Goal: Use online tool/utility: Utilize a website feature to perform a specific function

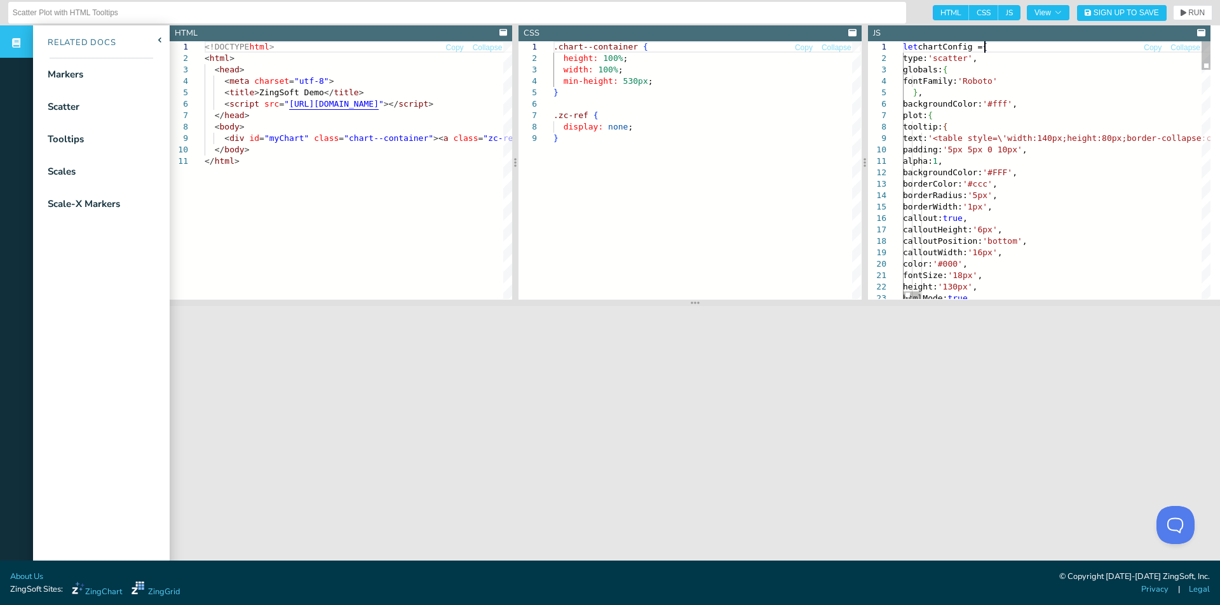
scroll to position [0, 1661]
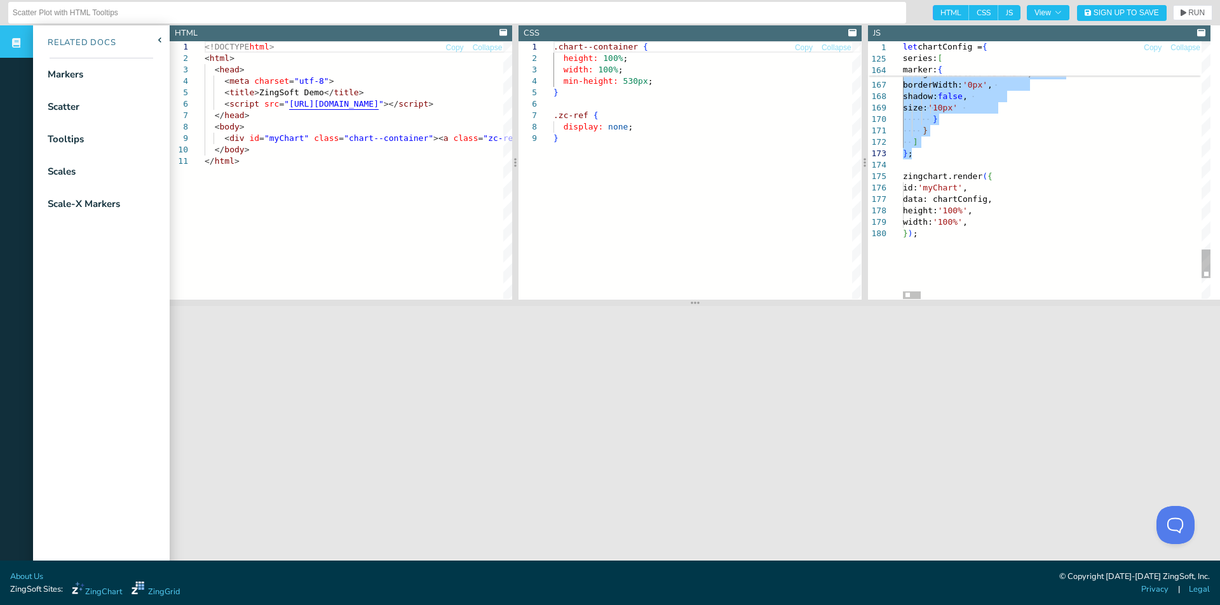
drag, startPoint x: 983, startPoint y: 47, endPoint x: 969, endPoint y: 152, distance: 106.4
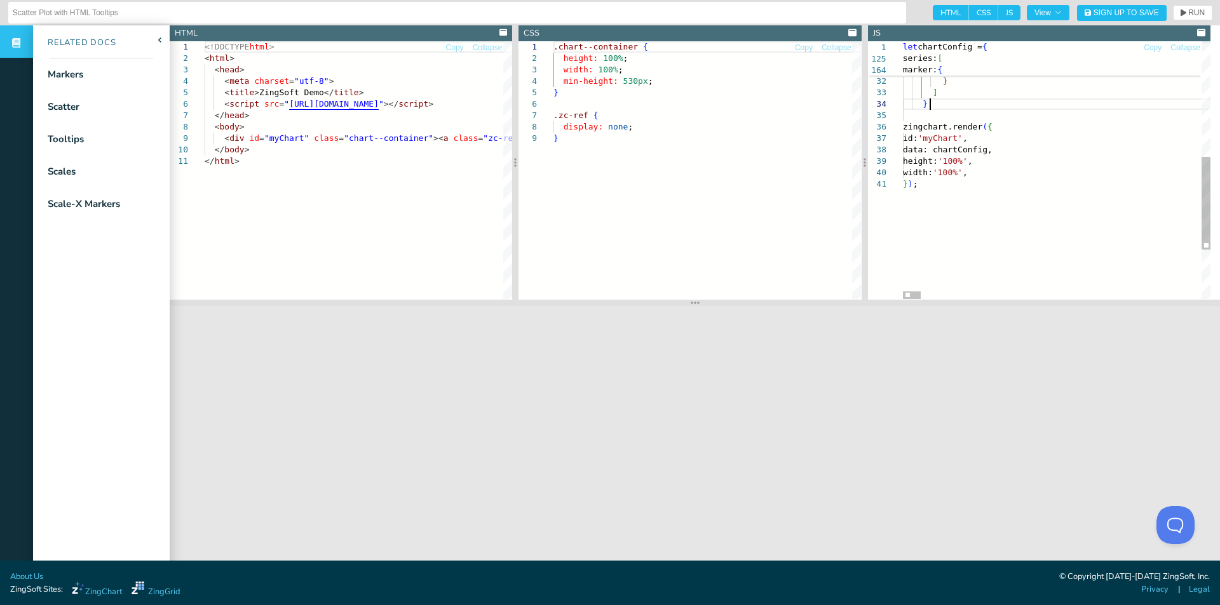
scroll to position [0, 90]
click at [1188, 16] on span "RUN" at bounding box center [1196, 13] width 17 height 8
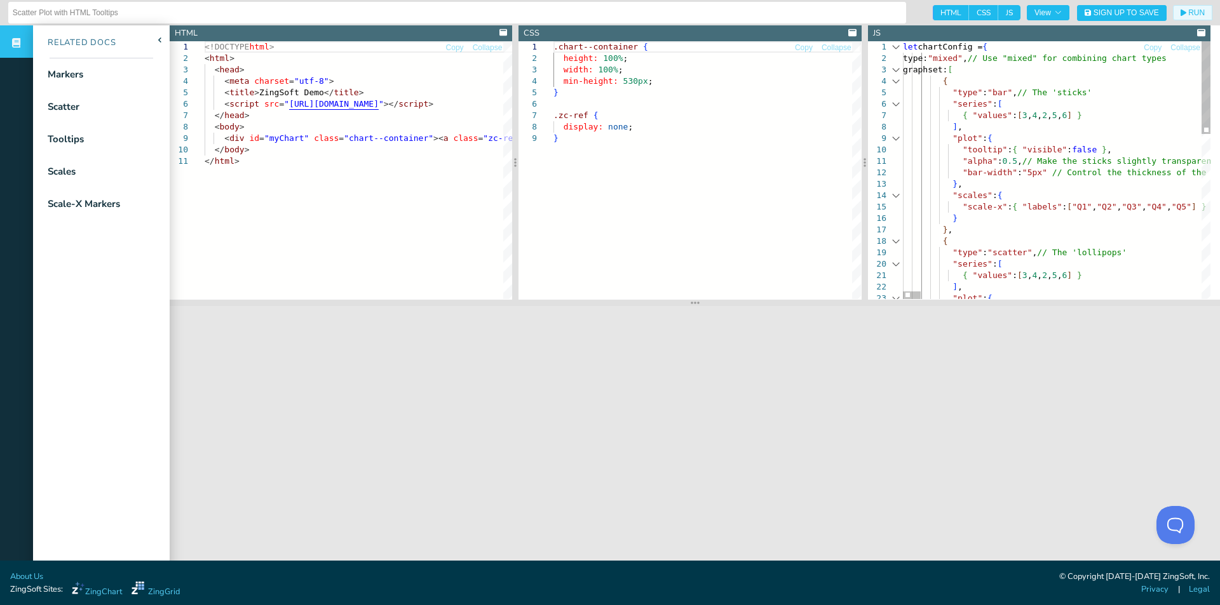
click at [898, 71] on div at bounding box center [896, 69] width 17 height 11
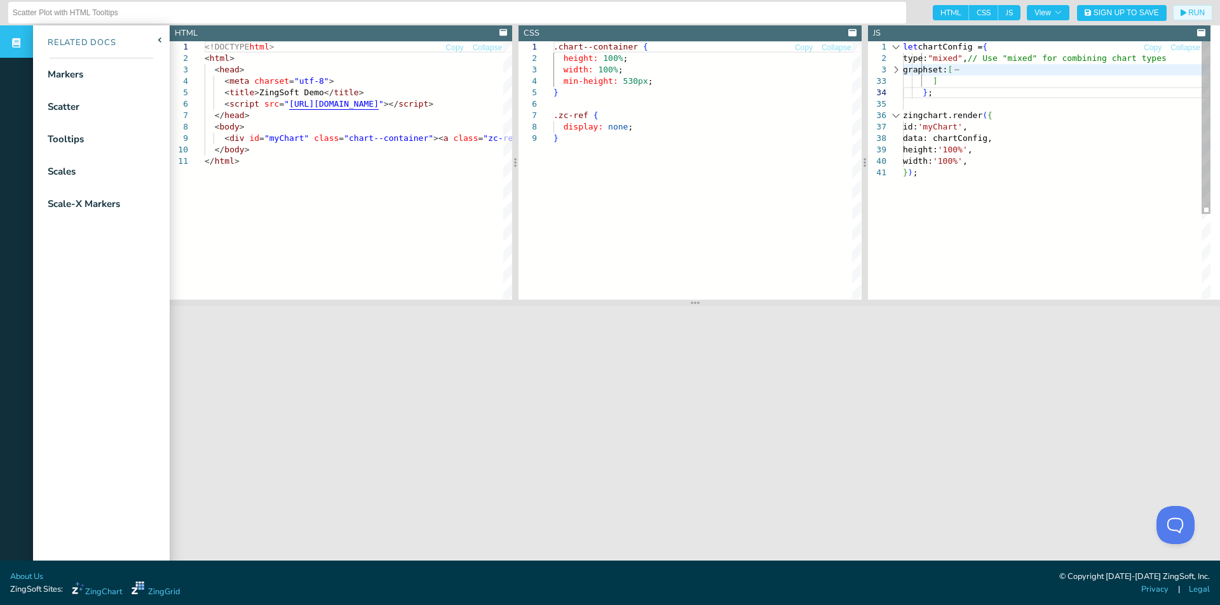
click at [898, 71] on div at bounding box center [896, 69] width 17 height 11
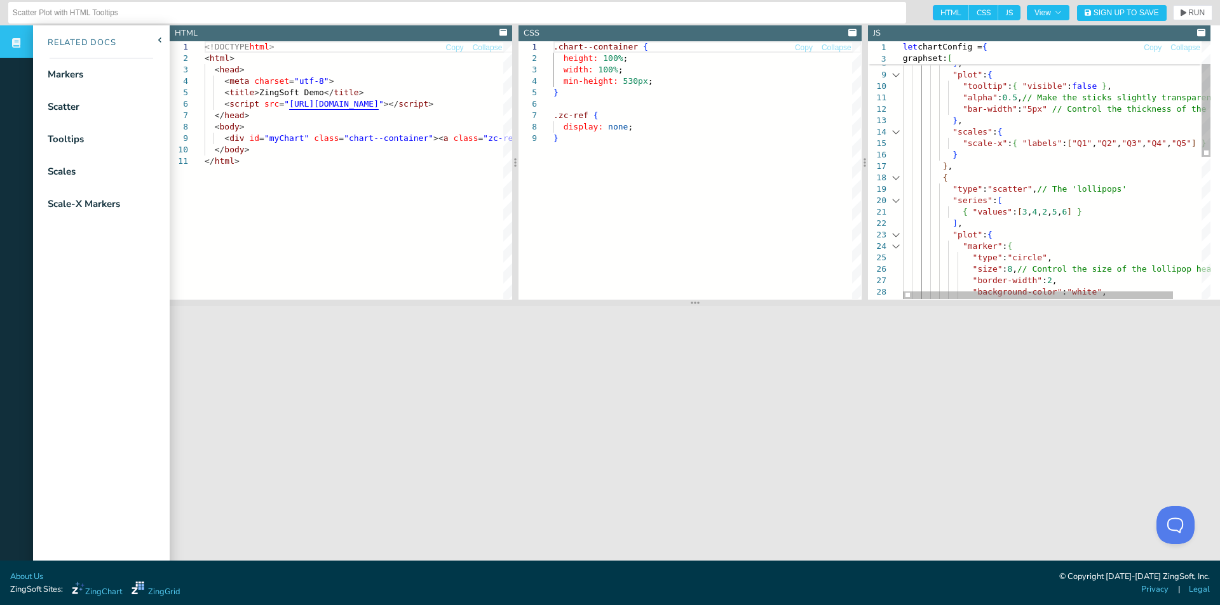
scroll to position [0, 0]
drag, startPoint x: 947, startPoint y: 132, endPoint x: 963, endPoint y: 150, distance: 23.8
click at [963, 150] on div ""scales" : { "scale-x" : { "labels" : [ "Q1" , "Q2" , "Q3" , "Q4" , "Q5" ] } } …" at bounding box center [1073, 335] width 340 height 715
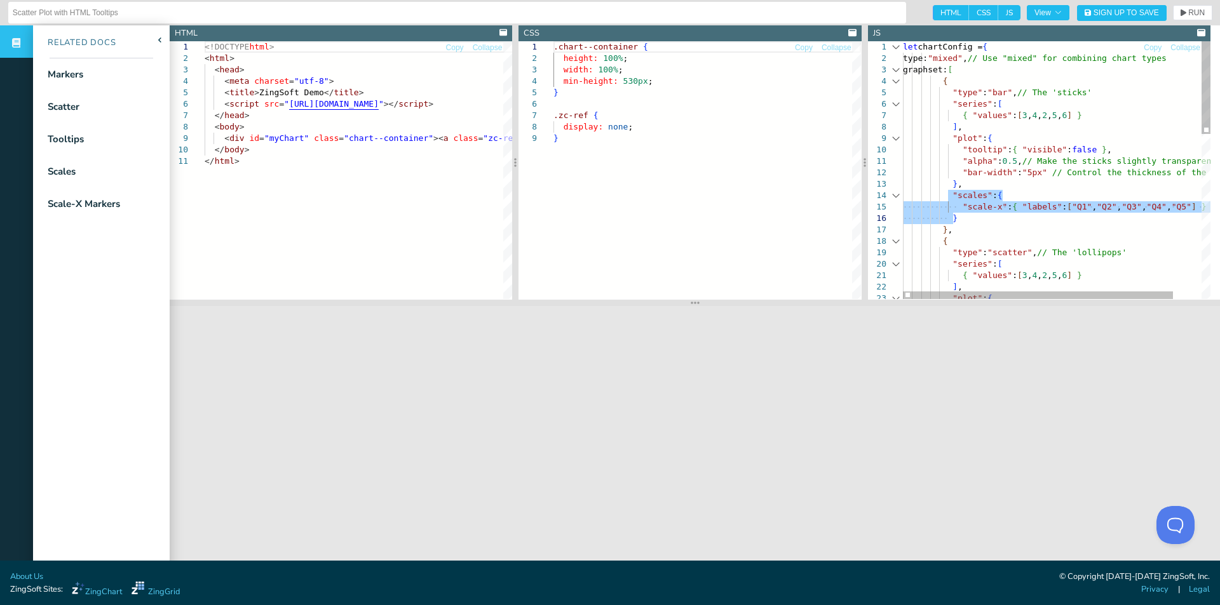
click at [998, 202] on div ""scales" : { "scale-x" : { "labels" : [ "Q1" , "Q2" , "Q3" , "Q4" , "Q5" ] } } …" at bounding box center [1073, 398] width 340 height 715
drag, startPoint x: 955, startPoint y: 205, endPoint x: 1203, endPoint y: 208, distance: 247.8
click at [1203, 208] on div ""scales" : { "scale-x" : { "labels" : [ "Q1" , "Q2" , "Q3" , "Q4" , "Q5" ] } } …" at bounding box center [1067, 398] width 340 height 715
click at [962, 226] on div ""scales" : { } } , { "type" : "scatter" , // The 'lollipops' "series" : [ { "va…" at bounding box center [1067, 398] width 340 height 715
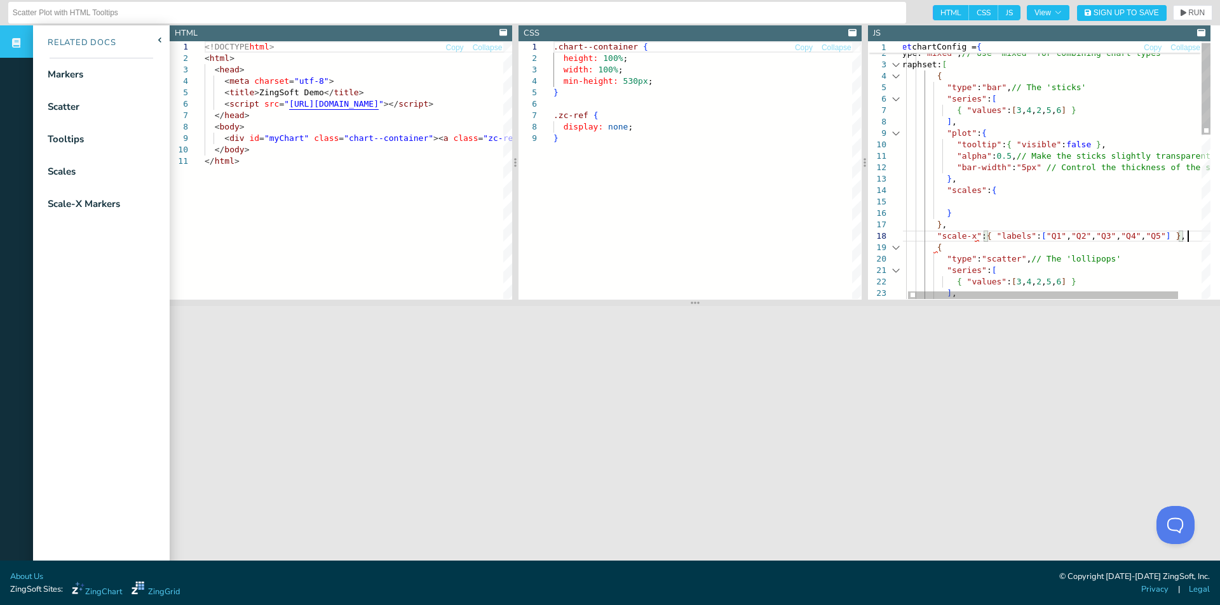
scroll to position [81, 289]
drag, startPoint x: 940, startPoint y: 190, endPoint x: 957, endPoint y: 215, distance: 30.1
click at [957, 215] on div ""scales" : { } } , { "type" : "scatter" , // The 'lollipops' "series" : [ { "va…" at bounding box center [1067, 399] width 340 height 727
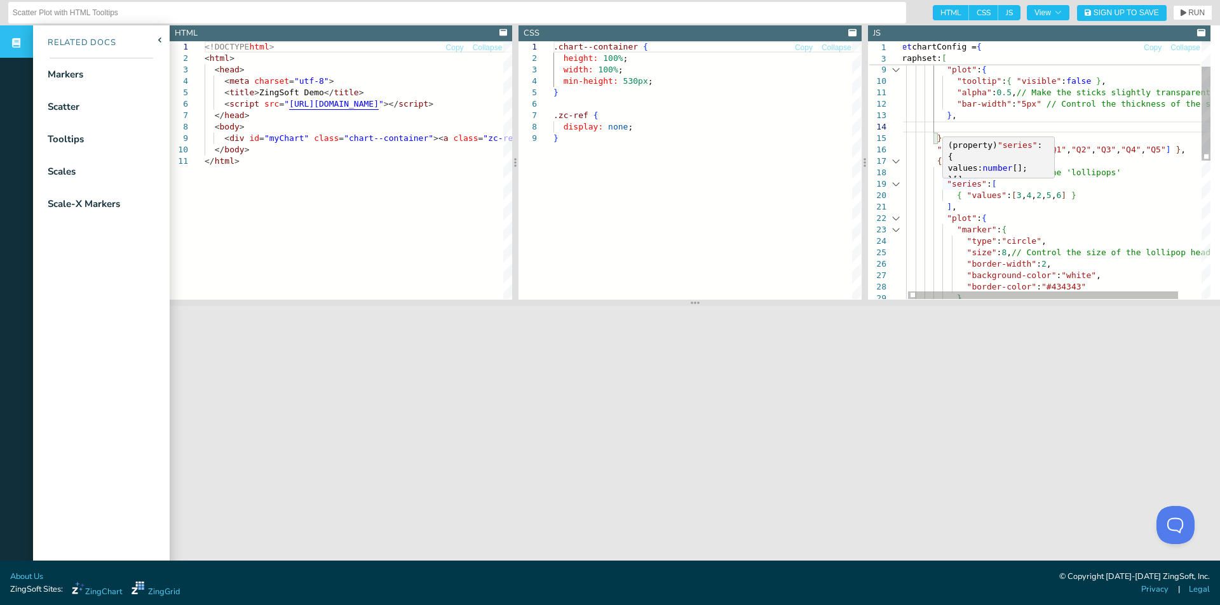
click at [923, 153] on div "} , { "type" : "scatter" , // The 'lollipops' "series" : [ { "values" : [ 3 , 4…" at bounding box center [1067, 325] width 340 height 704
click at [1046, 168] on div "(property) "marker" : { type : string ; size: number ; "border-width" : number …" at bounding box center [1028, 185] width 142 height 91
click at [1000, 125] on div "} , { "type" : "scatter" , // The 'lollipops' "series" : [ { "values" : [ 3 , 4…" at bounding box center [1067, 325] width 340 height 704
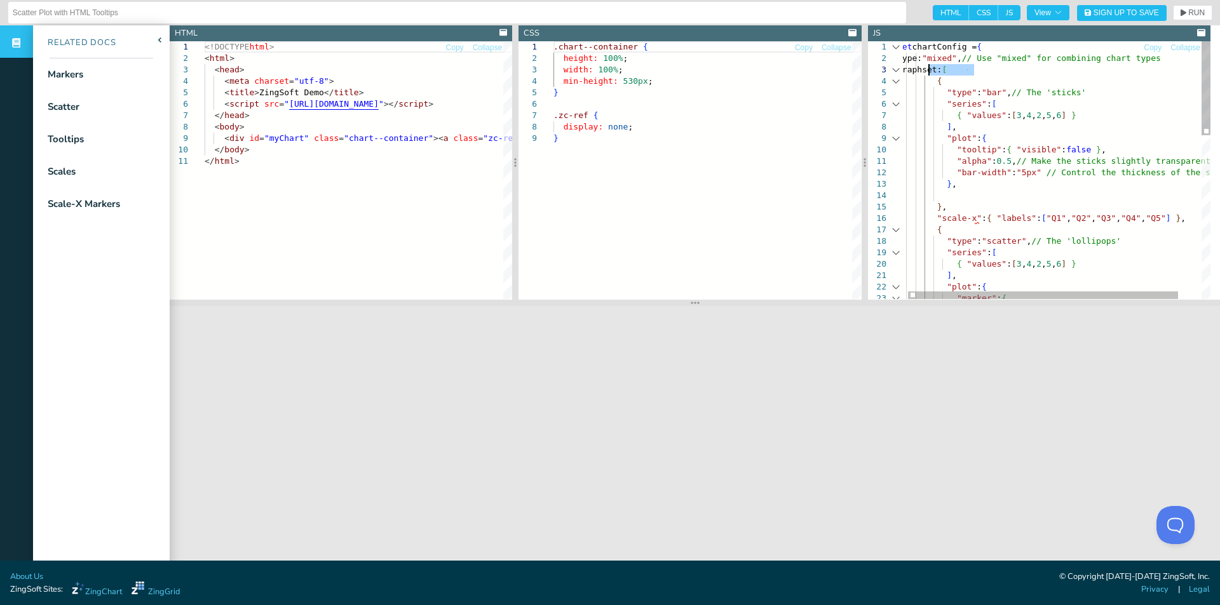
drag, startPoint x: 978, startPoint y: 71, endPoint x: 930, endPoint y: 65, distance: 47.9
click at [930, 65] on div "} , { "type" : "scatter" , // The 'lollipops' "series" : [ { "values" : [ 3 , 4…" at bounding box center [1067, 393] width 340 height 704
click at [977, 67] on div "} , { "type" : "scatter" , // The 'lollipops' "series" : [ { "values" : [ 3 , 4…" at bounding box center [1067, 393] width 340 height 704
drag, startPoint x: 980, startPoint y: 71, endPoint x: 885, endPoint y: 71, distance: 95.3
click at [903, 71] on div "} , { "type" : "scatter" , // The 'lollipops' "series" : [ { "values" : [ 3 , 4…" at bounding box center [1073, 393] width 340 height 704
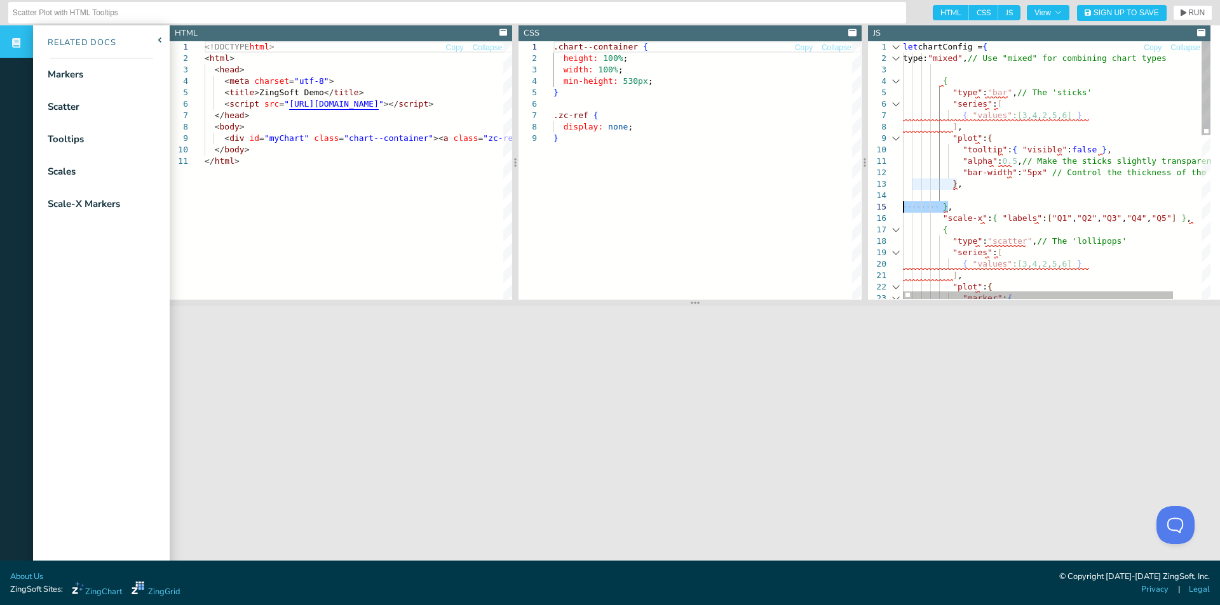
drag, startPoint x: 961, startPoint y: 212, endPoint x: 922, endPoint y: 208, distance: 39.6
click at [903, 208] on div "} , { "type" : "scatter" , // The 'lollipops' "series" : [ { "values" : [ 3 , 4…" at bounding box center [1073, 393] width 340 height 704
click at [938, 71] on div "{ "type" : "scatter" , // The 'lollipops' "series" : [ { "values" : [ 3 , 4 , 2…" at bounding box center [1073, 393] width 340 height 704
click at [990, 111] on div "{ "type" : "scatter" , // The 'lollipops' "series" : [ { "values" : [ 3 , 4 , 2…" at bounding box center [1073, 393] width 340 height 704
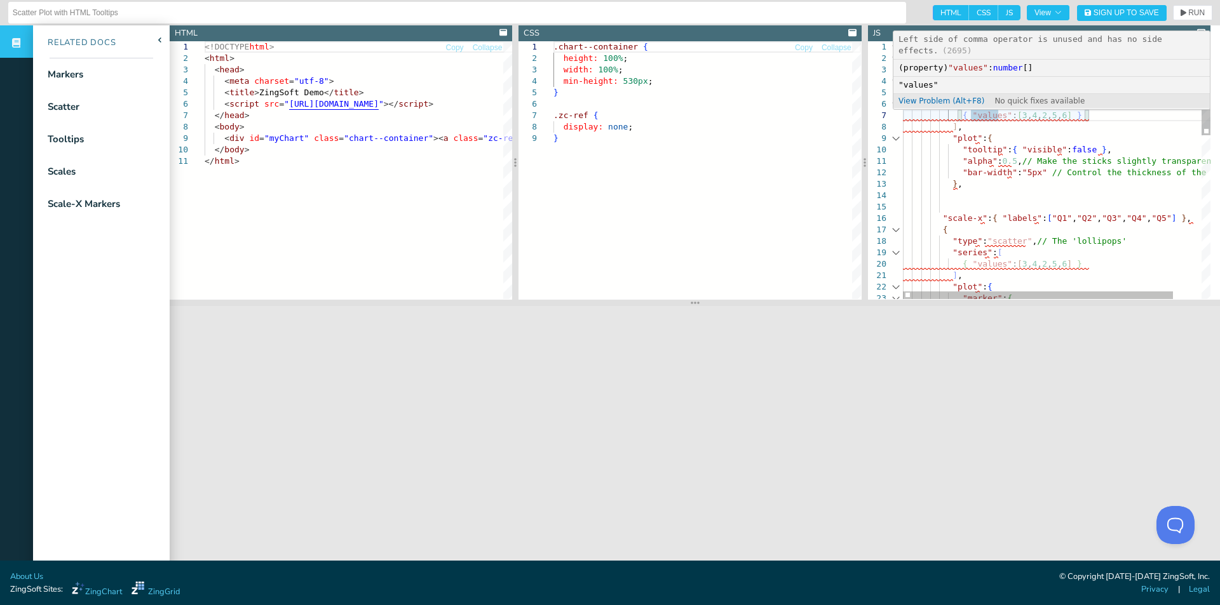
type textarea "let chartConfig = { type: "mixed", // Use "mixed" for combining chart types { "…"
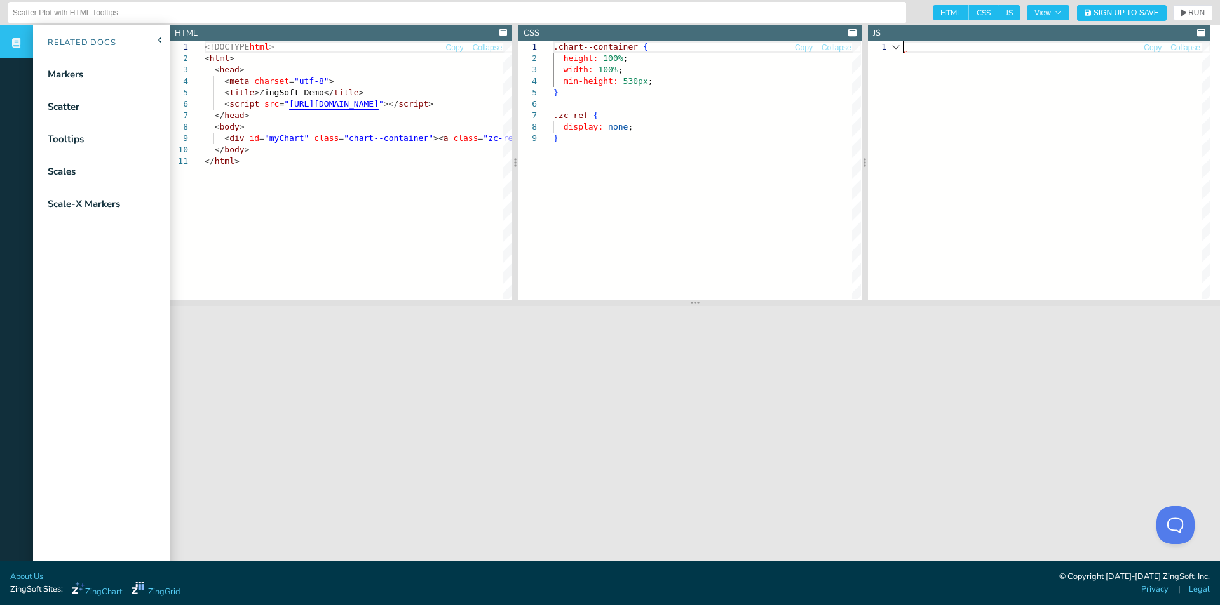
scroll to position [11, 0]
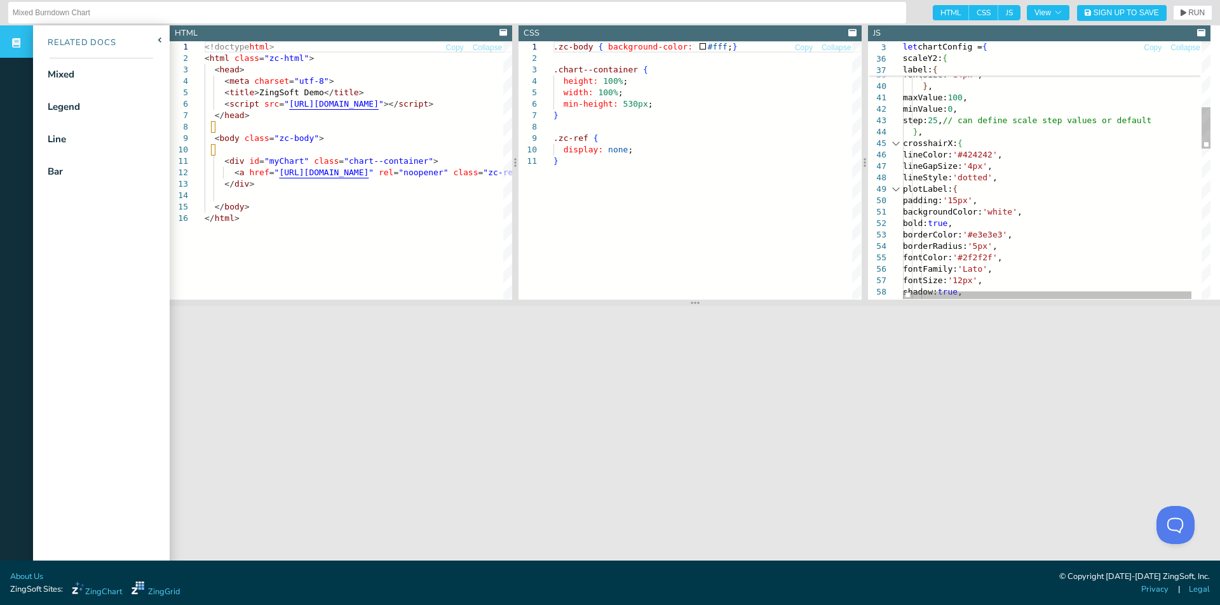
click at [896, 143] on div at bounding box center [896, 143] width 17 height 11
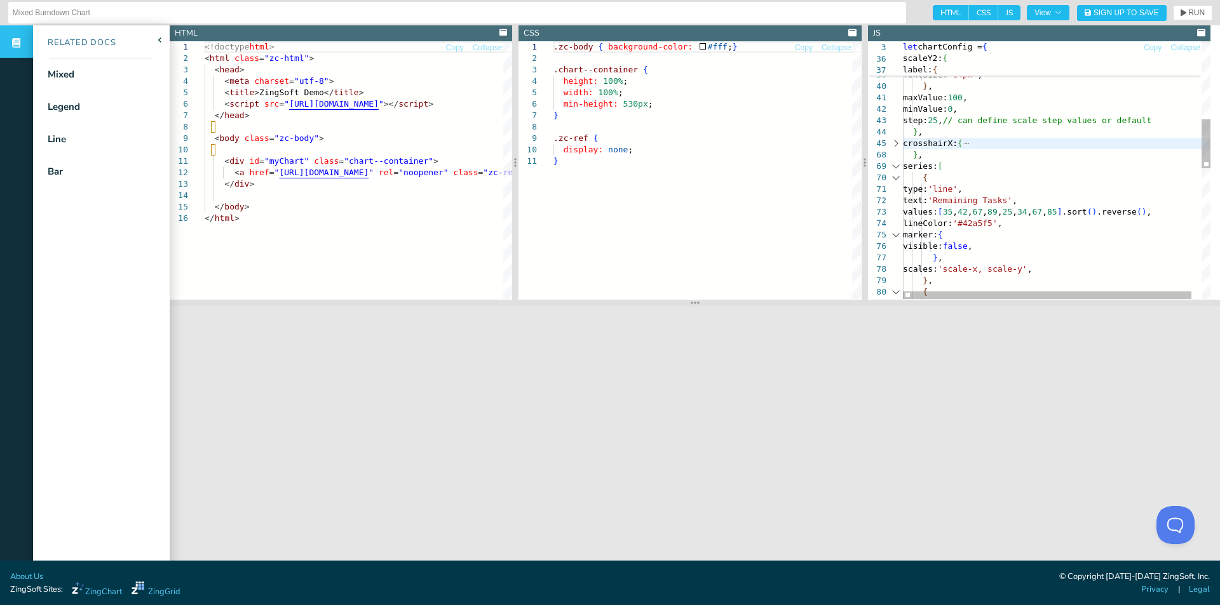
click at [896, 169] on div at bounding box center [896, 166] width 17 height 11
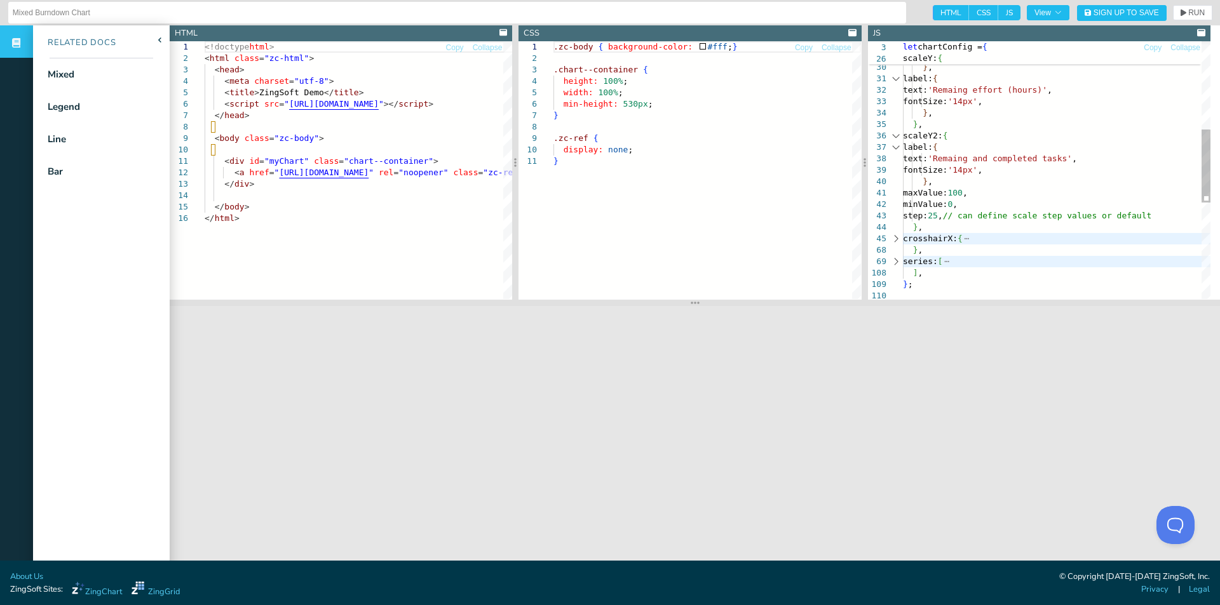
click at [898, 135] on div at bounding box center [896, 135] width 17 height 11
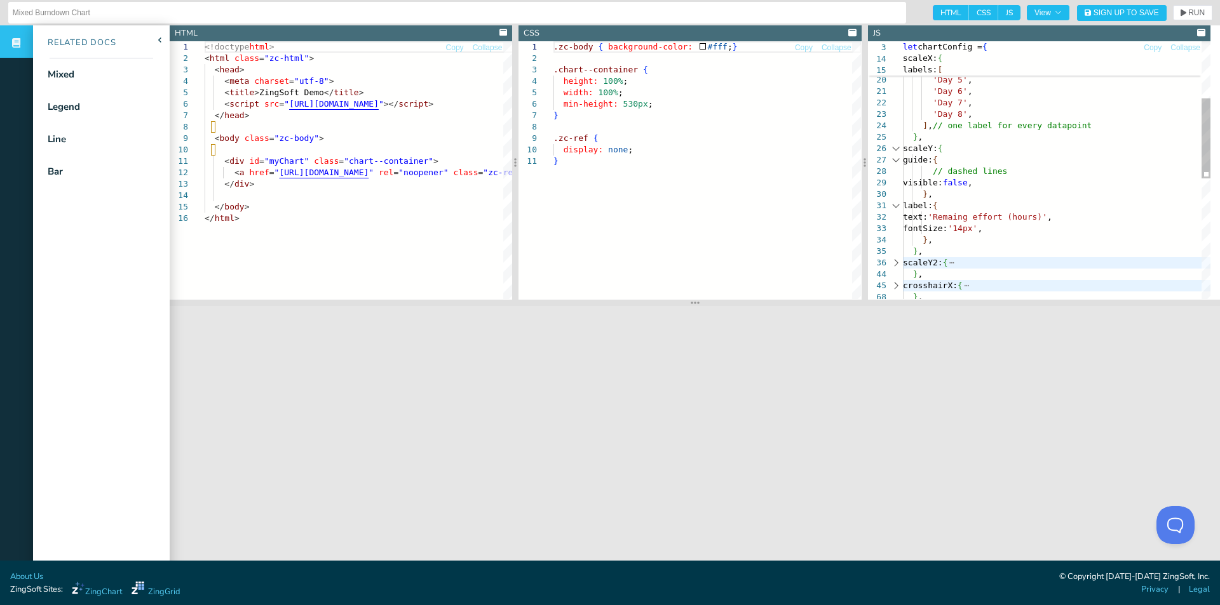
click at [896, 149] on div at bounding box center [896, 148] width 17 height 11
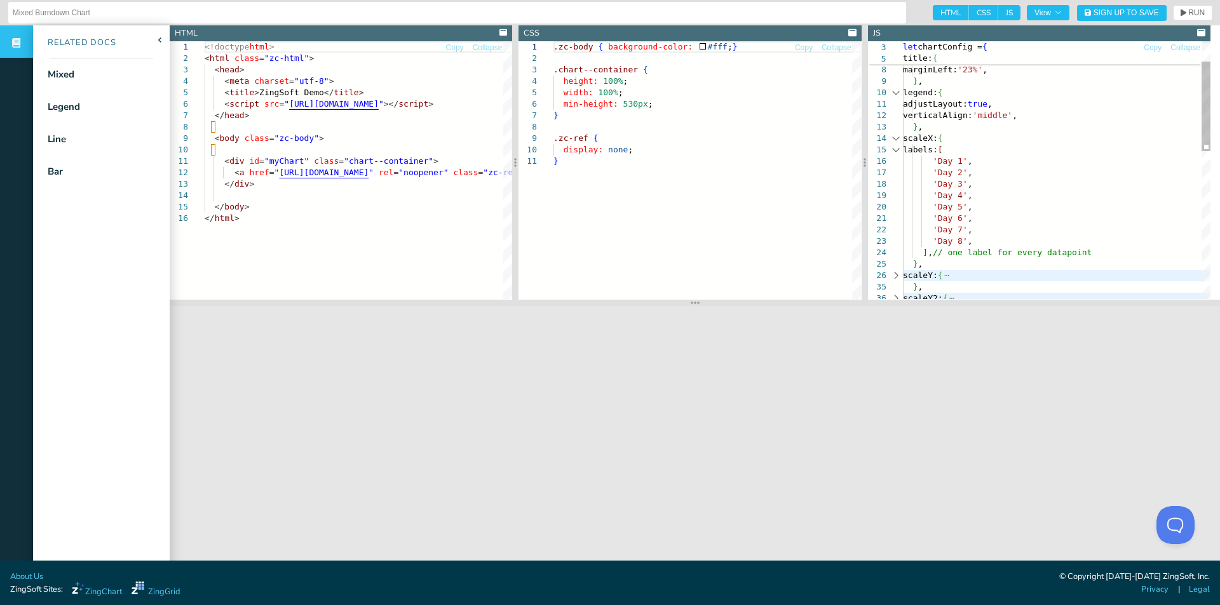
click at [897, 137] on div at bounding box center [896, 138] width 17 height 11
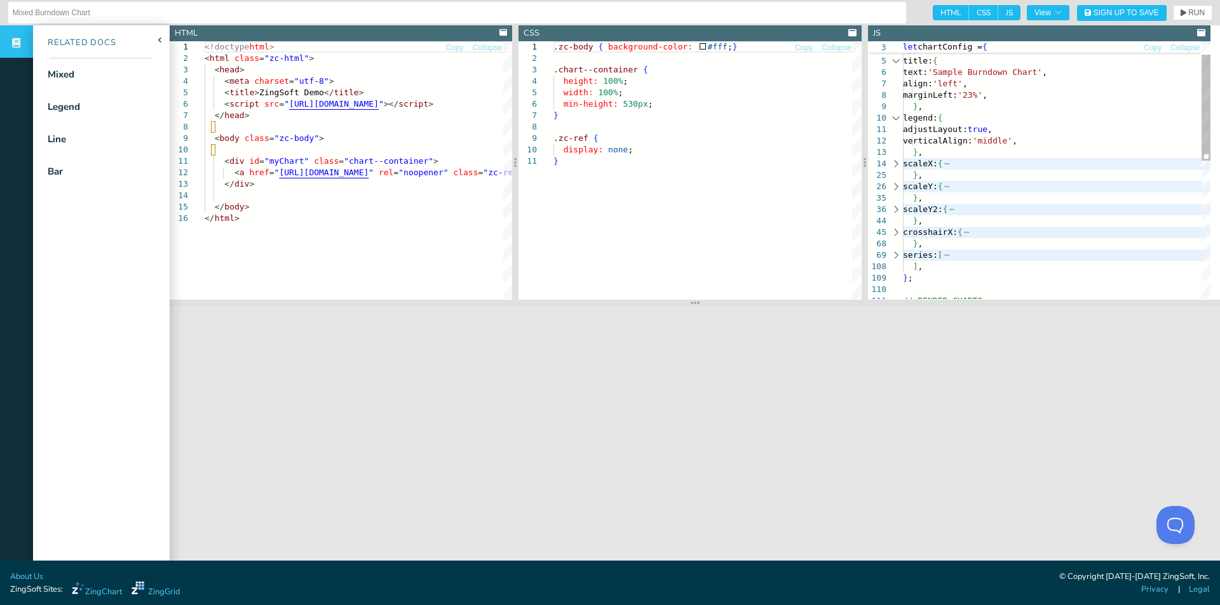
click at [892, 251] on div at bounding box center [896, 255] width 17 height 11
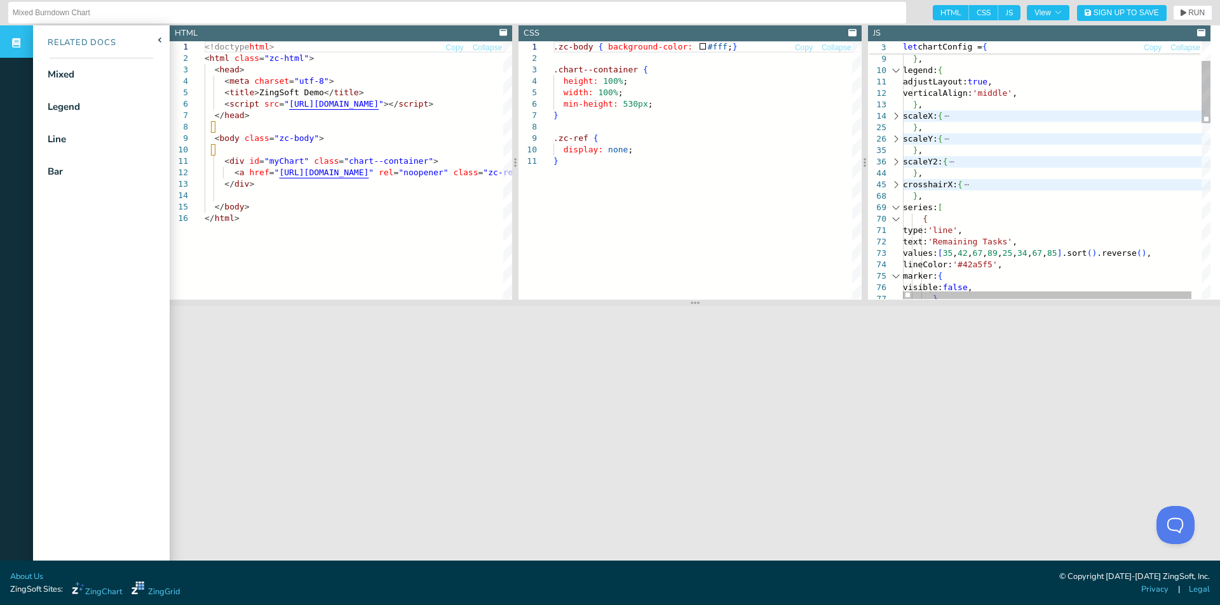
click at [894, 209] on div at bounding box center [896, 207] width 17 height 11
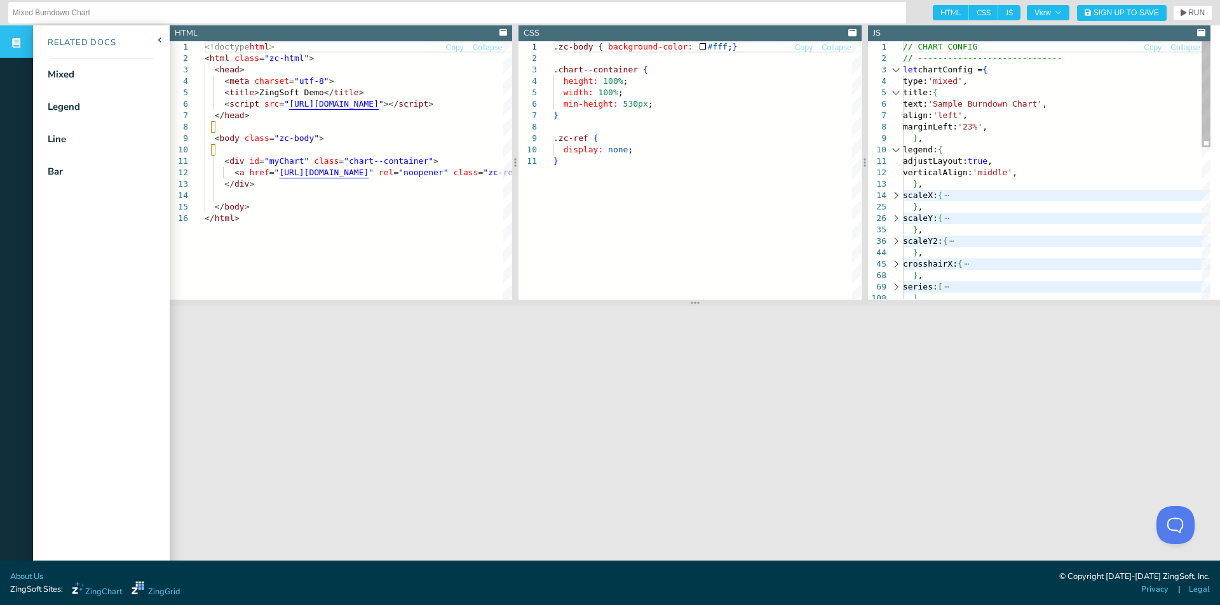
click at [898, 286] on div at bounding box center [896, 286] width 17 height 11
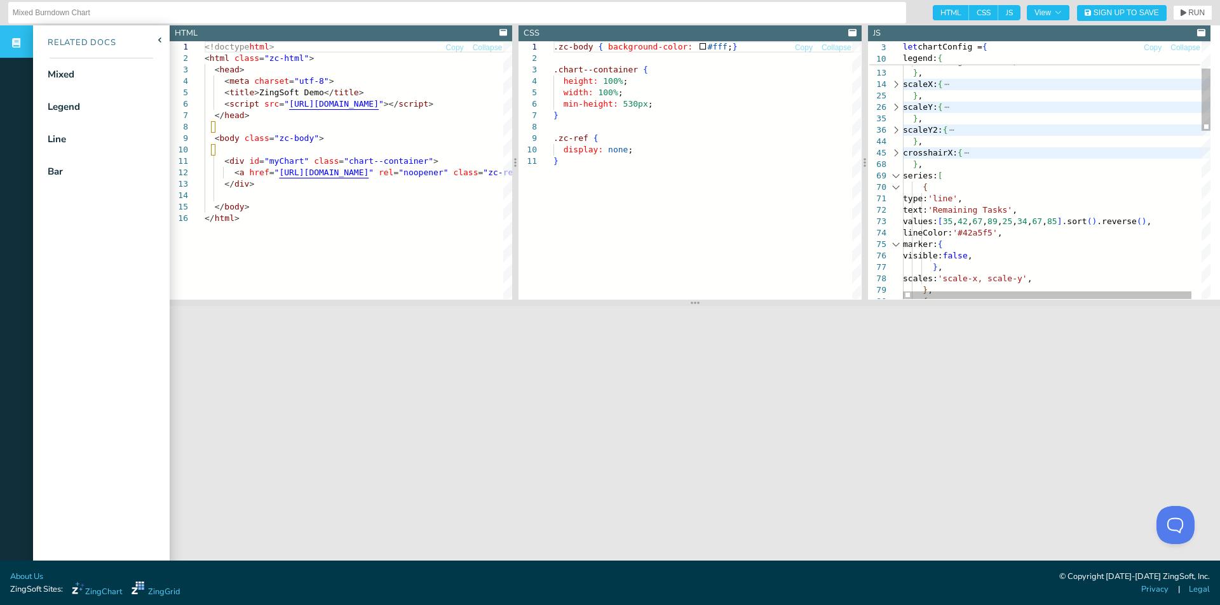
click at [896, 176] on div at bounding box center [896, 175] width 17 height 11
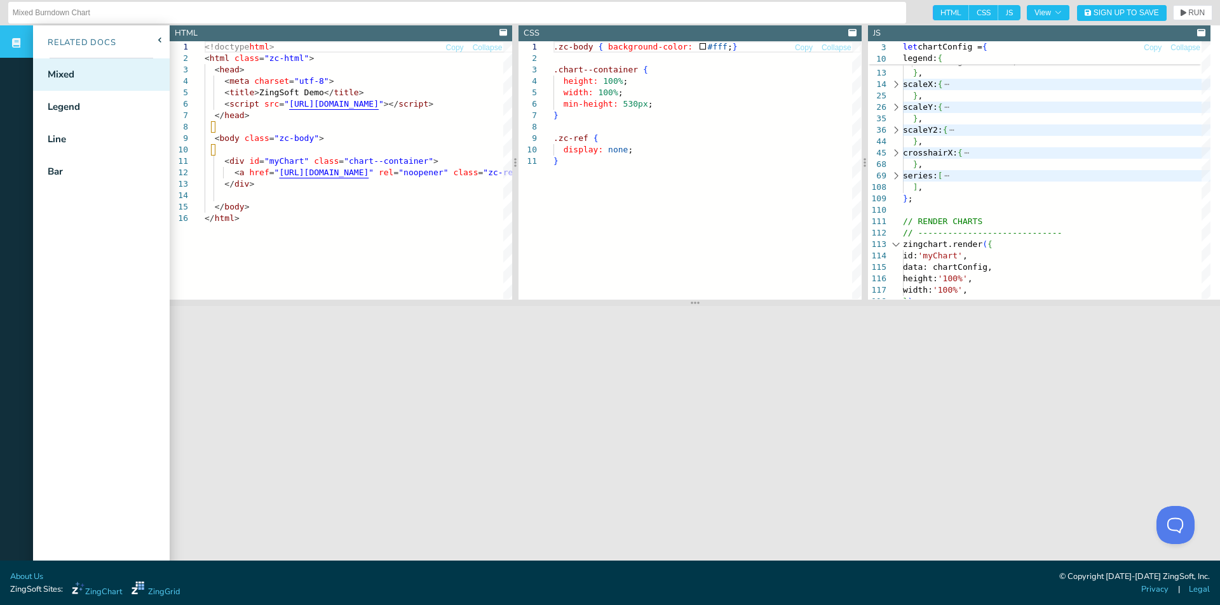
click at [83, 74] on div "Mixed" at bounding box center [101, 74] width 137 height 32
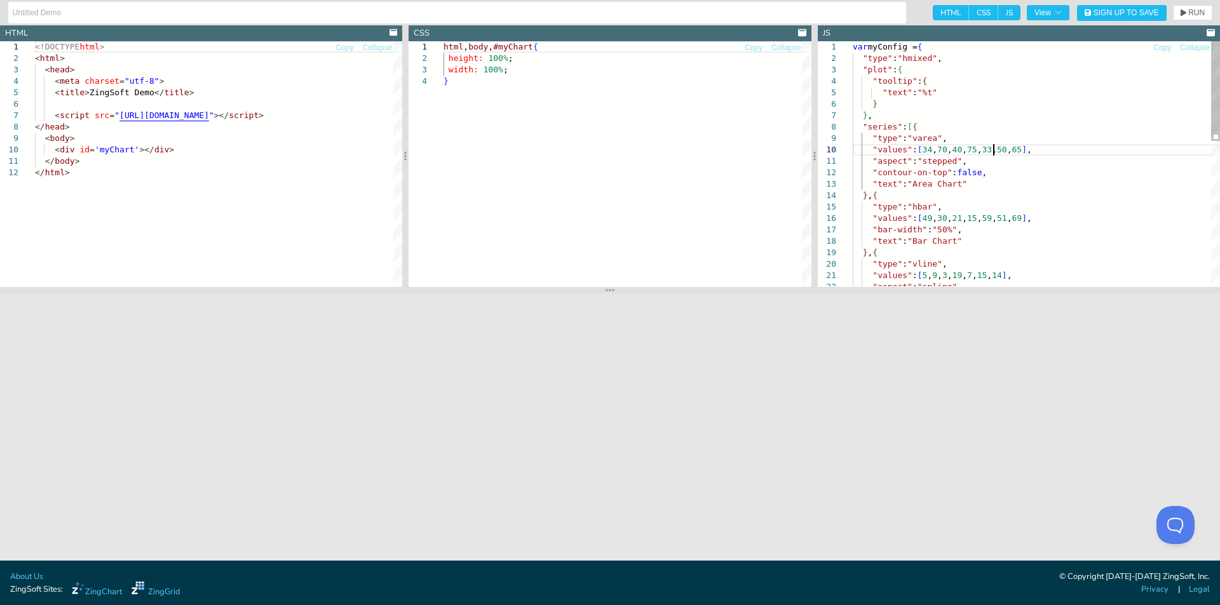
click at [992, 151] on div "var myConfig = { "type" : "hmixed" , "plot" : { "tooltip" : { "text" : "%t" } }…" at bounding box center [1036, 341] width 367 height 600
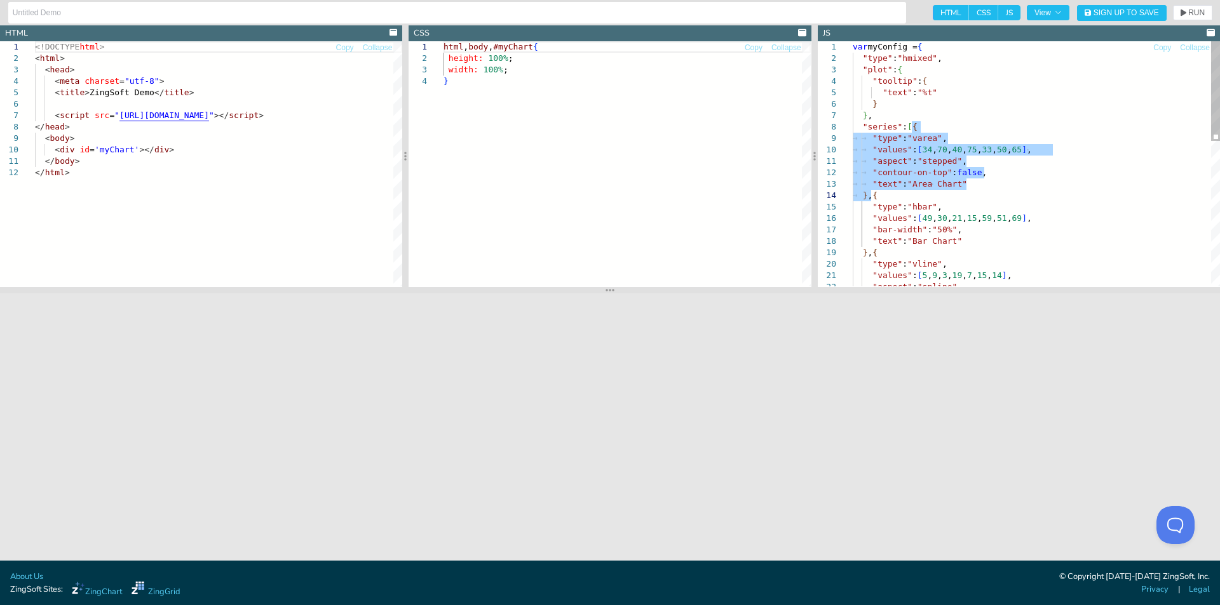
drag, startPoint x: 911, startPoint y: 127, endPoint x: 870, endPoint y: 191, distance: 76.0
click at [870, 191] on div ""type" : "varea" , "values" : [ 34 , 70 , 40 , 75 , 33 , 50 , 65 ] , "aspect" :…" at bounding box center [1036, 341] width 367 height 600
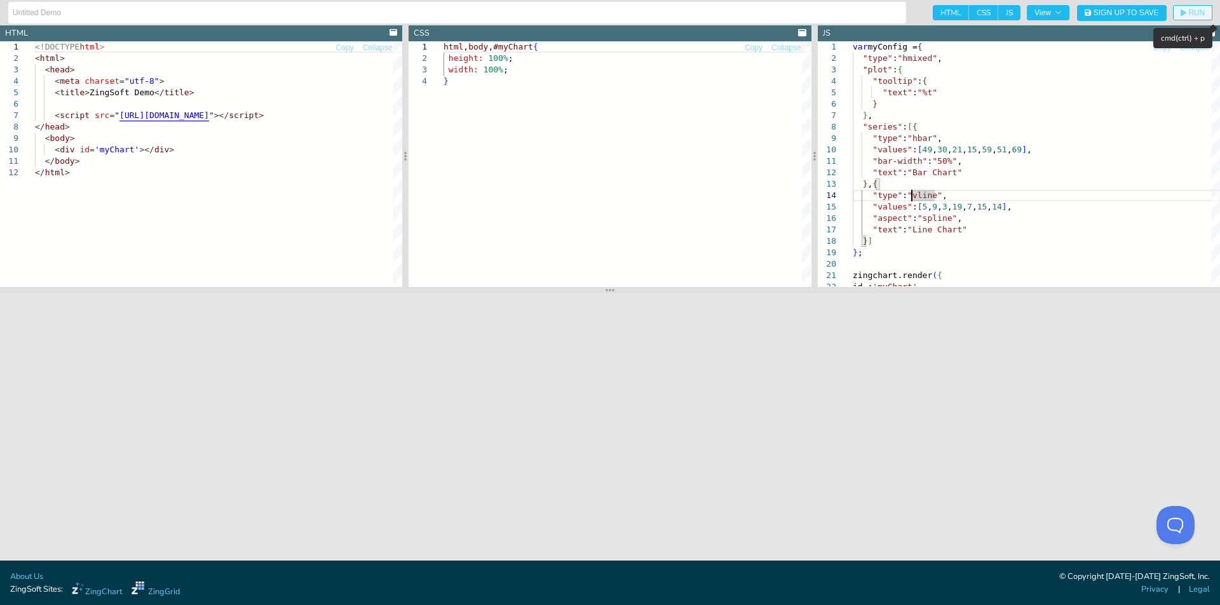
drag, startPoint x: 1185, startPoint y: 11, endPoint x: 1180, endPoint y: 18, distance: 8.6
click at [1187, 11] on span "RUN" at bounding box center [1192, 13] width 24 height 8
click at [976, 126] on div ""type" : "hbar" , "values" : [ 49 , 30 , 21 , 15 , 59 , 51 , 69 ] , "bar-width"…" at bounding box center [1036, 306] width 367 height 531
click at [935, 160] on div ""type" : "hbar" , "values" : [ 49 , 30 , 21 , 15 , 59 , 51 , 69 ] , "bar-width"…" at bounding box center [1036, 306] width 367 height 531
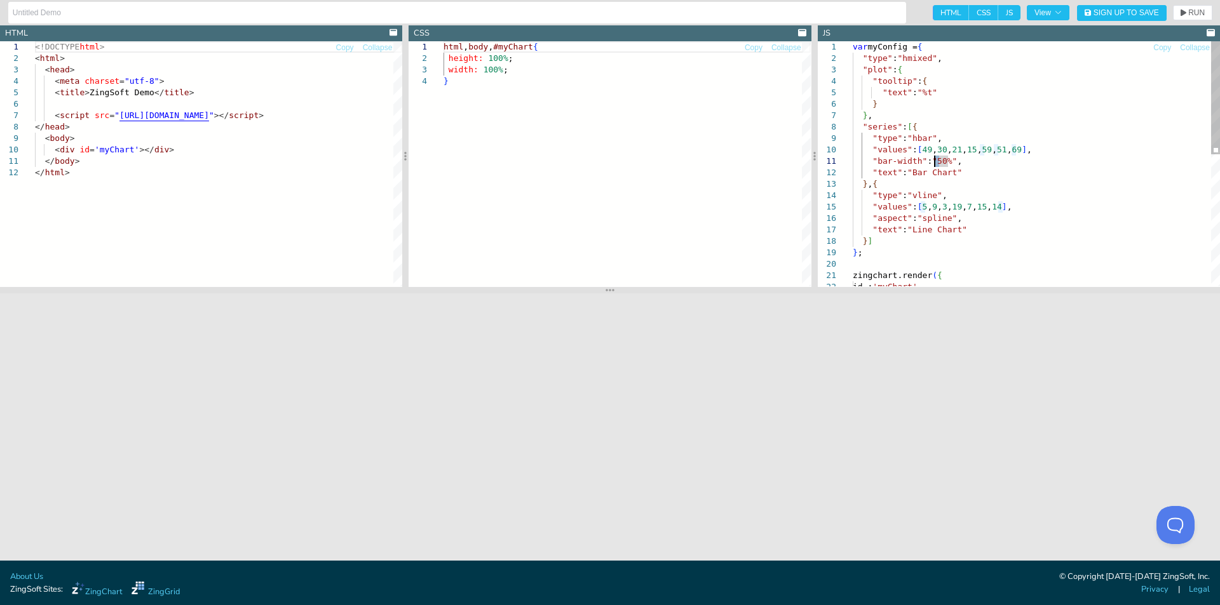
scroll to position [1, 85]
click at [980, 198] on div ""type" : "hbar" , "values" : [ 49 , 30 , 21 , 15 , 59 , 51 , 69 ] , "bar-width"…" at bounding box center [1036, 306] width 367 height 531
click at [1184, 11] on icon "button" at bounding box center [1183, 13] width 6 height 7
drag, startPoint x: 933, startPoint y: 194, endPoint x: 910, endPoint y: 194, distance: 22.9
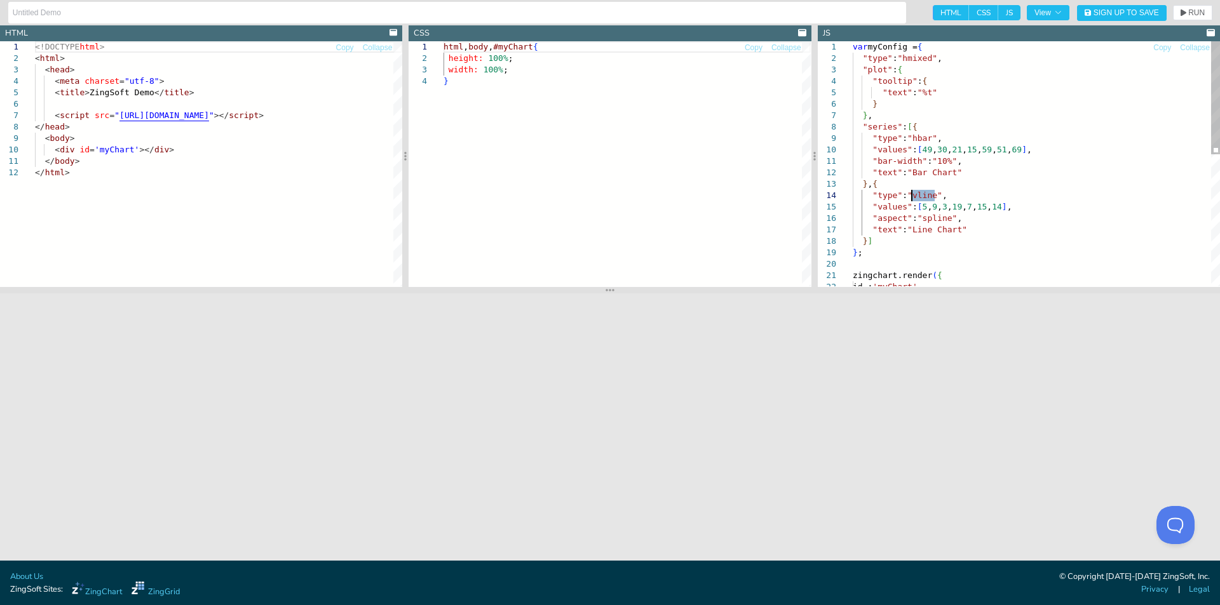
click at [910, 194] on div ""type" : "hbar" , "values" : [ 49 , 30 , 21 , 15 , 59 , 51 , 69 ] , "bar-width"…" at bounding box center [1036, 306] width 367 height 531
click at [1195, 14] on span "RUN" at bounding box center [1196, 13] width 17 height 8
drag, startPoint x: 1041, startPoint y: 149, endPoint x: 916, endPoint y: 154, distance: 125.2
click at [916, 154] on div ""type" : "hbar" , "values" : [ 49 , 30 , 21 , 15 , 59 , 51 , 69 ] , "bar-width"…" at bounding box center [1036, 306] width 367 height 531
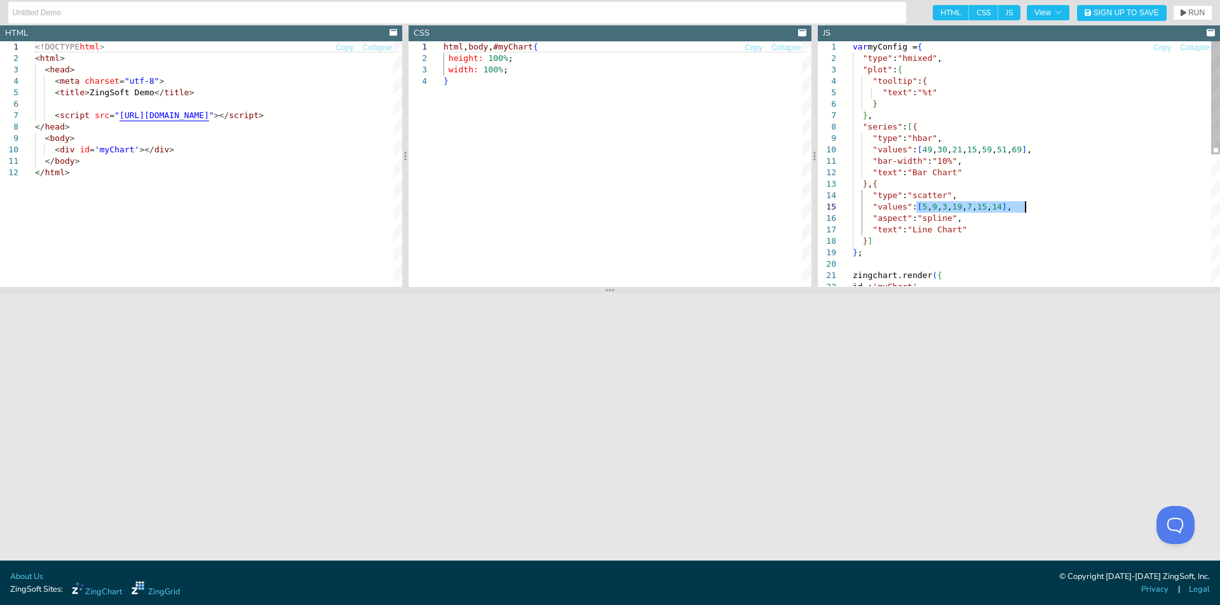
drag, startPoint x: 916, startPoint y: 208, endPoint x: 1025, endPoint y: 208, distance: 108.6
click at [1025, 208] on div ""type" : "hbar" , "values" : [ 49 , 30 , 21 , 15 , 59 , 51 , 69 ] , "bar-width"…" at bounding box center [1036, 306] width 367 height 531
drag, startPoint x: 870, startPoint y: 220, endPoint x: 1004, endPoint y: 215, distance: 134.1
click at [1004, 215] on div ""type" : "hbar" , "values" : [ 49 , 30 , 21 , 15 , 59 , 51 , 69 ] , "bar-width"…" at bounding box center [1036, 306] width 367 height 531
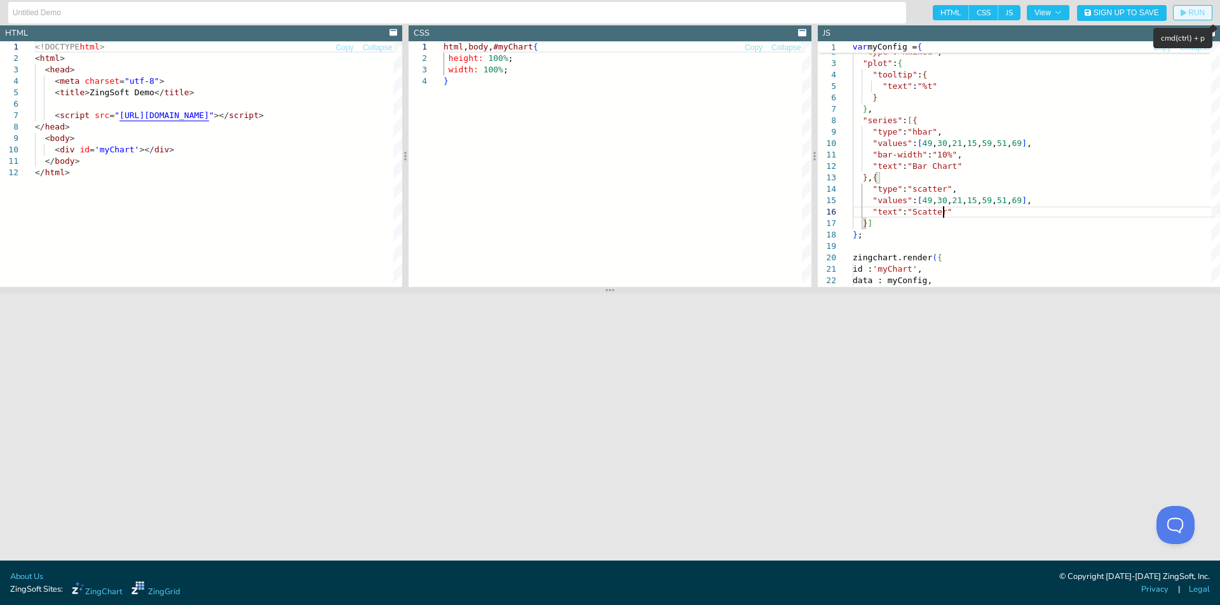
click at [1191, 13] on span "RUN" at bounding box center [1196, 13] width 17 height 8
click at [910, 188] on div ""type" : "hbar" , "values" : [ 49 , 30 , 21 , 15 , 59 , 51 , 69 ] , "bar-width"…" at bounding box center [1036, 295] width 367 height 520
click at [1186, 11] on span "RUN" at bounding box center [1192, 13] width 24 height 8
click at [961, 215] on div ""type" : "hbar" , "values" : [ 49 , 30 , 21 , 15 , 59 , 51 , 69 ] , "bar-width"…" at bounding box center [1036, 295] width 367 height 520
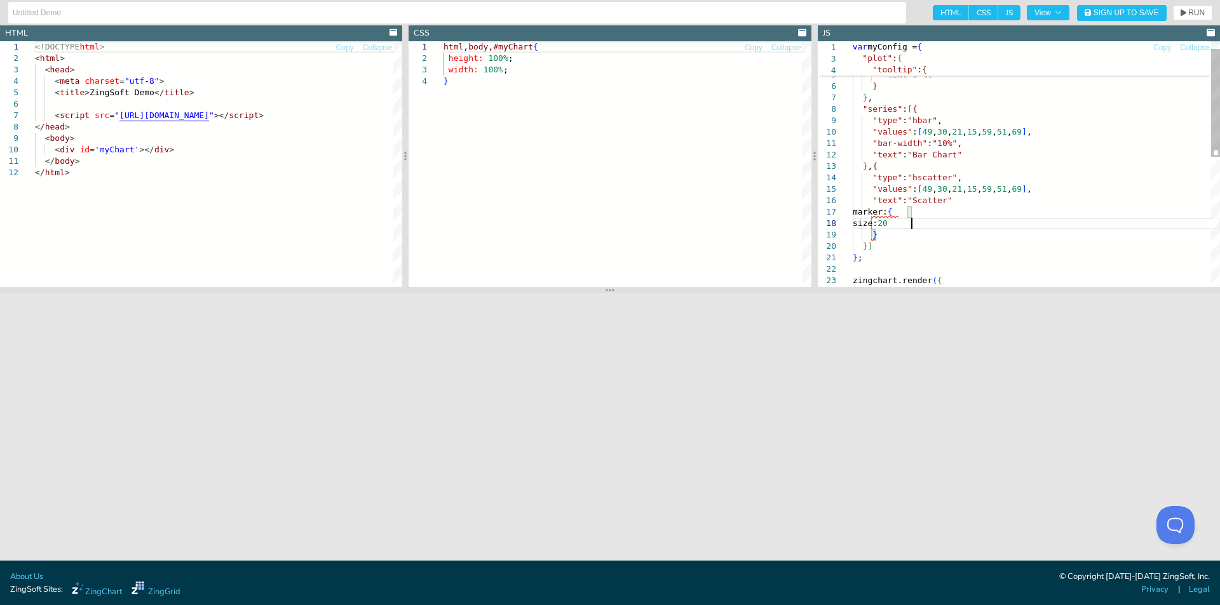
scroll to position [81, 57]
click at [1184, 13] on icon "button" at bounding box center [1183, 13] width 6 height 7
click at [968, 199] on div ""type" : "hbar" , "values" : [ 49 , 30 , 21 , 15 , 59 , 51 , 69 ] , "bar-width"…" at bounding box center [1036, 301] width 367 height 554
click at [1189, 13] on span "RUN" at bounding box center [1196, 13] width 17 height 8
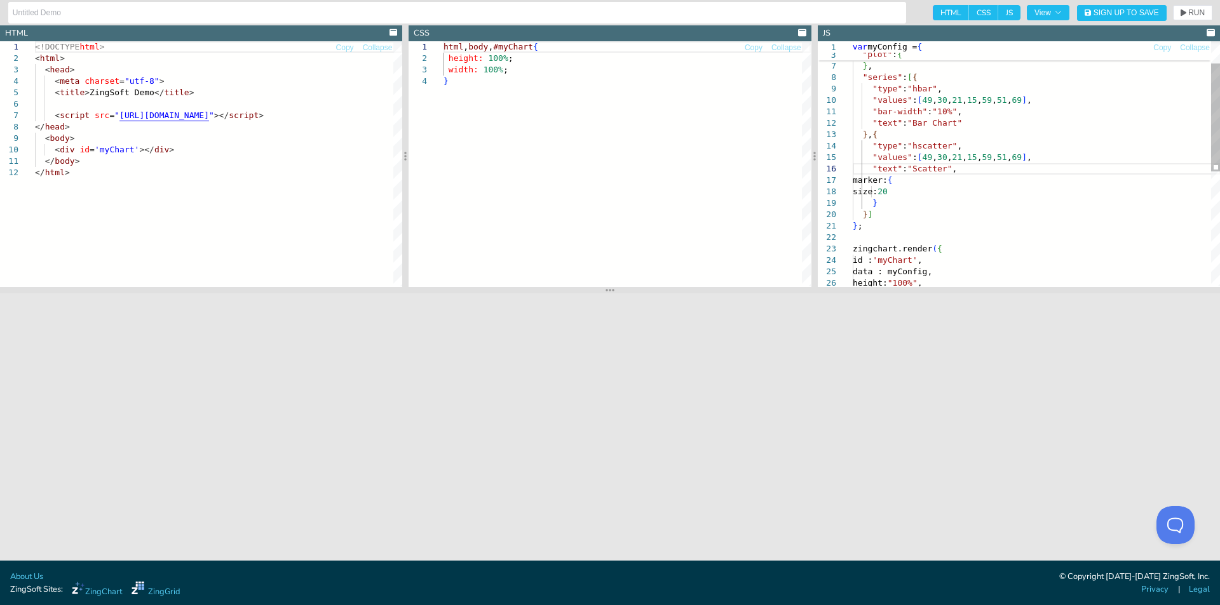
click at [901, 212] on div ""type" : "hbar" , "values" : [ 49 , 30 , 21 , 15 , 59 , 51 , 69 ] , "bar-width"…" at bounding box center [1036, 269] width 367 height 554
click at [895, 196] on div ""type" : "hbar" , "values" : [ 49 , 30 , 21 , 15 , 59 , 51 , 69 ] , "bar-width"…" at bounding box center [1036, 269] width 367 height 554
click at [879, 207] on div ""type" : "hbar" , "values" : [ 49 , 30 , 21 , 15 , 59 , 51 , 69 ] , "bar-width"…" at bounding box center [1036, 269] width 367 height 554
click at [1201, 13] on span "RUN" at bounding box center [1196, 13] width 17 height 8
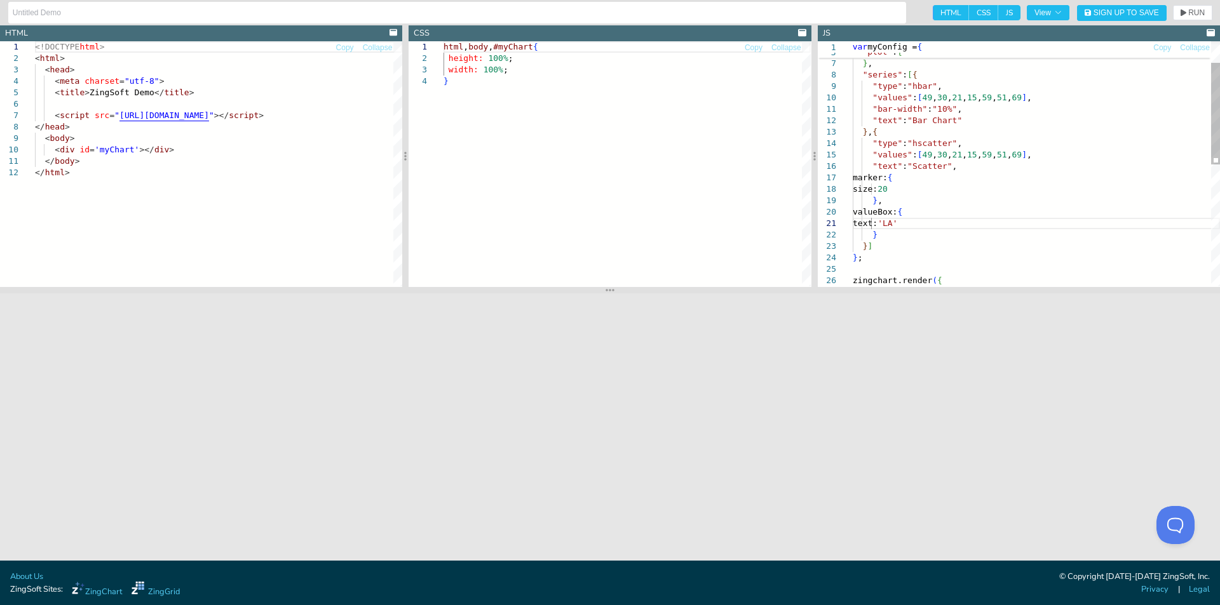
click at [957, 212] on div ""type" : "hbar" , "values" : [ 49 , 30 , 21 , 15 , 59 , 51 , 69 ] , "bar-width"…" at bounding box center [1036, 283] width 367 height 588
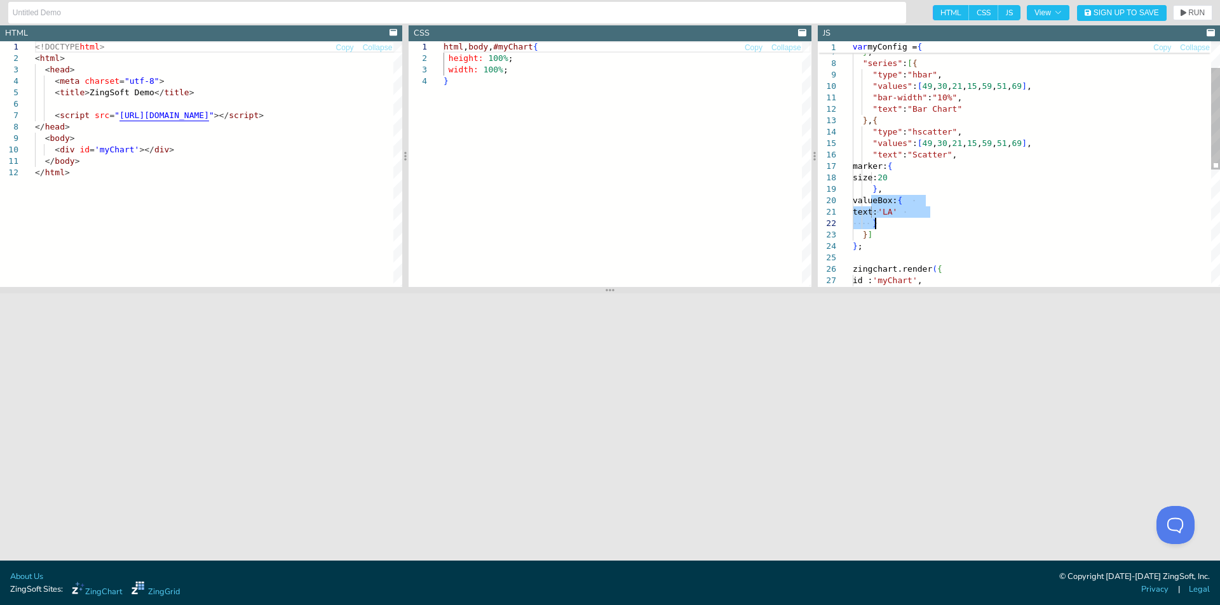
drag, startPoint x: 868, startPoint y: 203, endPoint x: 900, endPoint y: 225, distance: 37.9
click at [900, 225] on div ""type" : "hbar" , "values" : [ 49 , 30 , 21 , 15 , 59 , 51 , 69 ] , "bar-width"…" at bounding box center [1036, 272] width 367 height 588
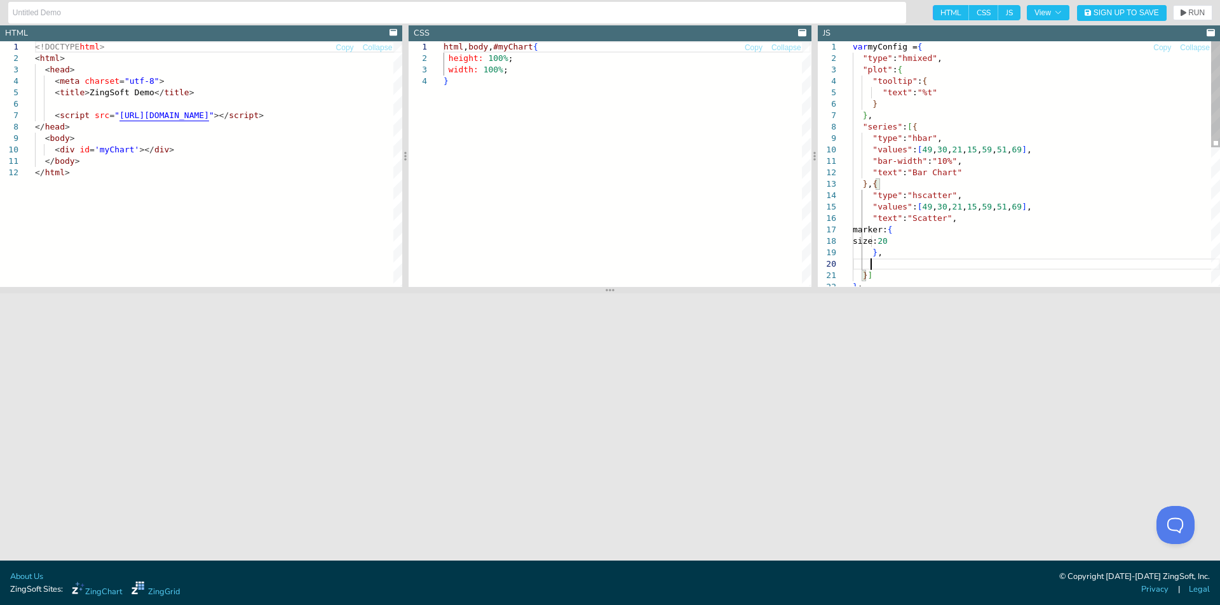
click at [910, 105] on div ""type" : "hbar" , "values" : [ 49 , 30 , 21 , 15 , 59 , 51 , 69 ] , "bar-width"…" at bounding box center [1036, 323] width 367 height 565
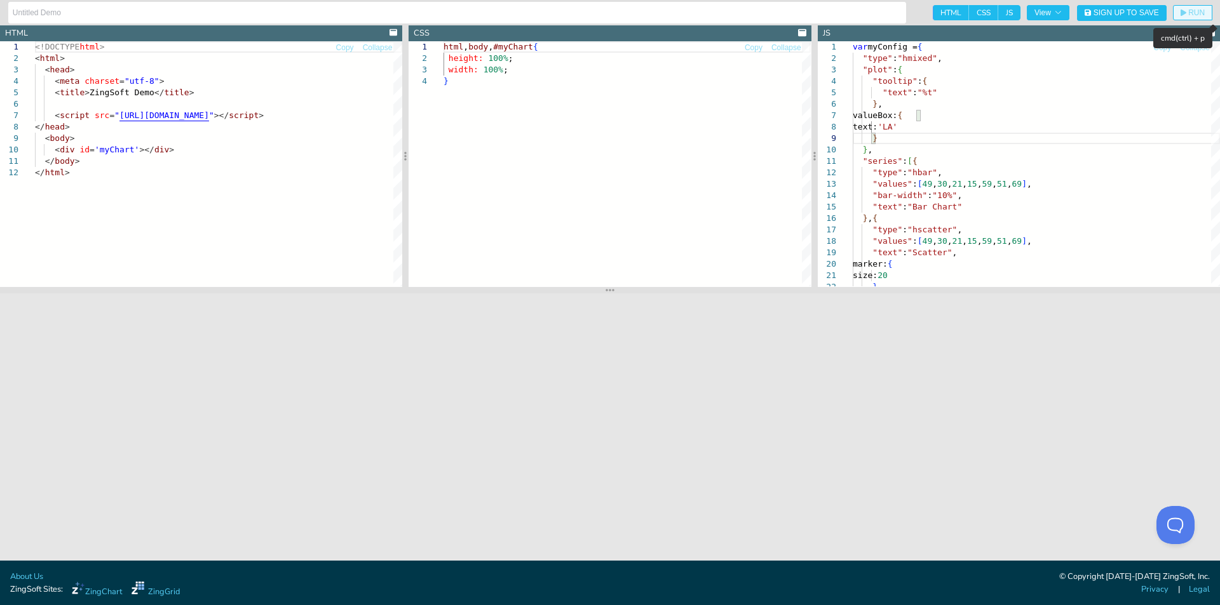
click at [1190, 11] on span "RUN" at bounding box center [1196, 13] width 17 height 8
drag, startPoint x: 870, startPoint y: 121, endPoint x: 890, endPoint y: 138, distance: 26.6
click at [890, 138] on div ""type" : "hbar" , "values" : [ 49 , 30 , 21 , 15 , 59 , 51 , 69 ] , "bar-width"…" at bounding box center [1036, 341] width 367 height 600
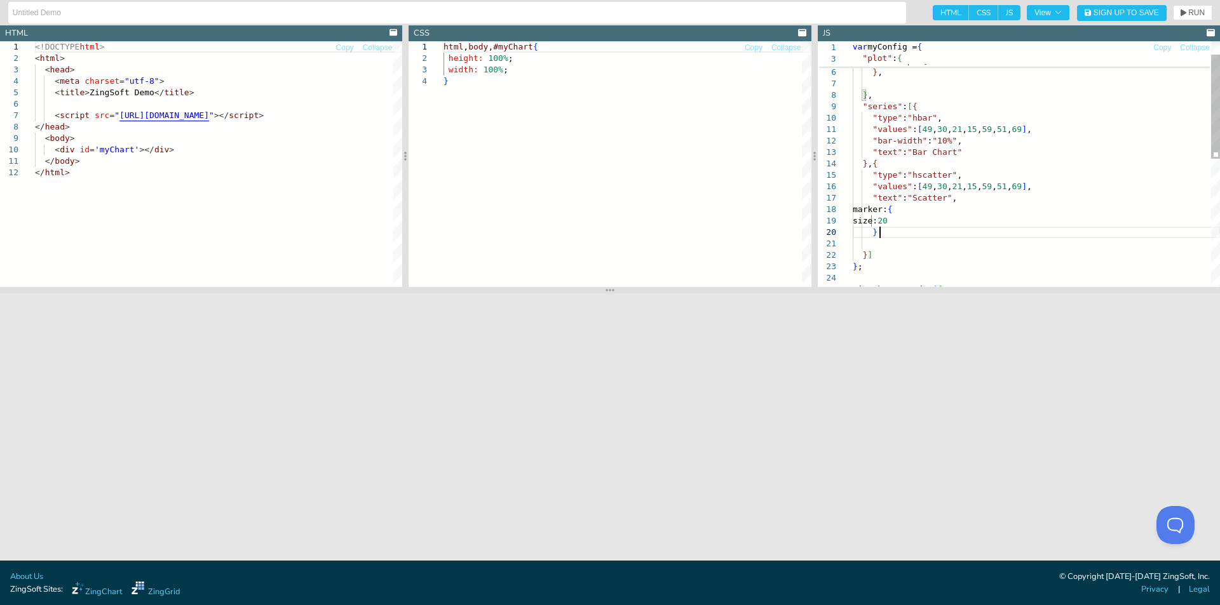
click at [905, 236] on div ""type" : "hbar" , "values" : [ 49 , 30 , 21 , 15 , 59 , 51 , 69 ] , "bar-width"…" at bounding box center [1036, 298] width 367 height 577
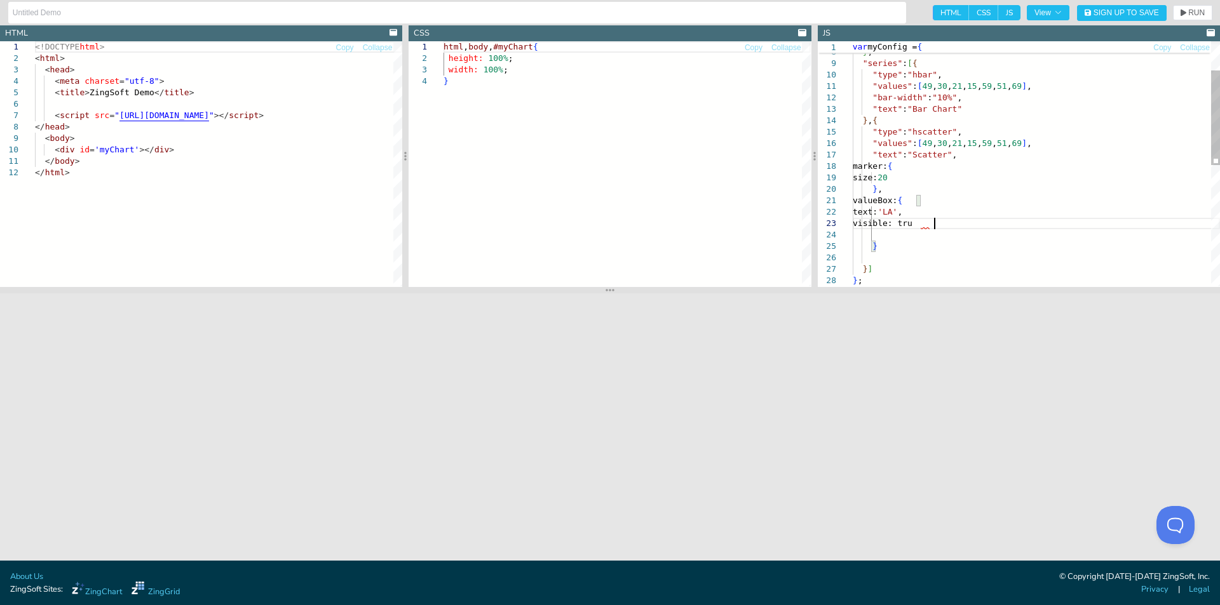
scroll to position [24, 84]
click at [1192, 11] on span "RUN" at bounding box center [1196, 13] width 17 height 8
click at [950, 225] on div ""type" : "hbar" , "values" : [ 49 , 30 , 21 , 15 , 59 , 51 , 69 ] , "bar-width"…" at bounding box center [1036, 283] width 367 height 634
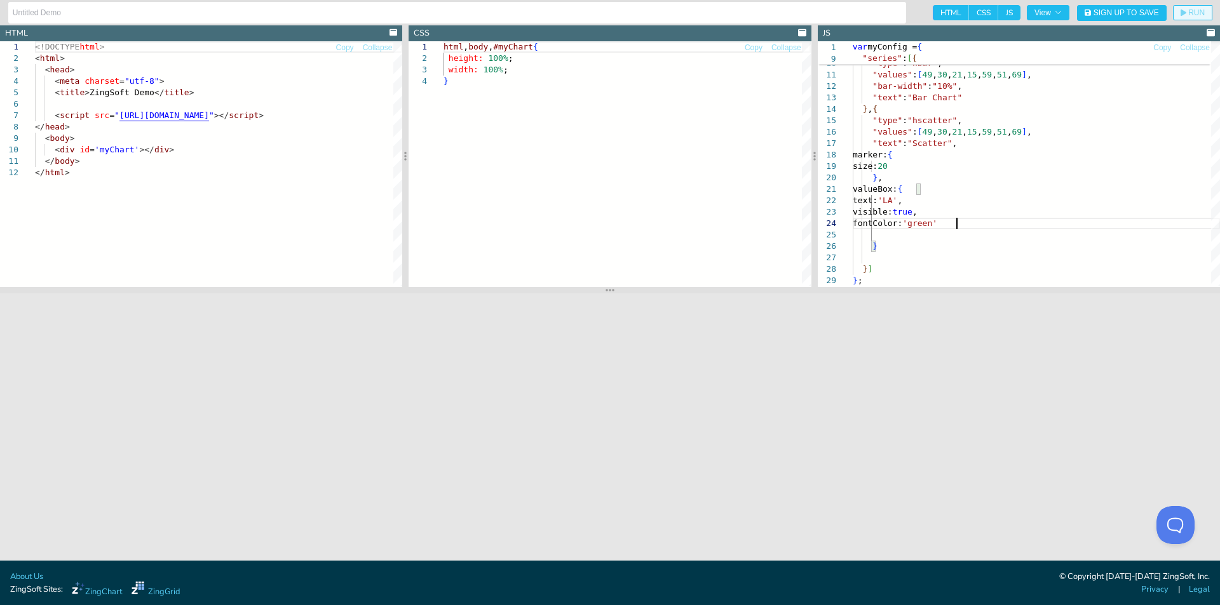
click at [1180, 6] on button "RUN" at bounding box center [1192, 12] width 39 height 15
click at [972, 220] on div ""type" : "hbar" , "values" : [ 49 , 30 , 21 , 15 , 59 , 51 , 69 ] , "bar-width"…" at bounding box center [1036, 277] width 367 height 645
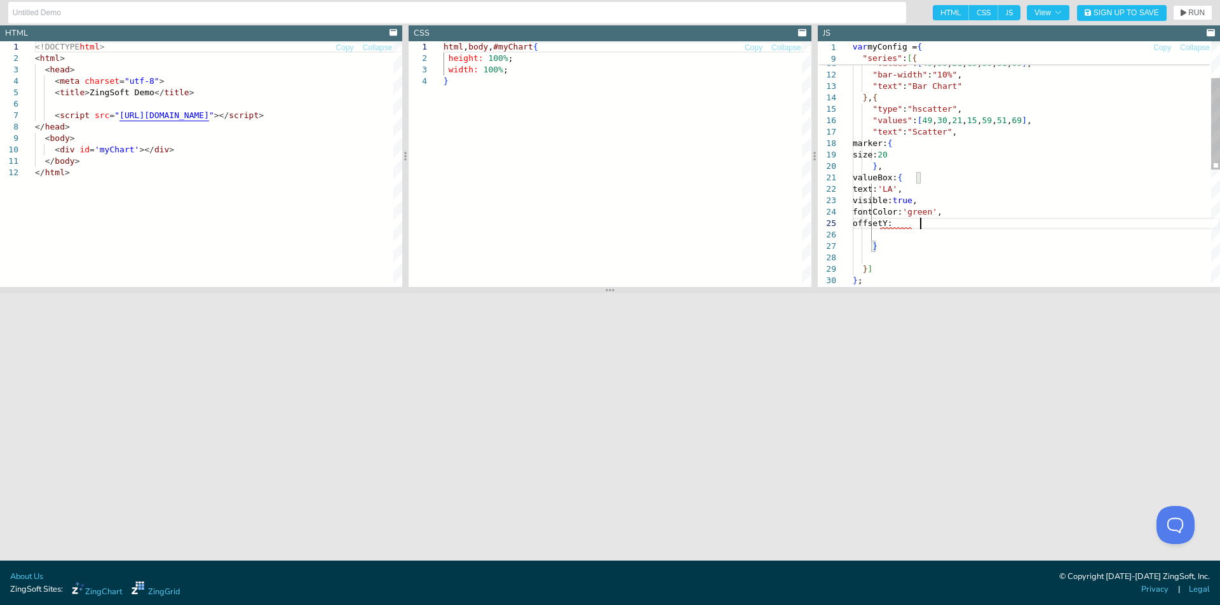
scroll to position [46, 76]
click at [1182, 6] on button "RUN" at bounding box center [1192, 12] width 39 height 15
click at [925, 224] on div ""type" : "hbar" , "values" : [ 49 , 30 , 21 , 15 , 59 , 51 , 69 ] , "bar-width"…" at bounding box center [1036, 271] width 367 height 657
click at [1194, 17] on span "RUN" at bounding box center [1196, 13] width 17 height 8
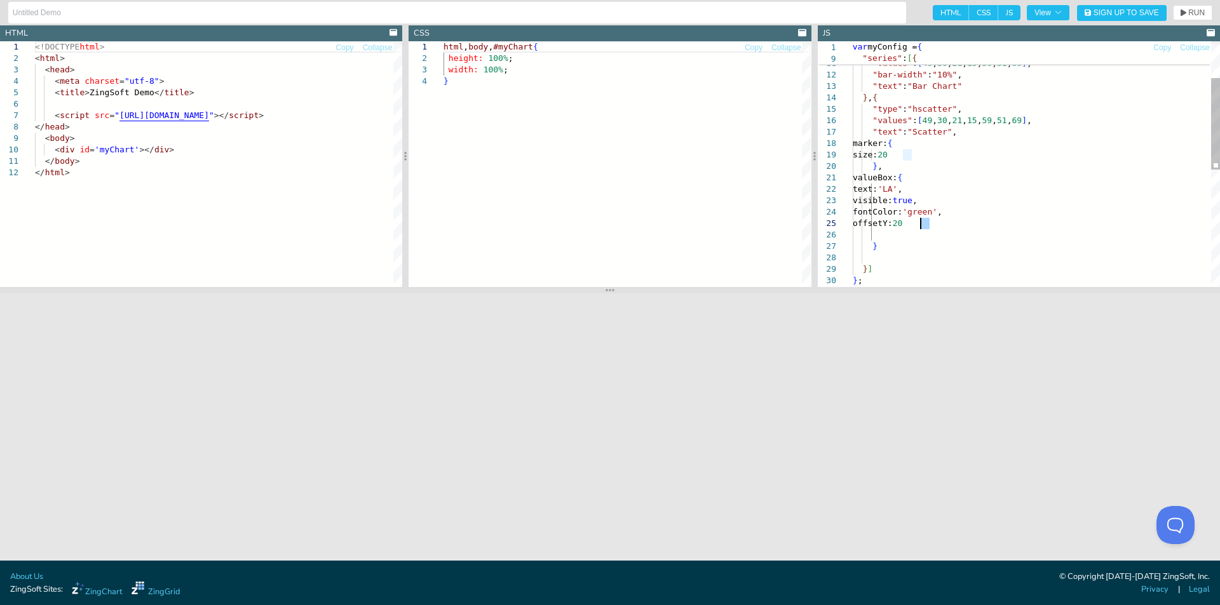
drag, startPoint x: 930, startPoint y: 225, endPoint x: 922, endPoint y: 224, distance: 7.6
click at [922, 224] on div ""type" : "hbar" , "values" : [ 49 , 30 , 21 , 15 , 59 , 51 , 69 ] , "bar-width"…" at bounding box center [1036, 271] width 367 height 657
click at [1198, 12] on span "RUN" at bounding box center [1196, 13] width 17 height 8
click at [923, 225] on div ""type" : "hbar" , "values" : [ 49 , 30 , 21 , 15 , 59 , 51 , 69 ] , "bar-width"…" at bounding box center [1036, 271] width 367 height 657
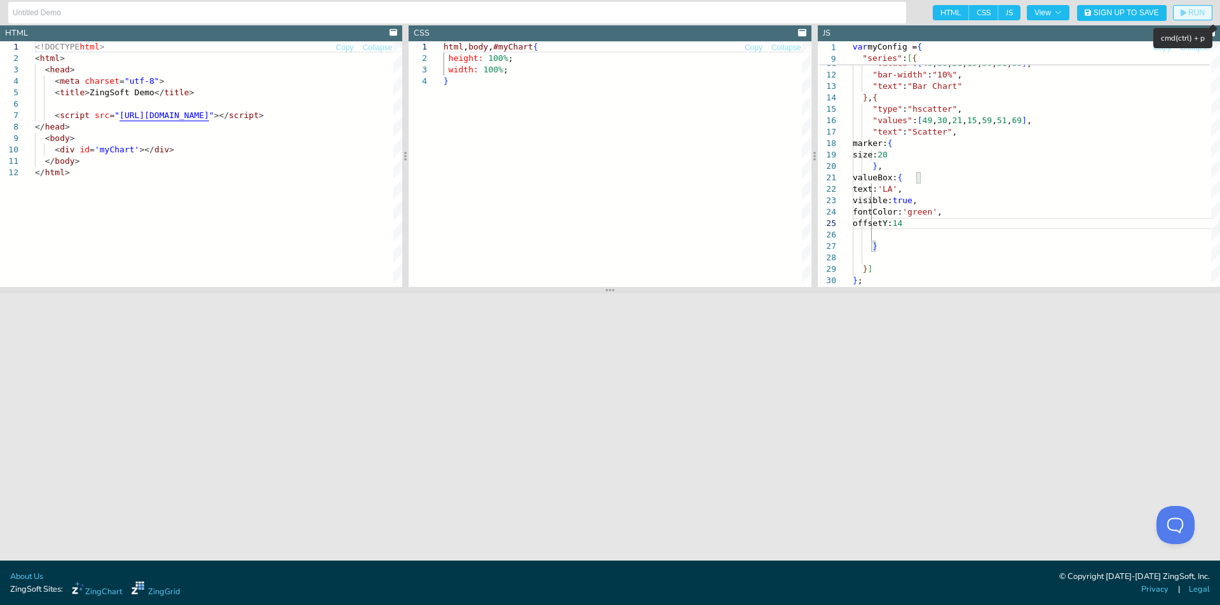
click at [1188, 12] on span "RUN" at bounding box center [1196, 13] width 17 height 8
drag, startPoint x: 931, startPoint y: 222, endPoint x: 924, endPoint y: 221, distance: 7.7
click at [924, 221] on div ""type" : "hbar" , "values" : [ 49 , 30 , 21 , 15 , 59 , 51 , 69 ] , "bar-width"…" at bounding box center [1036, 271] width 367 height 657
click at [1195, 9] on span "RUN" at bounding box center [1196, 13] width 17 height 8
drag, startPoint x: 920, startPoint y: 189, endPoint x: 914, endPoint y: 187, distance: 6.5
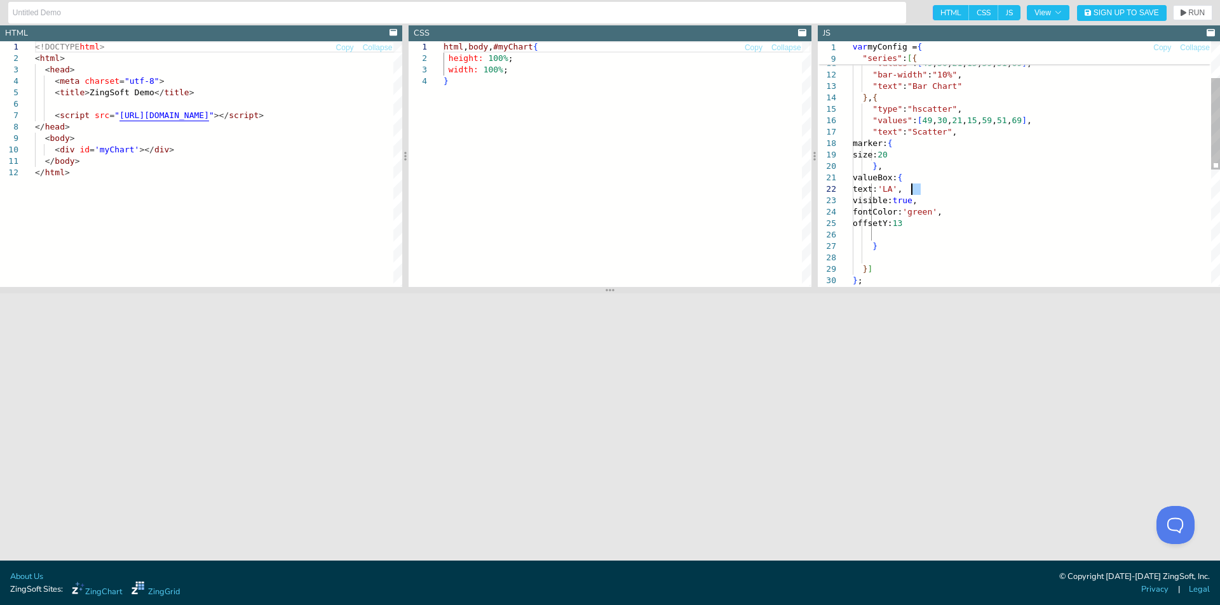
click at [914, 187] on div ""type" : "hbar" , "values" : [ 49 , 30 , 21 , 15 , 59 , 51 , 69 ] , "bar-width"…" at bounding box center [1036, 271] width 367 height 657
click at [1186, 9] on span "RUN" at bounding box center [1192, 13] width 24 height 8
drag, startPoint x: 956, startPoint y: 212, endPoint x: 936, endPoint y: 213, distance: 19.7
click at [936, 213] on div ""type" : "hbar" , "values" : [ 49 , 30 , 21 , 15 , 59 , 51 , 69 ] , "bar-width"…" at bounding box center [1036, 271] width 367 height 657
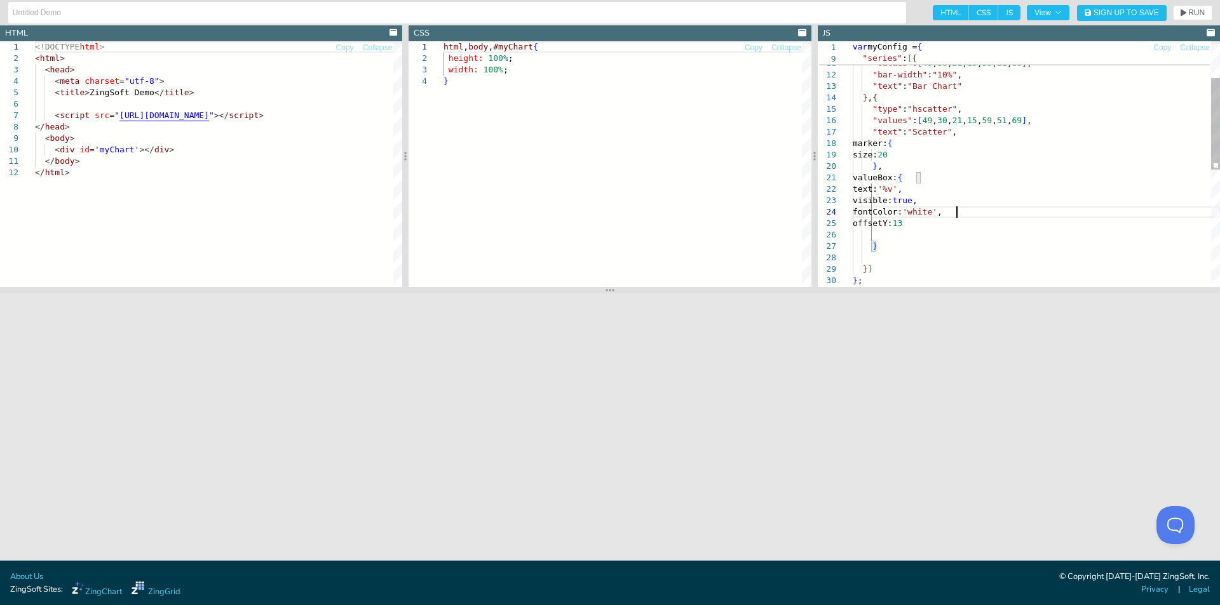
scroll to position [35, 104]
click at [1184, 13] on icon "button" at bounding box center [1183, 13] width 6 height 7
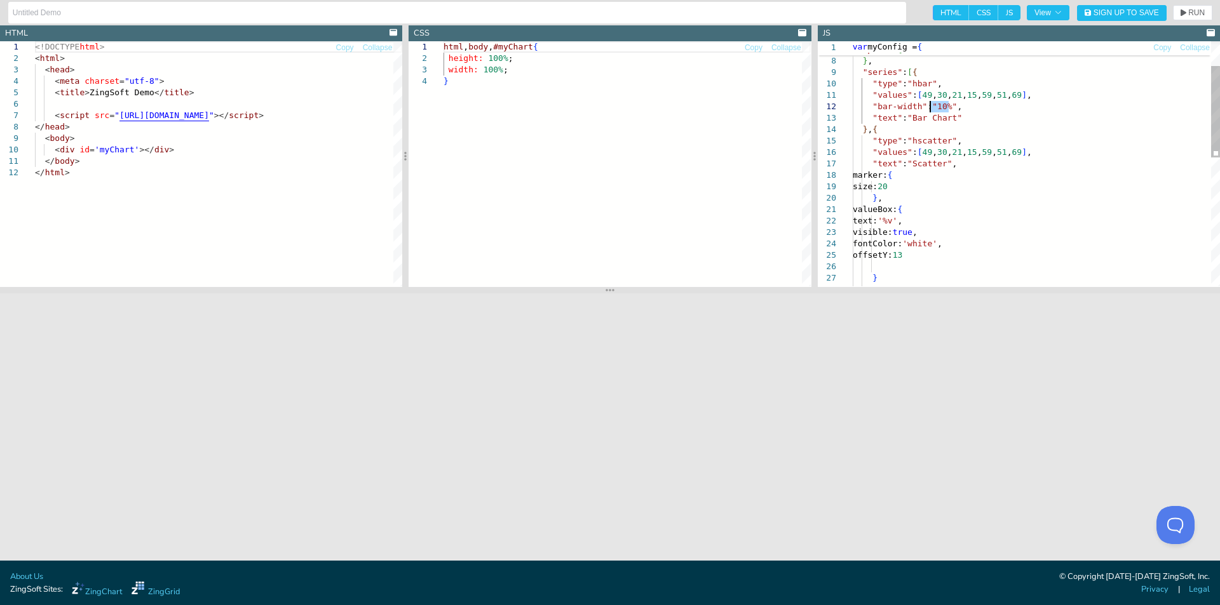
drag, startPoint x: 950, startPoint y: 103, endPoint x: 931, endPoint y: 104, distance: 19.1
click at [931, 104] on div ""type" : "hbar" , "values" : [ 49 , 30 , 21 , 15 , 59 , 51 , 69 ] , "bar-width"…" at bounding box center [1036, 303] width 367 height 657
click at [1194, 11] on span "RUN" at bounding box center [1196, 13] width 17 height 8
click at [930, 102] on div ""type" : "hbar" , "values" : [ 49 , 30 , 21 , 15 , 59 , 51 , 69 ] , "bar-width"…" at bounding box center [1036, 303] width 367 height 657
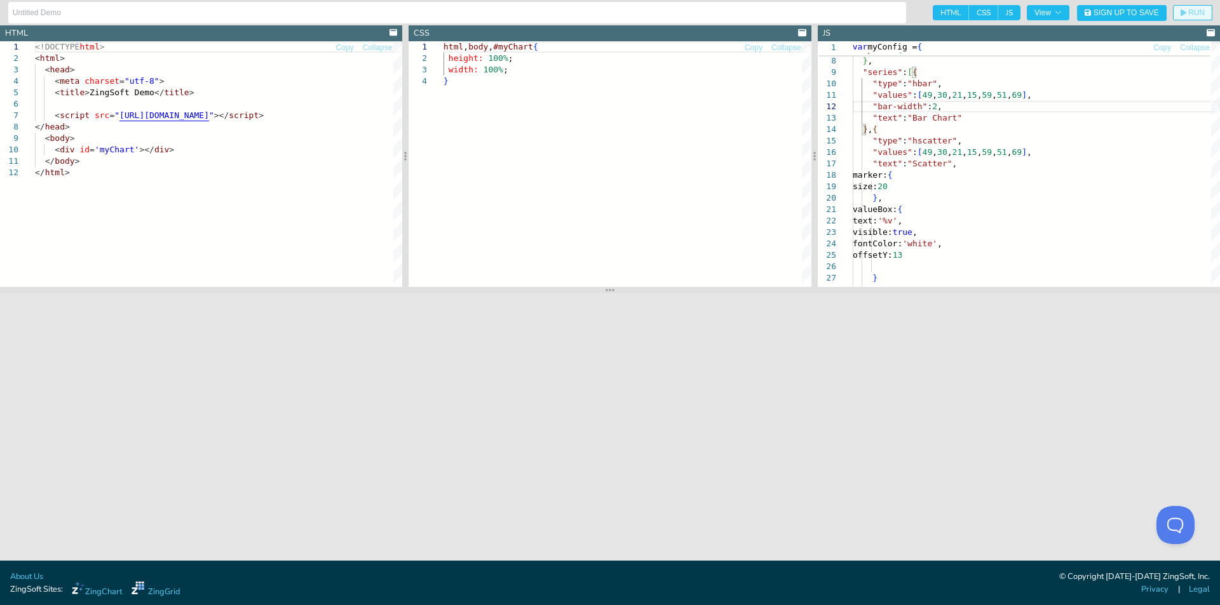
click at [1187, 8] on button "RUN" at bounding box center [1192, 12] width 39 height 15
click at [971, 111] on div ""type" : "hbar" , "values" : [ 49 , 30 , 21 , 15 , 59 , 51 , 69 ] , "bar-width"…" at bounding box center [1036, 303] width 367 height 657
click at [975, 116] on div ""type" : "hbar" , "values" : [ 49 , 30 , 21 , 15 , 59 , 51 , 69 ] , "bar-width"…" at bounding box center [1036, 303] width 367 height 657
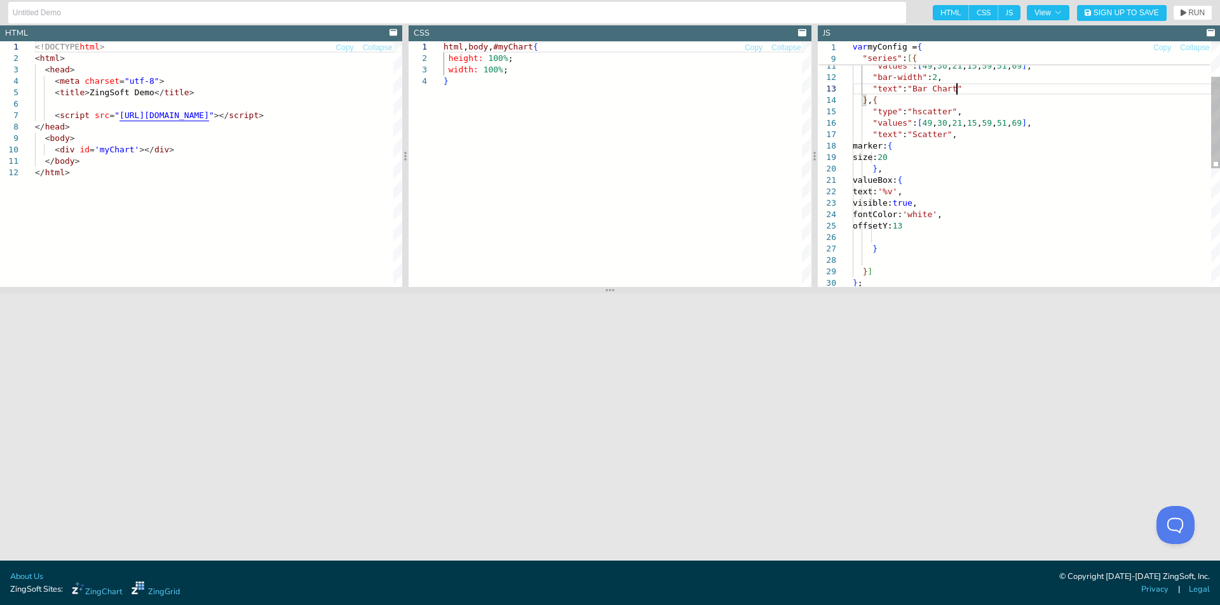
click at [960, 238] on div ""bar-width" : 2 , "text" : "Bar Chart" } , { "type" : "hscatter" , "values" : […" at bounding box center [1036, 274] width 367 height 657
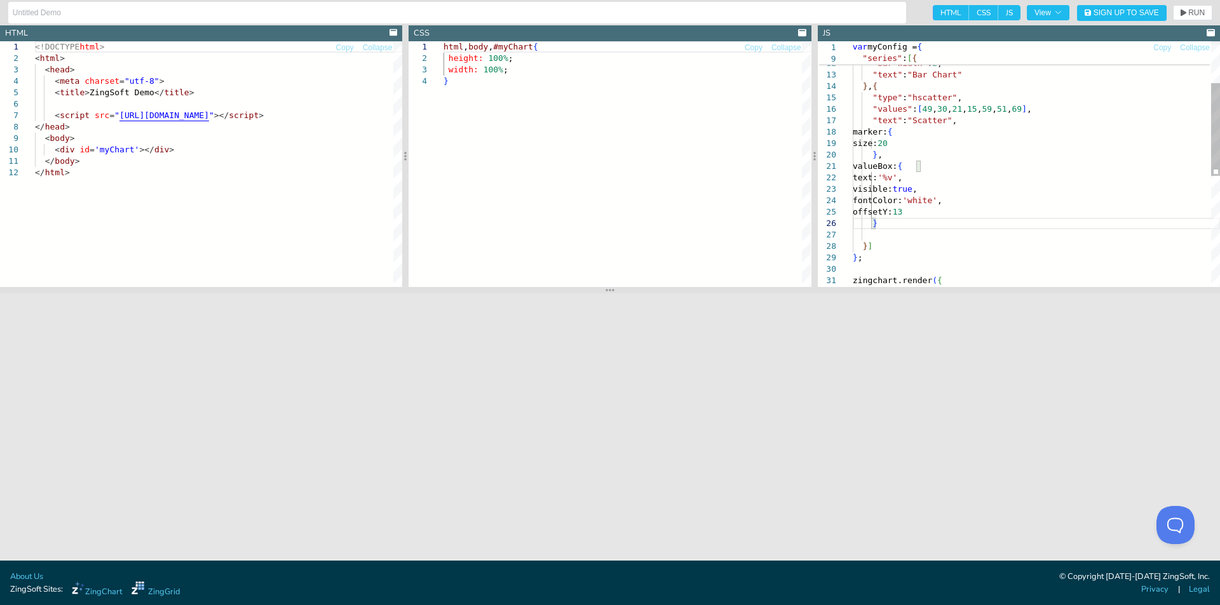
scroll to position [58, 26]
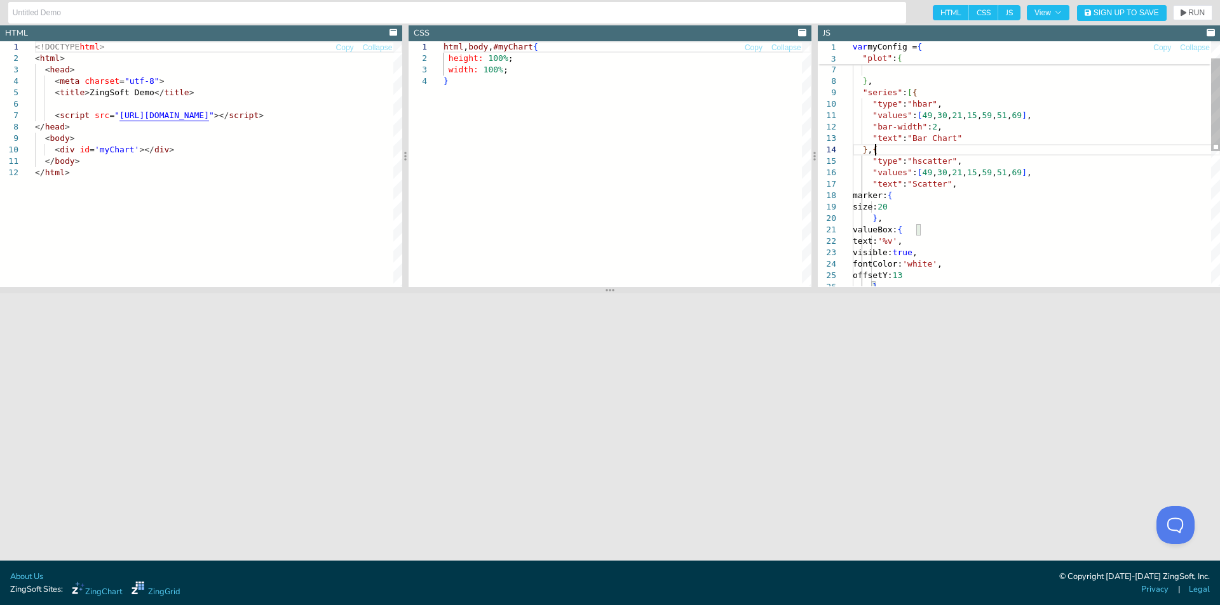
click at [877, 151] on div ""bar-width" : 2 , "text" : "Bar Chart" } , { "type" : "hscatter" , "values" : […" at bounding box center [1036, 318] width 367 height 645
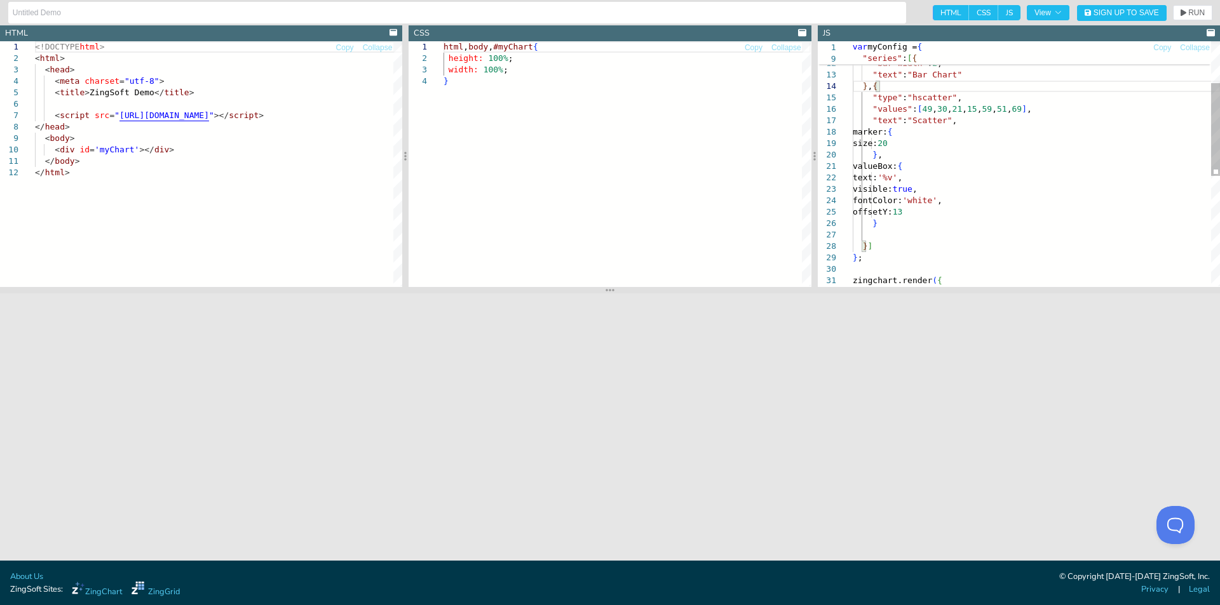
click at [879, 236] on div ""bar-width" : 2 , "text" : "Bar Chart" } , { "type" : "hscatter" , "values" : […" at bounding box center [1036, 254] width 367 height 645
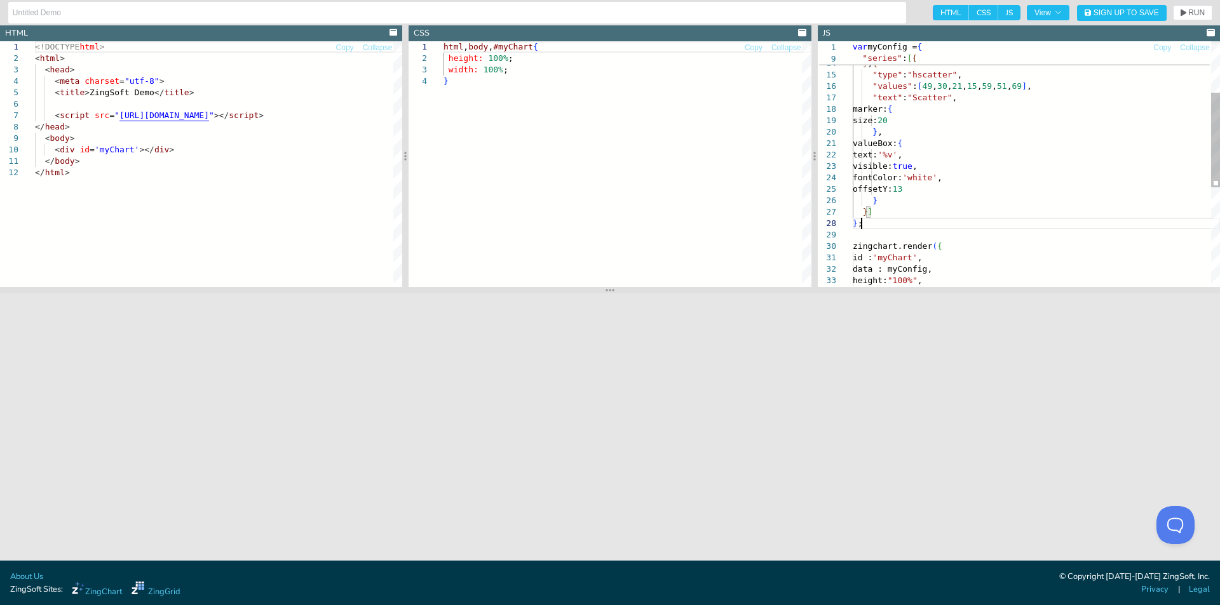
click at [892, 225] on div ""bar-width" : 2 , "text" : "Bar Chart" } , { "type" : "hscatter" , "values" : […" at bounding box center [1036, 226] width 367 height 634
click at [892, 212] on div ""bar-width" : 2 , "text" : "Bar Chart" } , { "type" : "hscatter" , "values" : […" at bounding box center [1036, 226] width 367 height 634
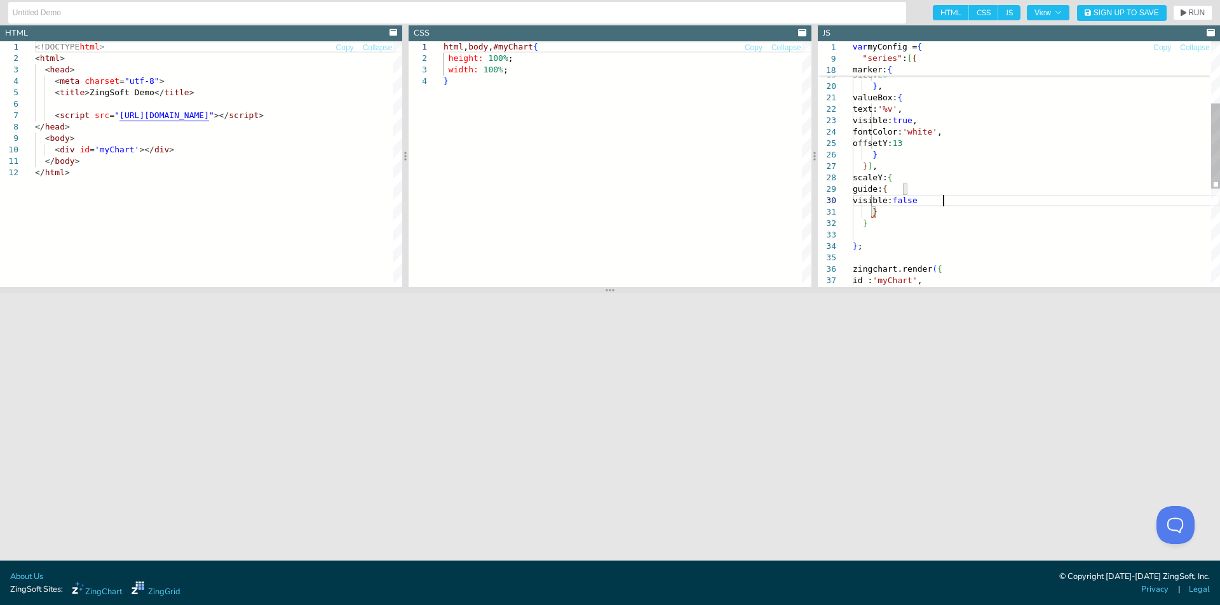
scroll to position [104, 94]
drag, startPoint x: 1177, startPoint y: 13, endPoint x: 1177, endPoint y: 27, distance: 14.6
click at [1177, 12] on button "RUN" at bounding box center [1192, 12] width 39 height 15
click at [964, 194] on div ""values" : [ 49 , 30 , 21 , 15 , 59 , 51 , 69 ] , "text" : "Scatter" , marker: …" at bounding box center [1036, 214] width 367 height 703
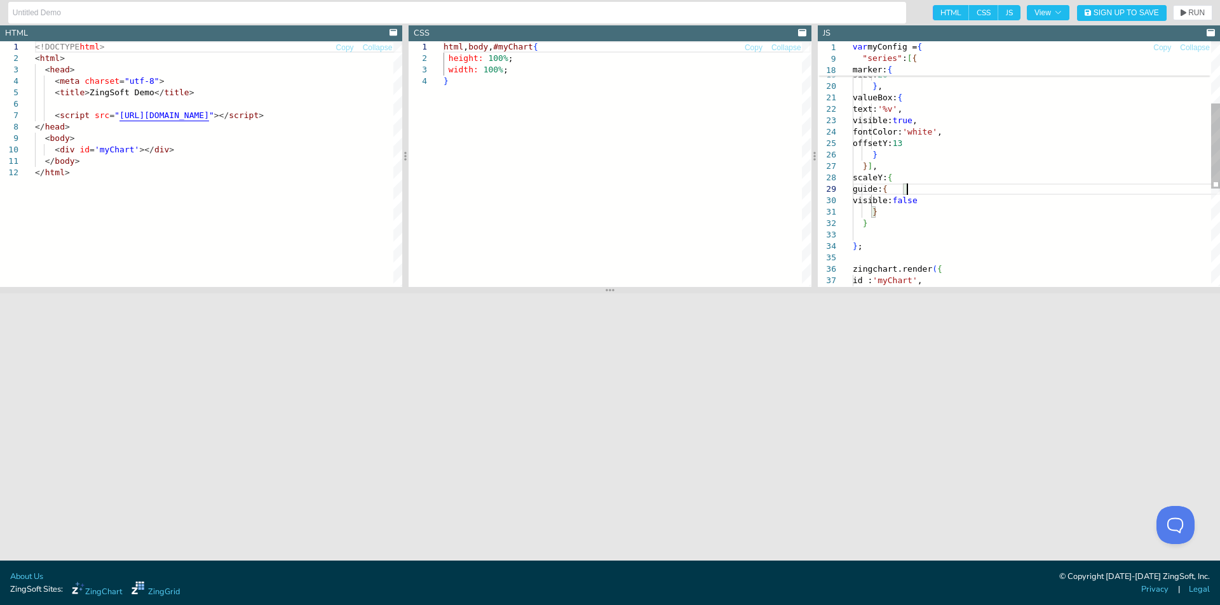
click at [926, 214] on div ""values" : [ 49 , 30 , 21 , 15 , 59 , 51 , 69 ] , "text" : "Scatter" , marker: …" at bounding box center [1036, 214] width 367 height 703
click at [1184, 15] on icon "button" at bounding box center [1183, 13] width 6 height 8
click at [936, 219] on div ""values" : [ 49 , 30 , 21 , 15 , 59 , 51 , 69 ] , "text" : "Scatter" , marker: …" at bounding box center [1036, 220] width 367 height 714
click at [891, 242] on div ""values" : [ 49 , 30 , 21 , 15 , 59 , 51 , 69 ] , "text" : "Scatter" , marker: …" at bounding box center [1036, 220] width 367 height 714
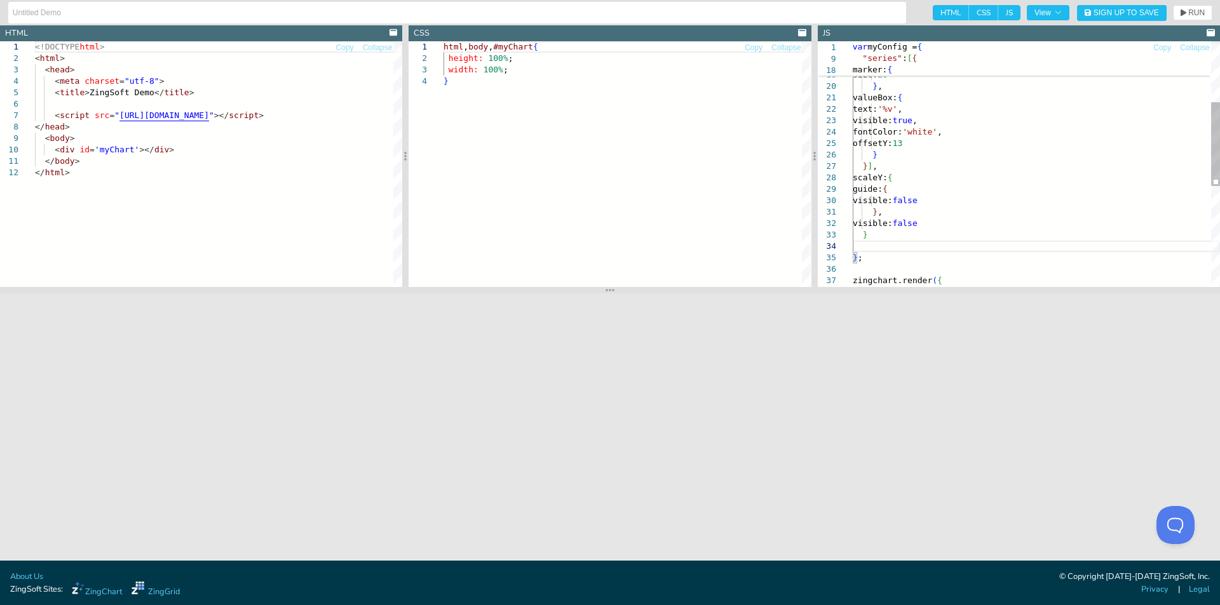
click at [892, 238] on div ""values" : [ 49 , 30 , 21 , 15 , 59 , 51 , 69 ] , "text" : "Scatter" , marker: …" at bounding box center [1036, 220] width 367 height 714
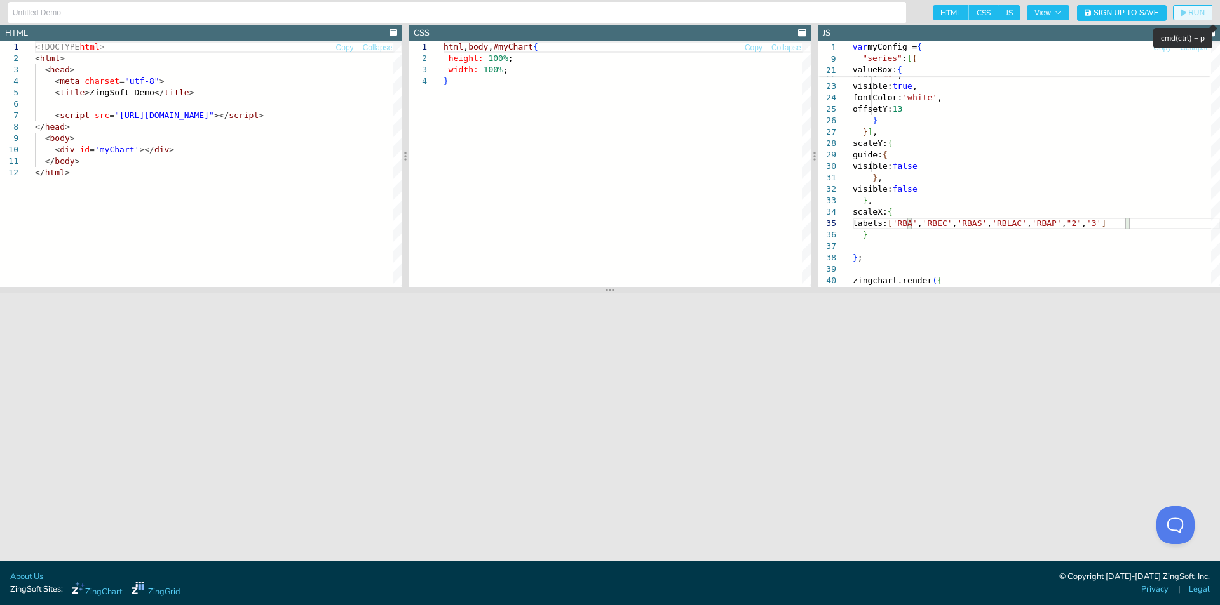
click at [1190, 13] on span "RUN" at bounding box center [1196, 13] width 17 height 8
click at [888, 231] on div "size: 20 } , valueBox: { text: '%v' , visible: true , fontColor: 'white' , offs…" at bounding box center [1036, 203] width 367 height 748
click at [1139, 221] on div "size: 20 } , valueBox: { text: '%v' , visible: true , fontColor: 'white' , offs…" at bounding box center [1036, 203] width 367 height 748
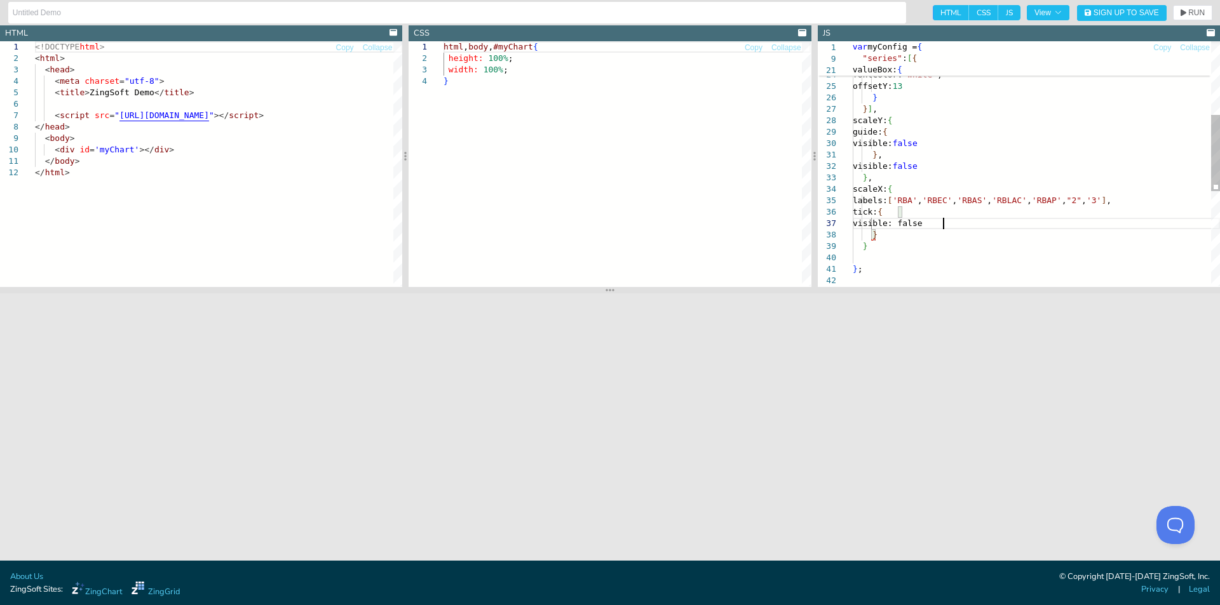
scroll to position [69, 89]
click at [1196, 12] on span "RUN" at bounding box center [1196, 13] width 17 height 8
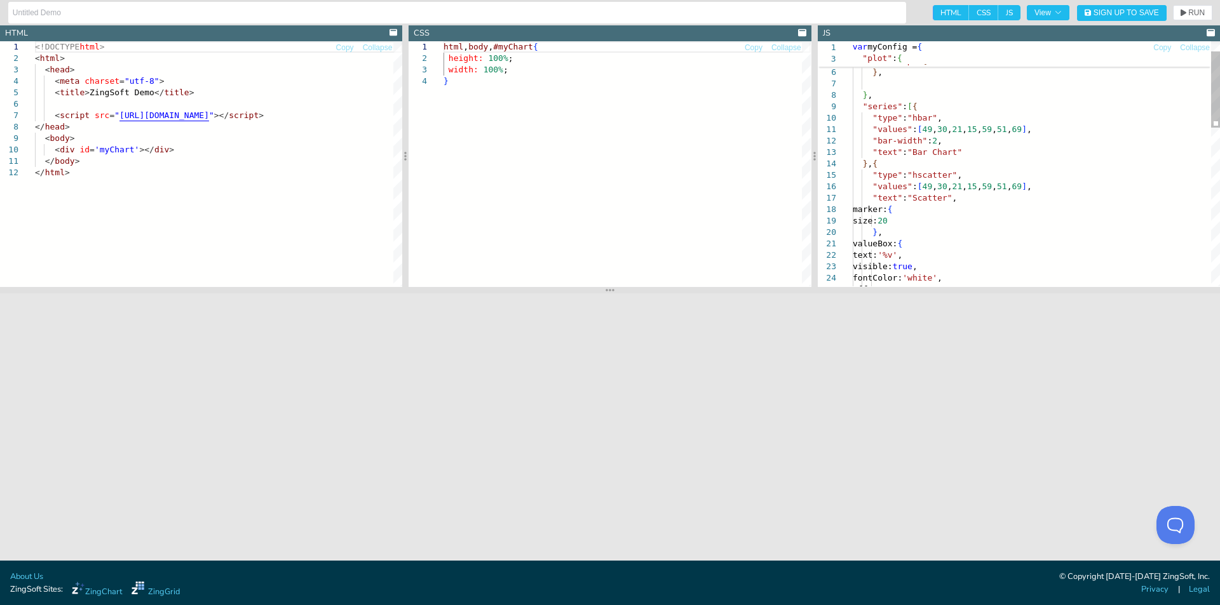
click at [977, 158] on div "valueBox: { text: '%v' , marker: { size: 20 } , "values" : [ 49 , 30 , 21 , 15 …" at bounding box center [1036, 401] width 367 height 783
click at [950, 149] on div "valueBox: { text: '%v' , marker: { size: 20 } , "values" : [ 49 , 30 , 21 , 15 …" at bounding box center [1036, 401] width 367 height 783
click at [920, 162] on div "valueBox: { text: '%v' , marker: { size: 20 } , "values" : [ 49 , 30 , 21 , 15 …" at bounding box center [1036, 401] width 367 height 783
drag, startPoint x: 912, startPoint y: 153, endPoint x: 952, endPoint y: 153, distance: 39.4
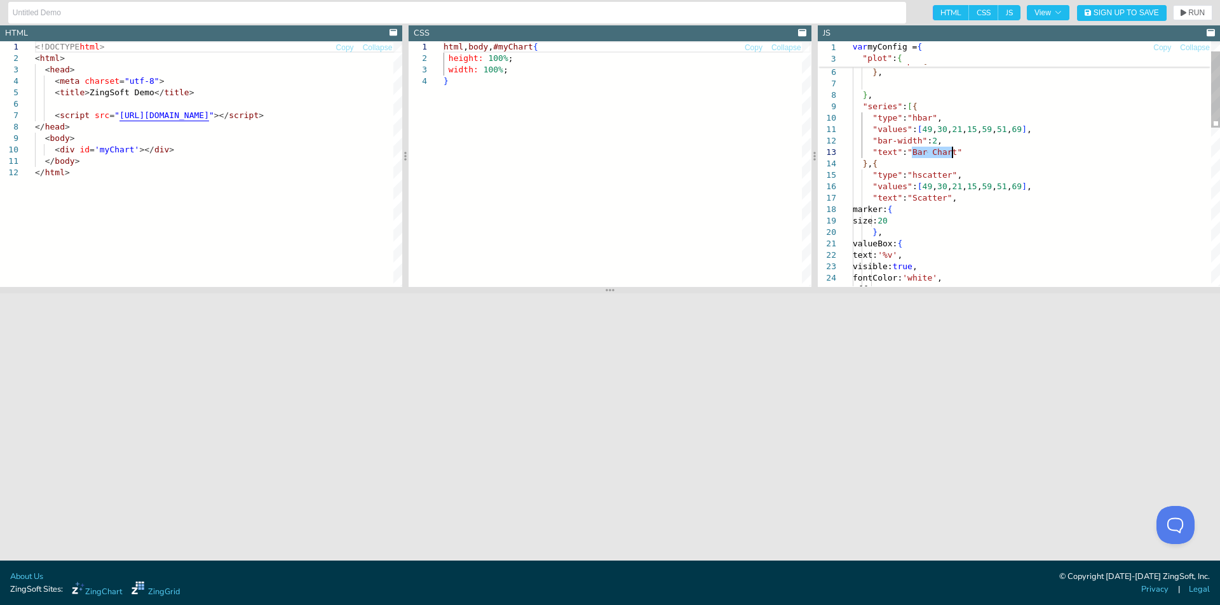
click at [952, 153] on div "valueBox: { text: '%v' , marker: { size: 20 } , "values" : [ 49 , 30 , 21 , 15 …" at bounding box center [1036, 401] width 367 height 783
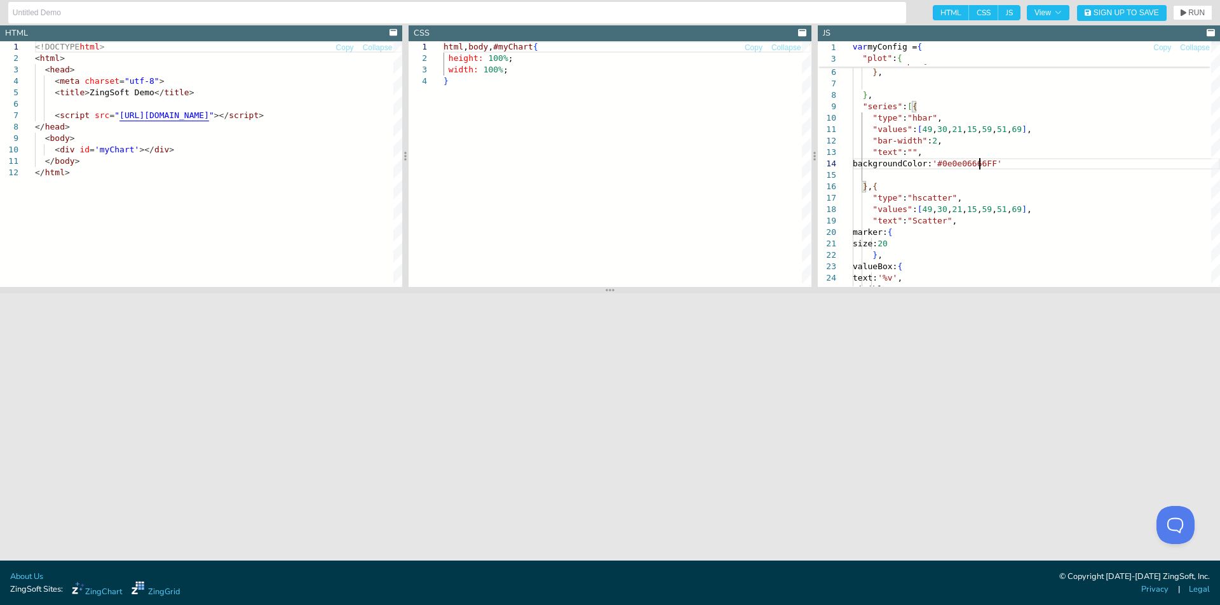
scroll to position [35, 131]
click at [1188, 15] on span "RUN" at bounding box center [1196, 13] width 17 height 8
click at [1011, 217] on div "valueBox: { text: '%v' , marker: { size: 20 } , "values" : [ 49 , 30 , 21 , 15 …" at bounding box center [1036, 413] width 367 height 806
drag, startPoint x: 983, startPoint y: 163, endPoint x: 957, endPoint y: 163, distance: 26.0
click at [957, 163] on div "valueBox: { text: '%v' , marker: { size: 20 } , "values" : [ 49 , 30 , 21 , 15 …" at bounding box center [1036, 413] width 367 height 806
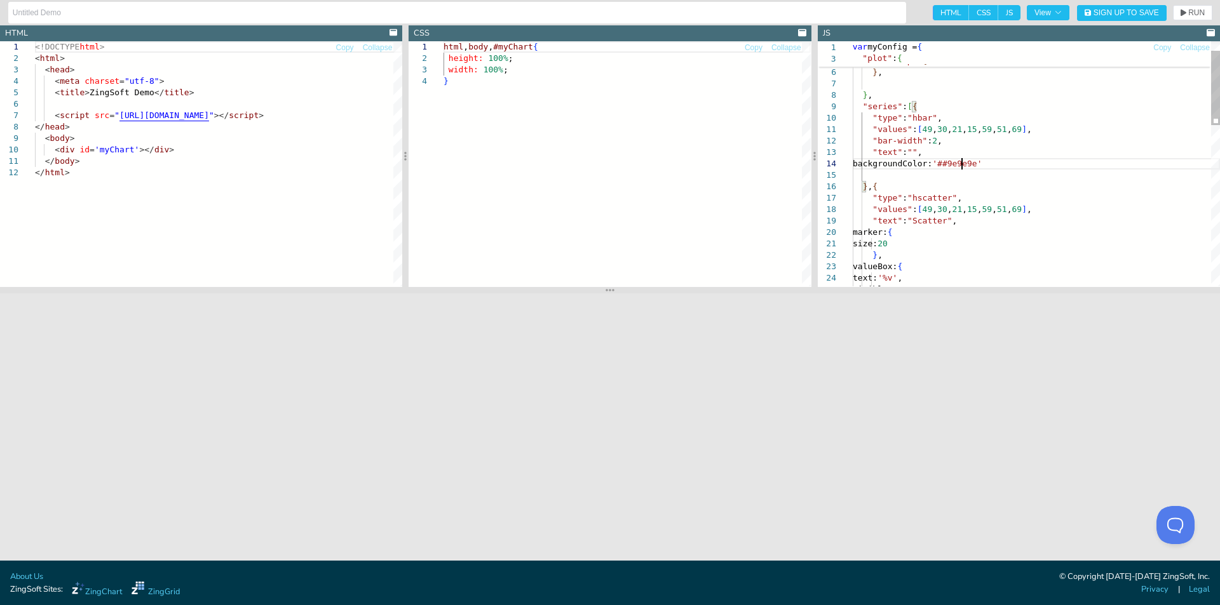
click at [961, 166] on div "valueBox: { text: '%v' , marker: { size: 20 } , "values" : [ 49 , 30 , 21 , 15 …" at bounding box center [1036, 413] width 367 height 806
click at [1189, 13] on span "RUN" at bounding box center [1196, 13] width 17 height 8
click at [985, 199] on div "valueBox: { text: '%v' , marker: { size: 20 } , "values" : [ 49 , 30 , 21 , 15 …" at bounding box center [1036, 413] width 367 height 806
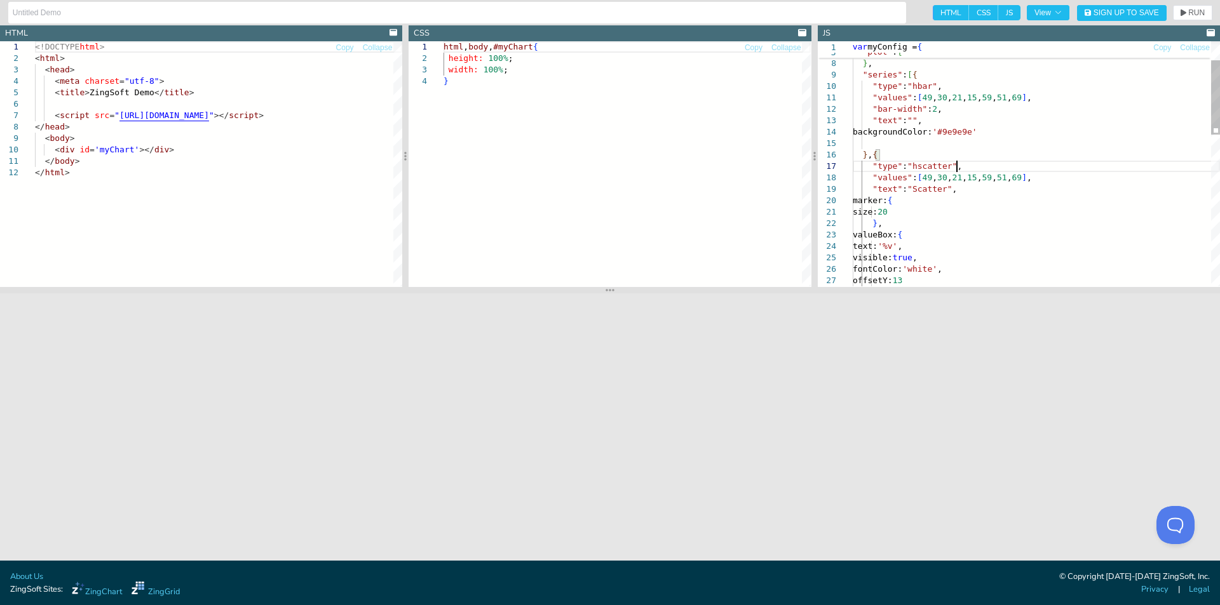
click at [952, 213] on div "valueBox: { text: '%v' , marker: { size: 20 } , "values" : [ 49 , 30 , 21 , 15 …" at bounding box center [1036, 381] width 367 height 806
click at [1182, 13] on icon "button" at bounding box center [1183, 13] width 6 height 7
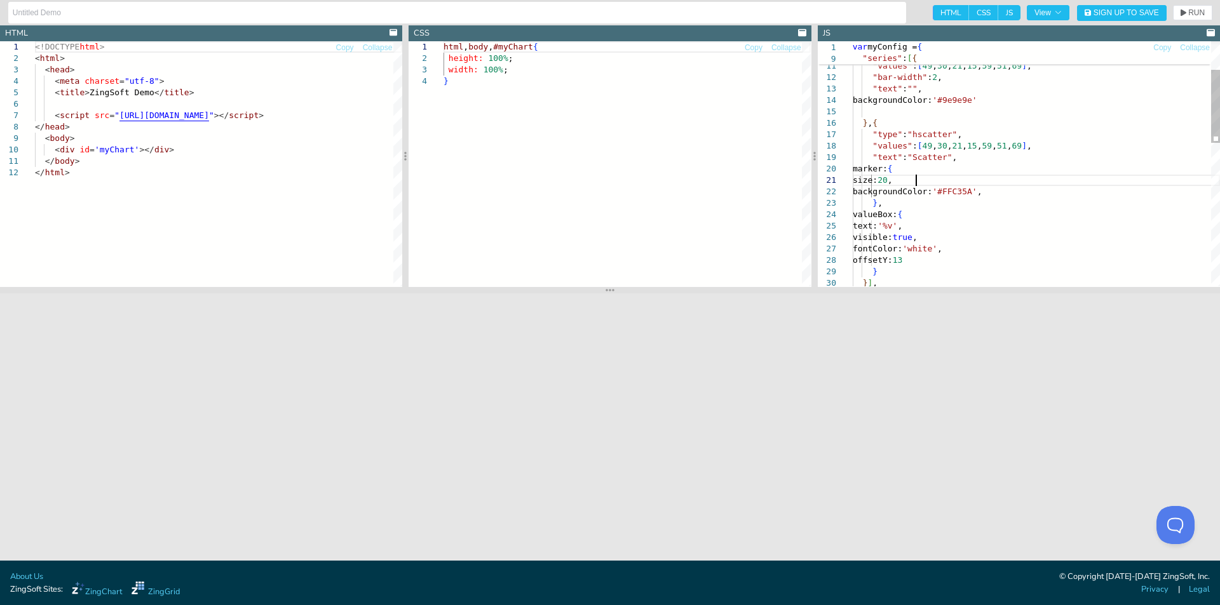
click at [998, 179] on div "valueBox: { text: '%v' , marker: { size: 20 , } , "values" : [ 49 , 30 , 21 , 1…" at bounding box center [1036, 354] width 367 height 817
click at [931, 156] on div "valueBox: { text: '%v' , marker: { size: 20 , } , "values" : [ 49 , 30 , 21 , 1…" at bounding box center [1036, 354] width 367 height 817
drag, startPoint x: 942, startPoint y: 155, endPoint x: 912, endPoint y: 157, distance: 29.9
click at [912, 157] on div "valueBox: { text: '%v' , marker: { size: 20 , } , "values" : [ 49 , 30 , 21 , 1…" at bounding box center [1036, 354] width 367 height 817
click at [943, 219] on div "valueBox: { text: '%v' , marker: { size: 20 , } , "values" : [ 49 , 30 , 21 , 1…" at bounding box center [1036, 354] width 367 height 817
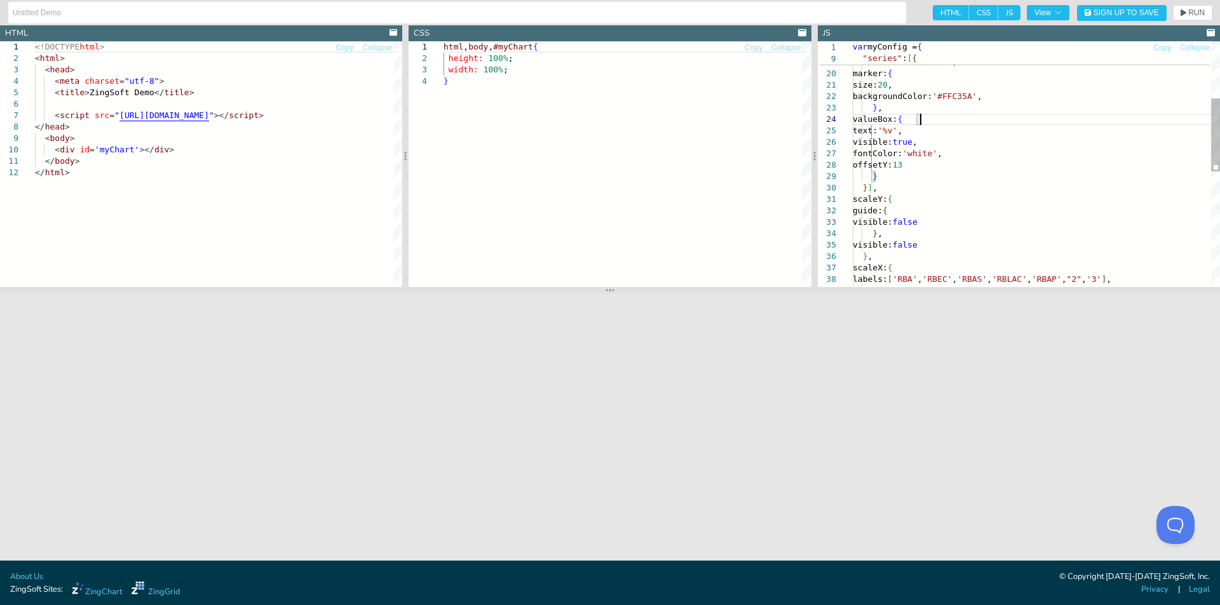
click at [909, 177] on div "valueBox: { text: '%v' , } , visible: true , fontColor: 'white' , offsetY: 13 }…" at bounding box center [1036, 259] width 367 height 817
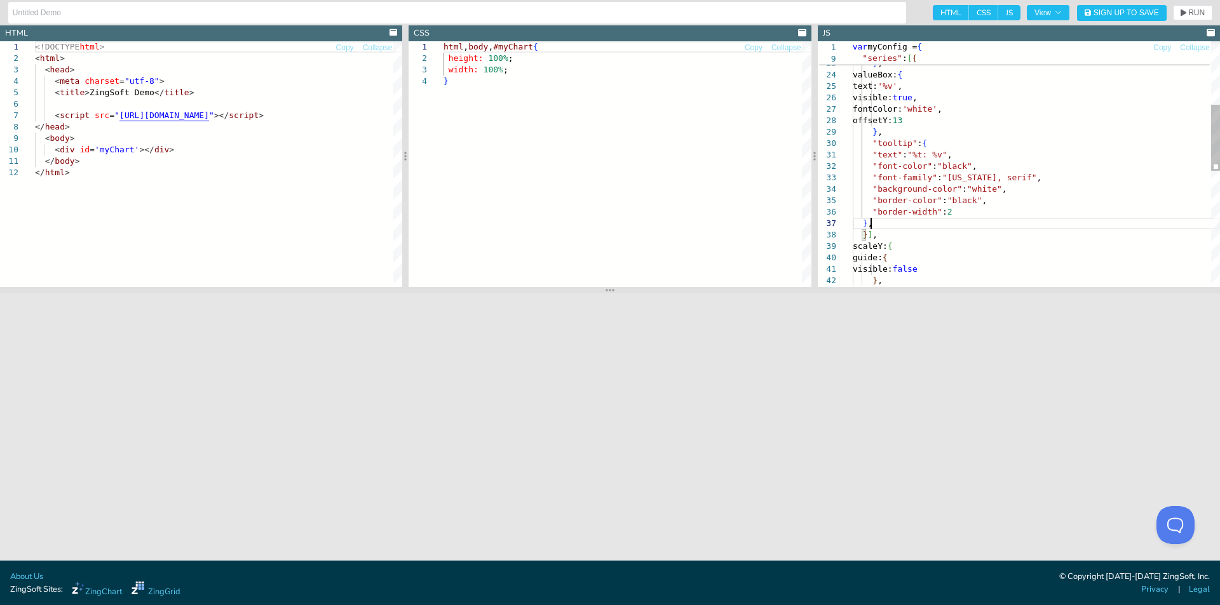
click at [911, 152] on div "valueBox: { text: '%v' , } , visible: true , fontColor: 'white' , offsetY: 13 }…" at bounding box center [1036, 260] width 367 height 908
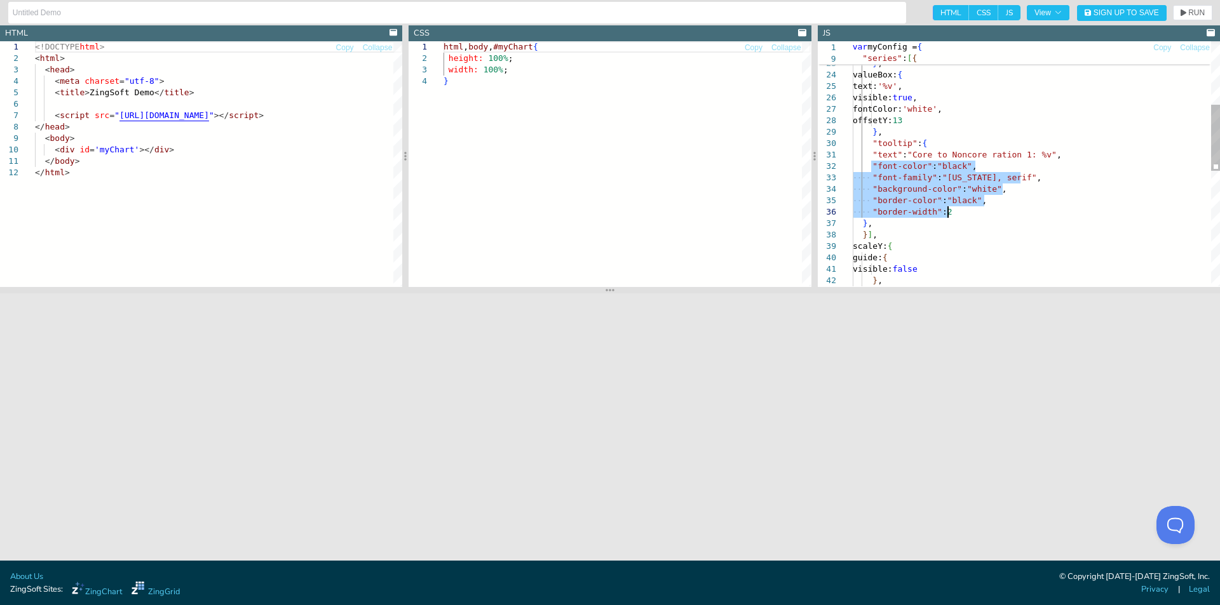
drag, startPoint x: 869, startPoint y: 165, endPoint x: 953, endPoint y: 213, distance: 96.8
click at [953, 213] on div "valueBox: { text: '%v' , } , visible: true , fontColor: 'white' , offsetY: 13 }…" at bounding box center [1036, 260] width 367 height 908
click at [1097, 105] on div "valueBox: { text: '%v' , } , visible: true , fontColor: 'white' , offsetY: 13 }…" at bounding box center [1036, 260] width 367 height 908
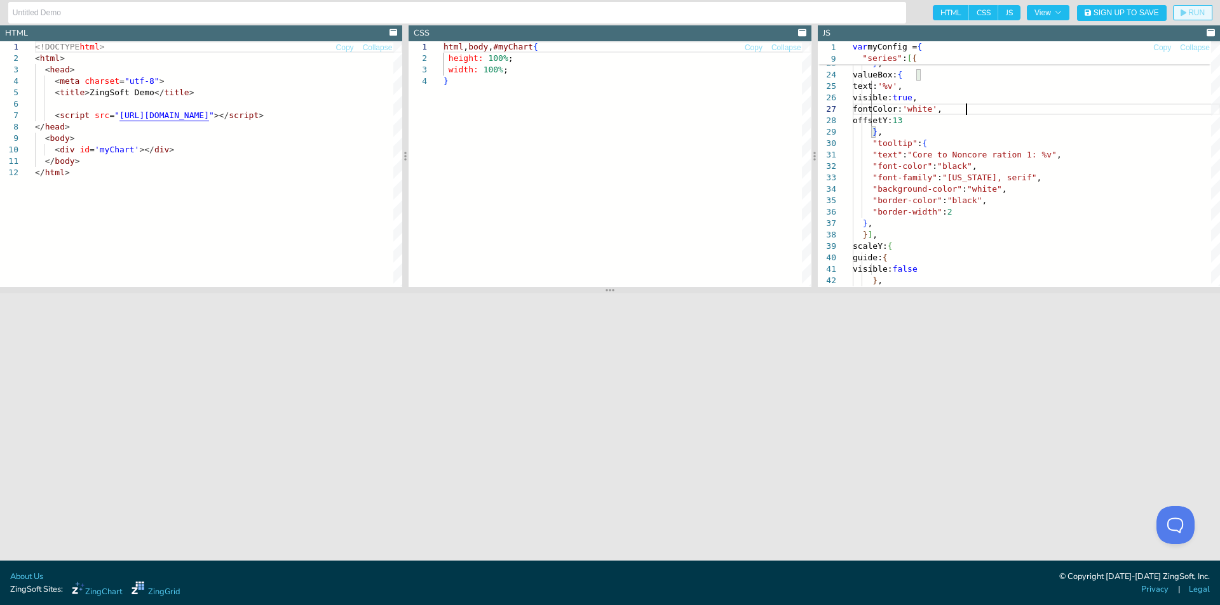
click at [1188, 15] on span "RUN" at bounding box center [1196, 13] width 17 height 8
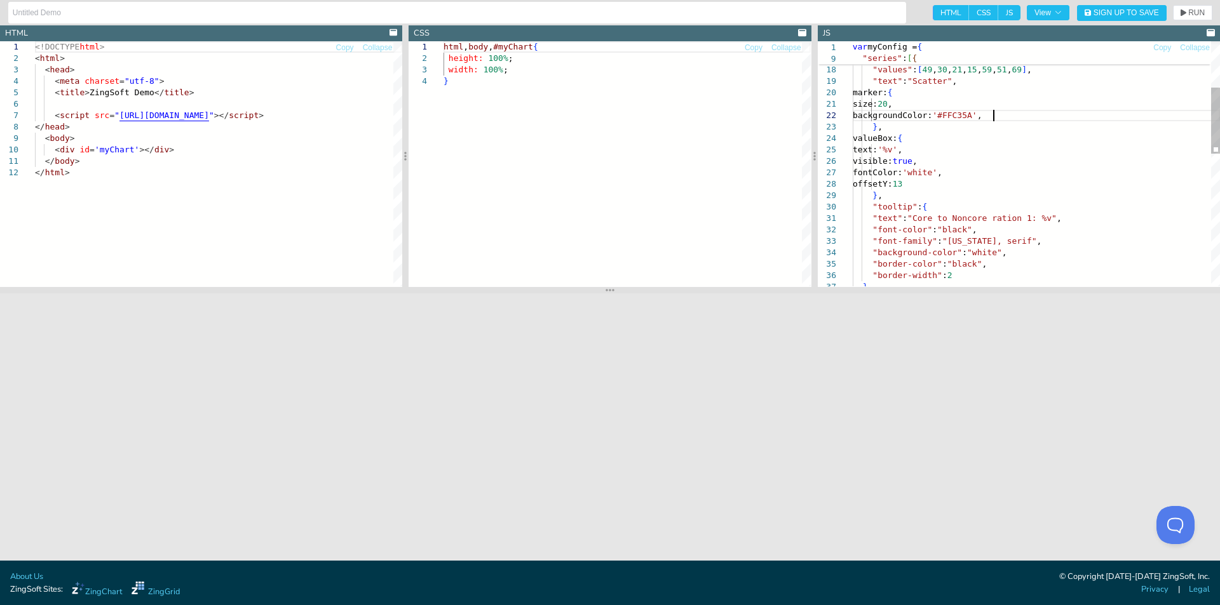
scroll to position [10, 112]
drag, startPoint x: 994, startPoint y: 116, endPoint x: 961, endPoint y: 116, distance: 32.4
click at [961, 116] on div "valueBox: { text: '%v' , } , visible: true , fontColor: 'white' , offsetY: 13 }…" at bounding box center [1036, 324] width 367 height 908
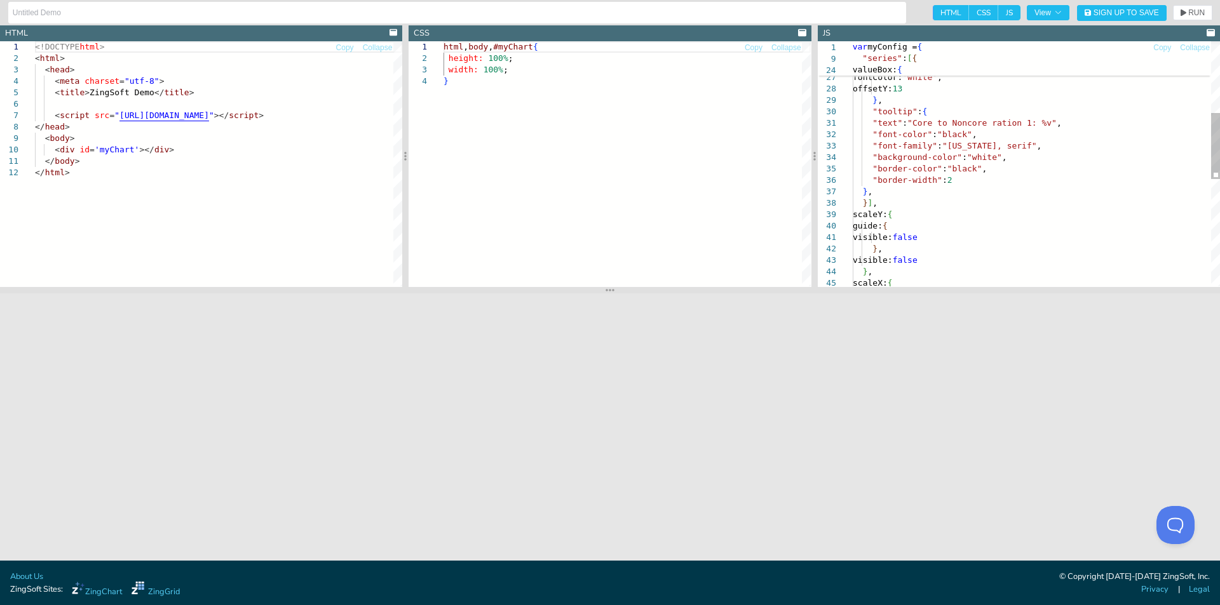
click at [982, 182] on div "valueBox: { text: '%v' , visible: true , fontColor: 'white' , offsetY: 13 } , "…" at bounding box center [1036, 228] width 367 height 908
drag, startPoint x: 971, startPoint y: 166, endPoint x: 948, endPoint y: 166, distance: 22.9
click at [948, 166] on div "valueBox: { text: '%v' , visible: true , fontColor: 'white' , offsetY: 13 } , "…" at bounding box center [1036, 228] width 367 height 908
drag, startPoint x: 945, startPoint y: 180, endPoint x: 998, endPoint y: 173, distance: 53.2
click at [945, 180] on div "valueBox: { text: '%v' , visible: true , fontColor: 'white' , offsetY: 13 } , "…" at bounding box center [1036, 228] width 367 height 908
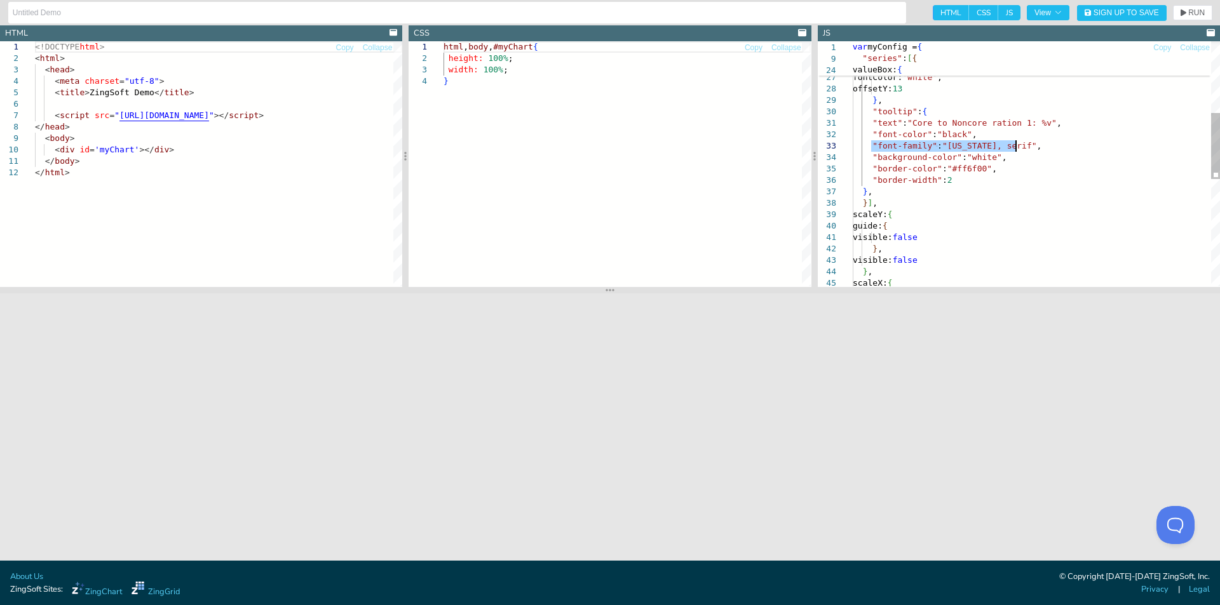
drag, startPoint x: 871, startPoint y: 142, endPoint x: 1117, endPoint y: 143, distance: 246.5
click at [1117, 143] on div "valueBox: { text: '%v' , visible: true , fontColor: 'white' , offsetY: 13 } , "…" at bounding box center [1036, 228] width 367 height 908
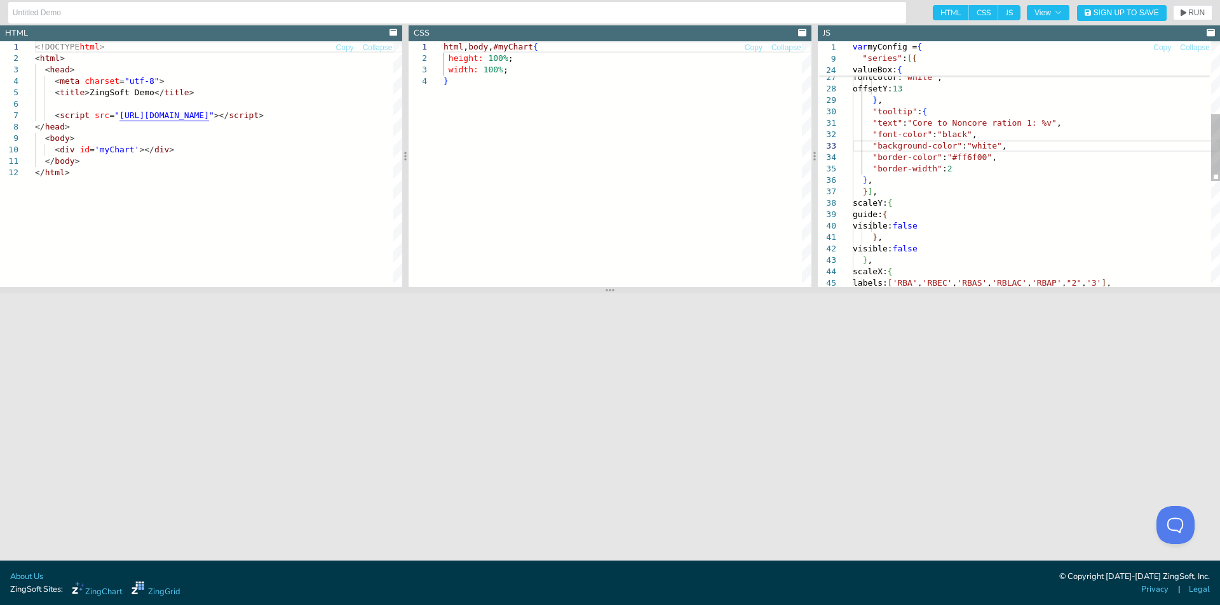
click at [981, 133] on div "valueBox: { text: '%v' , visible: true , fontColor: 'white' , offsetY: 13 } , "…" at bounding box center [1036, 222] width 367 height 897
drag, startPoint x: 949, startPoint y: 169, endPoint x: 951, endPoint y: 156, distance: 12.8
click at [949, 169] on div "valueBox: { text: '%v' , visible: true , fontColor: 'white' , offsetY: 13 } , "…" at bounding box center [1036, 222] width 367 height 897
drag, startPoint x: 956, startPoint y: 133, endPoint x: 940, endPoint y: 133, distance: 15.9
click at [940, 133] on div "valueBox: { text: '%v' , visible: true , fontColor: 'white' , offsetY: 13 } , "…" at bounding box center [1036, 222] width 367 height 897
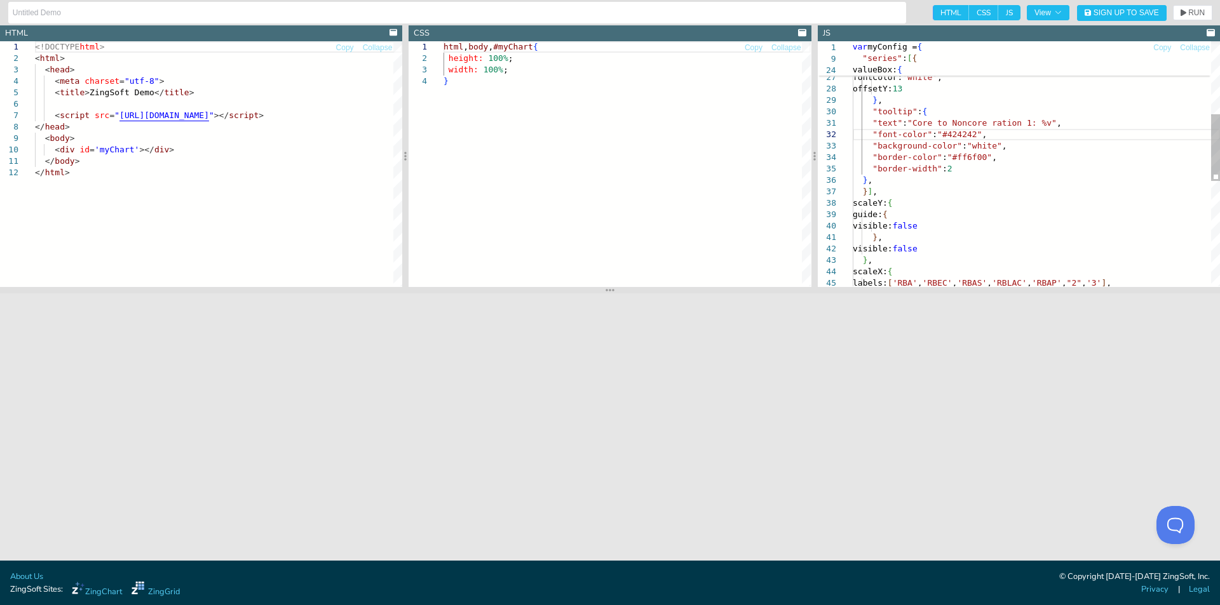
click at [1031, 163] on div "valueBox: { text: '%v' , visible: true , fontColor: 'white' , offsetY: 13 } , "…" at bounding box center [1036, 222] width 367 height 897
click at [986, 145] on div "valueBox: { text: '%v' , visible: true , fontColor: 'white' , offsetY: 13 } , "…" at bounding box center [1036, 222] width 367 height 897
click at [985, 147] on div "valueBox: { text: '%v' , visible: true , fontColor: 'white' , offsetY: 13 } , "…" at bounding box center [1036, 222] width 367 height 897
drag, startPoint x: 987, startPoint y: 144, endPoint x: 967, endPoint y: 144, distance: 20.3
click at [967, 144] on div "valueBox: { text: '%v' , visible: true , fontColor: 'white' , offsetY: 13 } , "…" at bounding box center [1036, 222] width 367 height 897
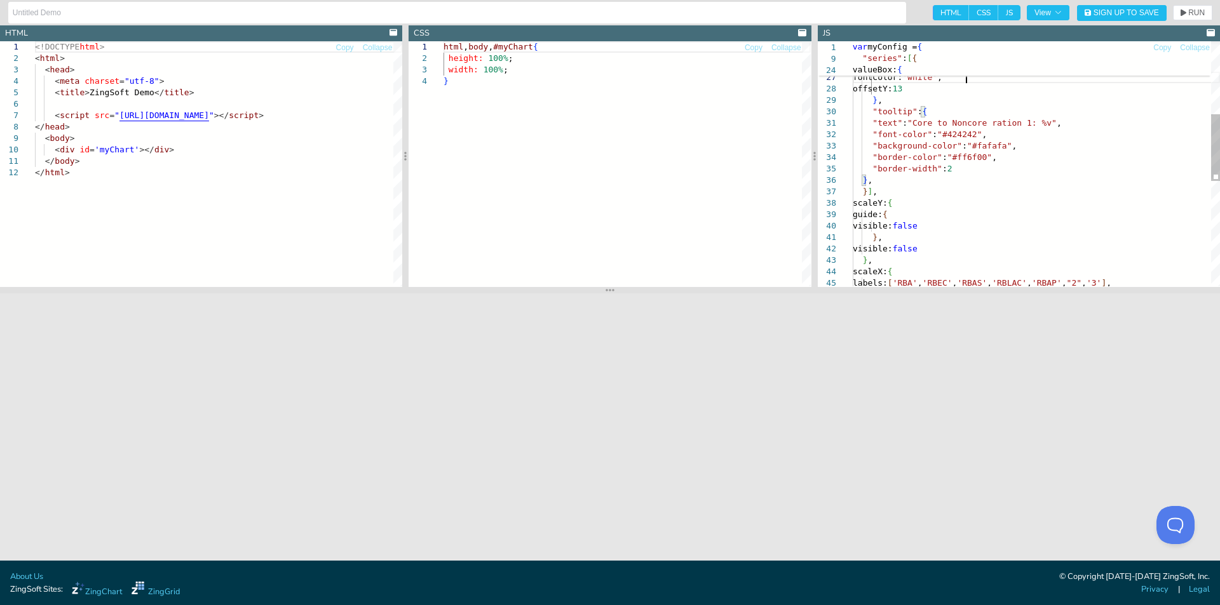
click at [1104, 79] on div "valueBox: { text: '%v' , visible: true , fontColor: 'white' , offsetY: 13 } , "…" at bounding box center [1036, 222] width 367 height 897
click at [1189, 14] on span "RUN" at bounding box center [1196, 13] width 17 height 8
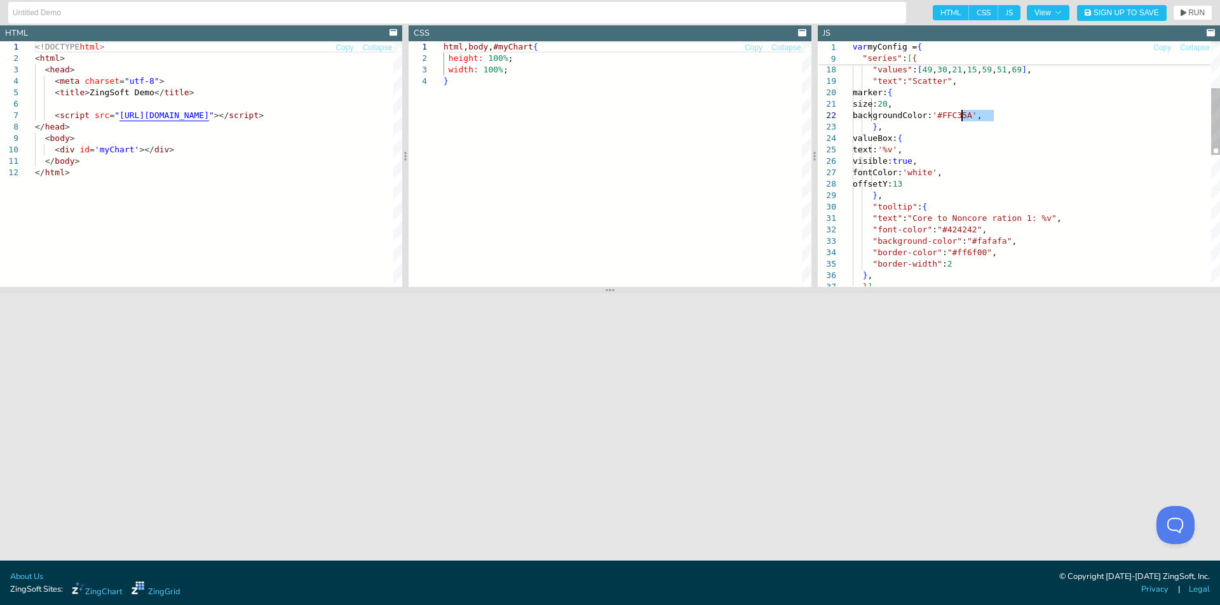
drag, startPoint x: 993, startPoint y: 118, endPoint x: 962, endPoint y: 117, distance: 31.2
click at [962, 117] on div "valueBox: { text: '%v' , visible: true , fontColor: 'white' , offsetY: 13 } , "…" at bounding box center [1036, 318] width 367 height 897
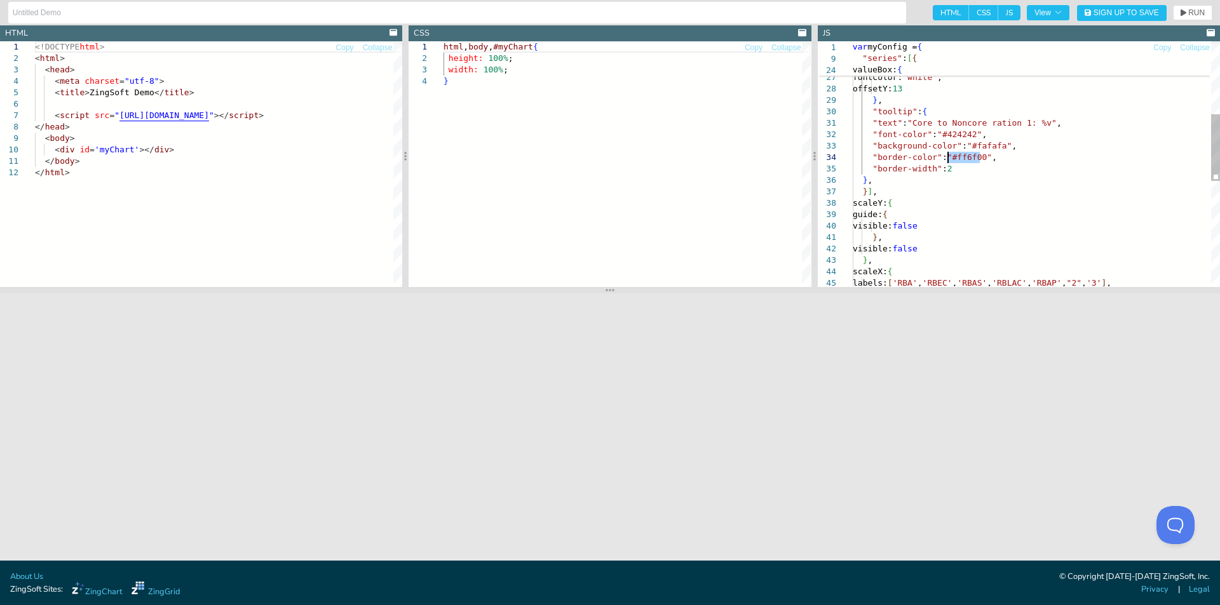
drag, startPoint x: 980, startPoint y: 158, endPoint x: 948, endPoint y: 156, distance: 31.2
click at [948, 156] on div "valueBox: { text: '%v' , visible: true , fontColor: 'white' , offsetY: 13 } , "…" at bounding box center [1036, 222] width 367 height 897
click at [1187, 13] on span "RUN" at bounding box center [1192, 13] width 24 height 8
click at [1048, 198] on div "valueBox: { text: '%v' , visible: true , fontColor: 'white' , offsetY: 13 } , "…" at bounding box center [1036, 222] width 367 height 897
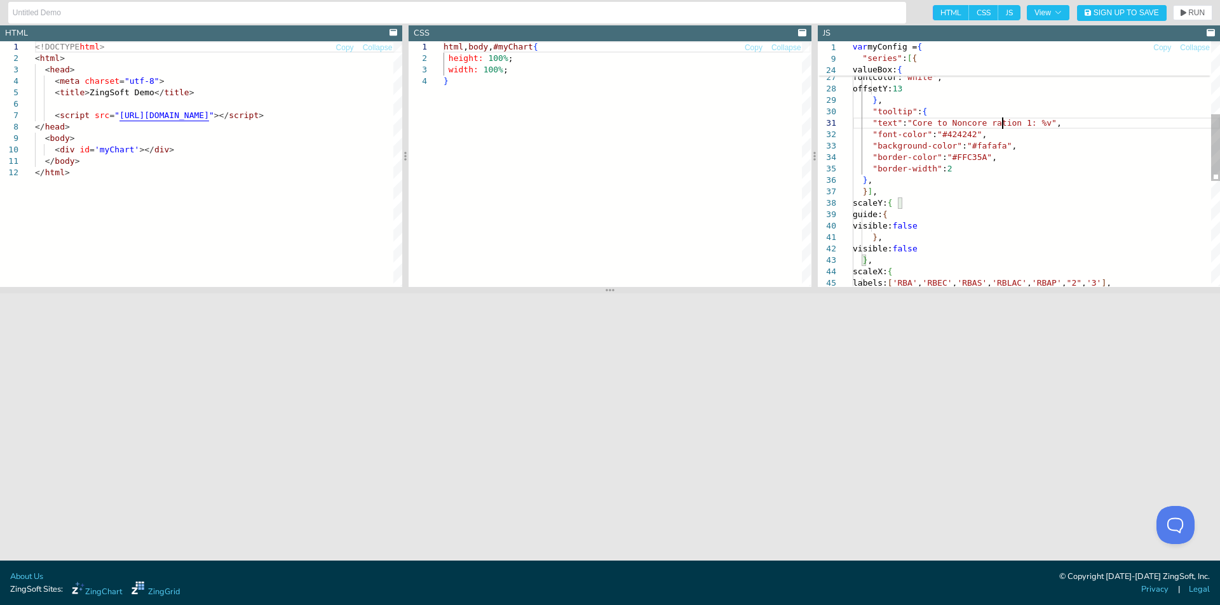
click at [1003, 121] on div "valueBox: { text: '%v' , visible: true , fontColor: 'white' , offsetY: 13 } , "…" at bounding box center [1036, 222] width 367 height 897
click at [1181, 14] on icon "button" at bounding box center [1183, 13] width 6 height 7
click at [1054, 142] on div "valueBox: { text: '%v' , visible: true , fontColor: 'white' , offsetY: 13 } , "…" at bounding box center [1036, 222] width 367 height 897
click at [1034, 123] on div "valueBox: { text: '%v' , visible: true , fontColor: 'white' , offsetY: 13 } , "…" at bounding box center [1036, 222] width 367 height 897
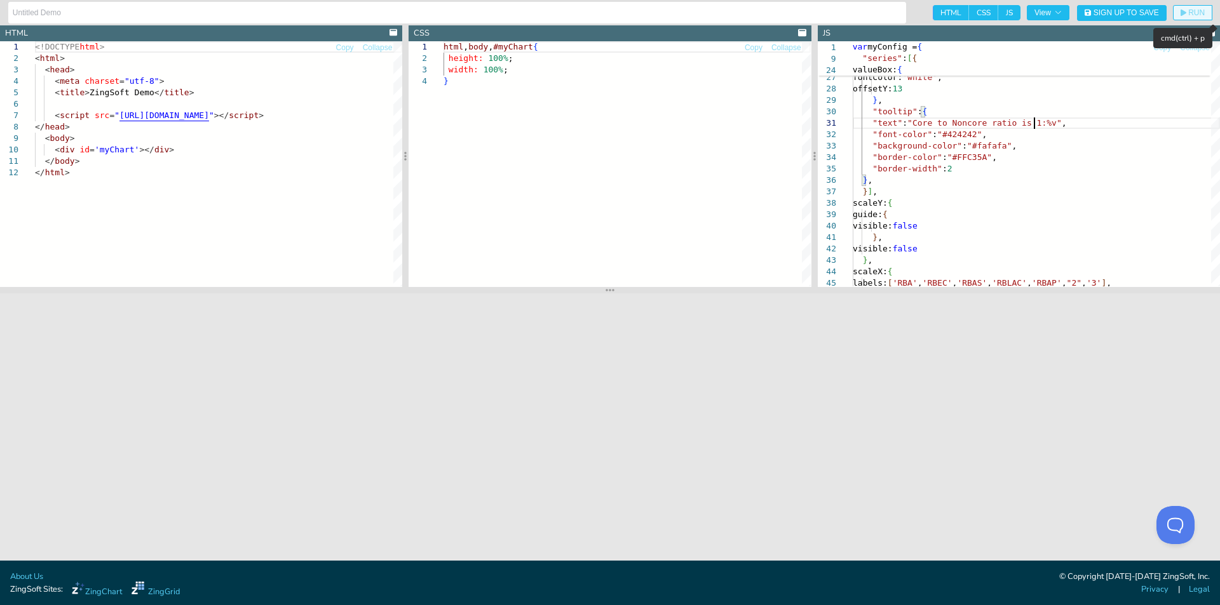
click at [1184, 17] on button "RUN" at bounding box center [1192, 12] width 39 height 15
click at [1041, 128] on div "valueBox: { text: '%v' , visible: true , fontColor: 'white' , offsetY: 13 } , "…" at bounding box center [1036, 222] width 367 height 897
click at [955, 164] on div "valueBox: { text: '%v' , visible: true , fontColor: 'white' , offsetY: 13 } , "…" at bounding box center [1036, 222] width 367 height 897
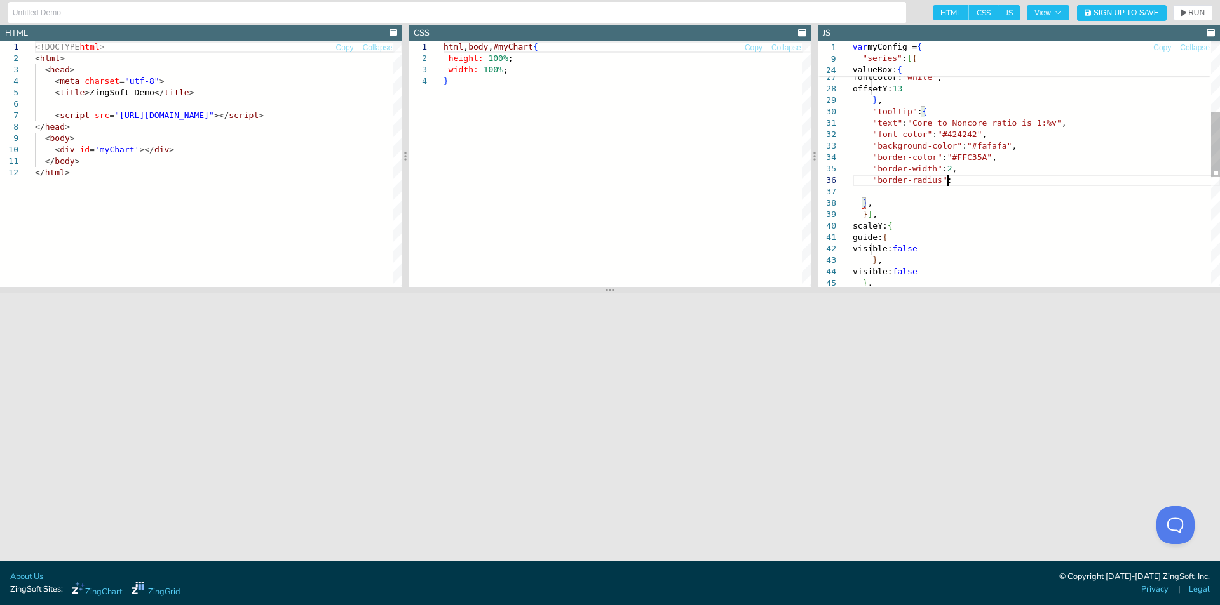
scroll to position [58, 98]
click at [1194, 12] on span "RUN" at bounding box center [1196, 13] width 17 height 8
click at [949, 182] on div "valueBox: { text: '%v' , visible: true , fontColor: 'white' , offsetY: 13 } , "…" at bounding box center [1036, 234] width 367 height 920
click at [1181, 10] on icon "button" at bounding box center [1183, 13] width 6 height 7
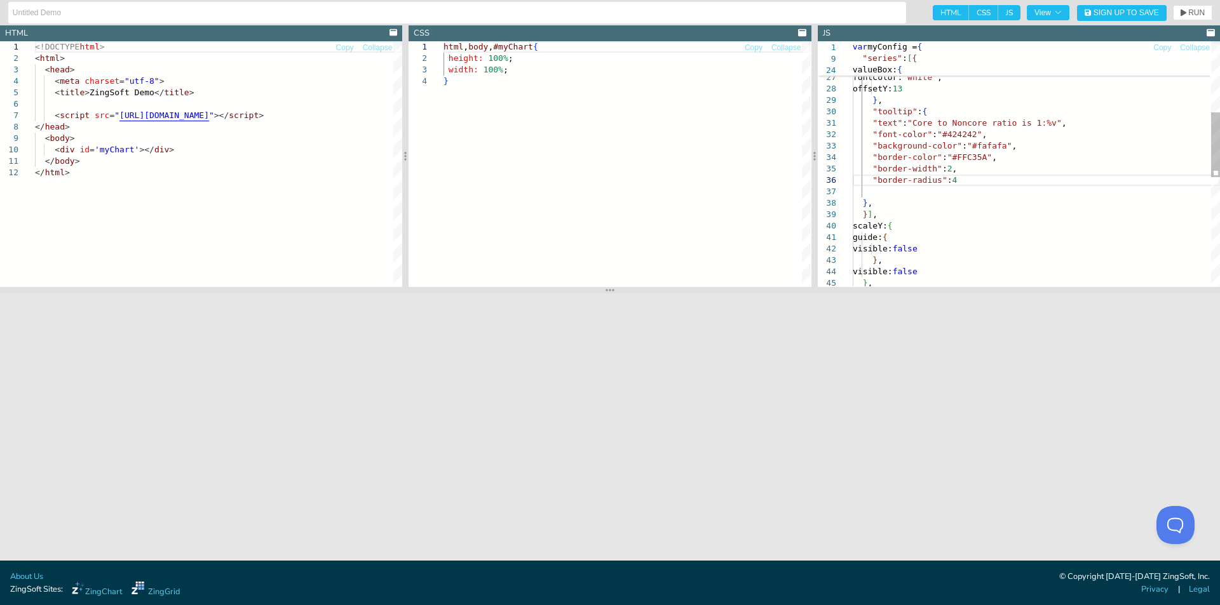
click at [972, 180] on div "valueBox: { text: '%v' , visible: true , fontColor: 'white' , offsetY: 13 } , "…" at bounding box center [1036, 234] width 367 height 920
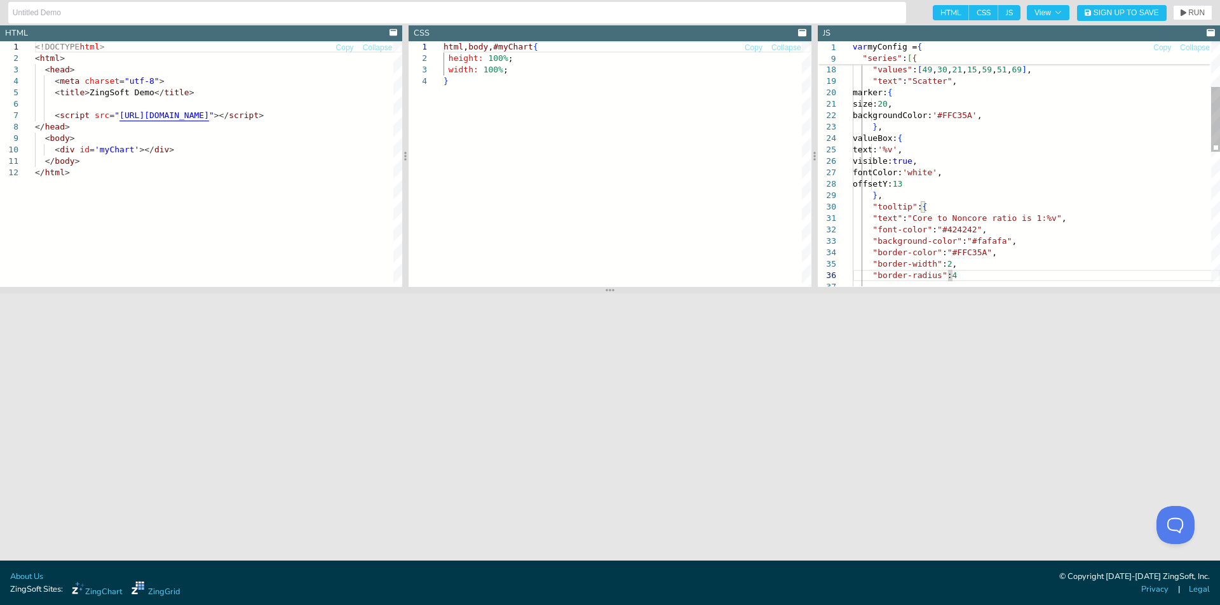
click at [1015, 114] on div "valueBox: { text: '%v' , visible: true , fontColor: 'white' , offsetY: 13 } , "…" at bounding box center [1036, 330] width 367 height 920
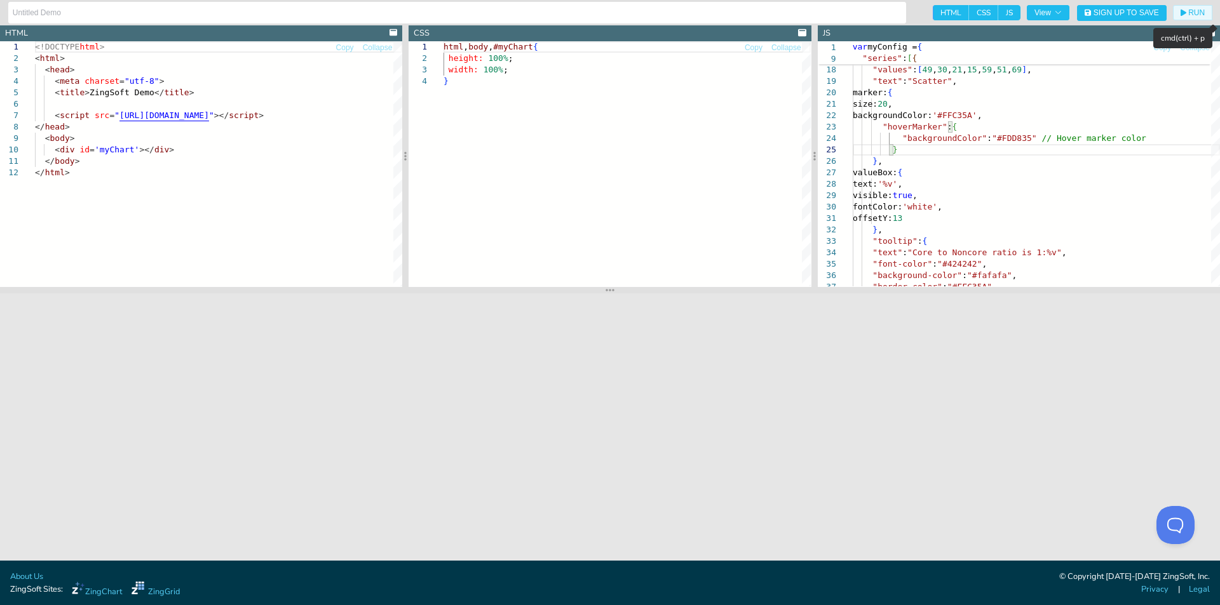
drag, startPoint x: 1184, startPoint y: 14, endPoint x: 1177, endPoint y: 33, distance: 20.3
click at [1184, 13] on icon "button" at bounding box center [1183, 13] width 6 height 7
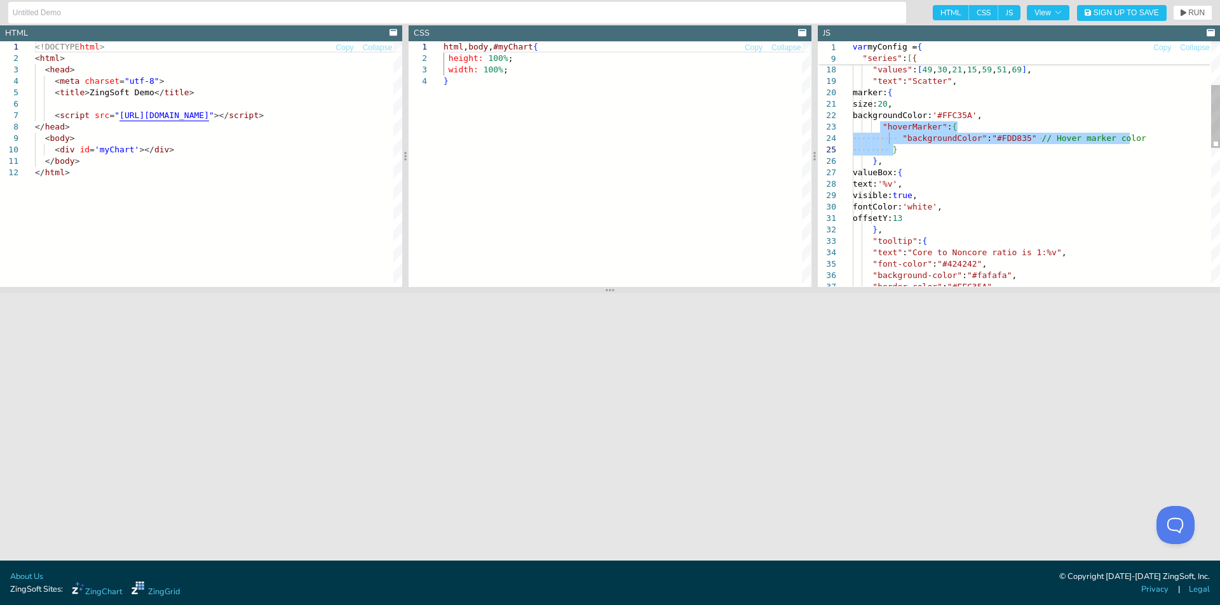
drag, startPoint x: 879, startPoint y: 127, endPoint x: 917, endPoint y: 154, distance: 46.9
click at [917, 154] on div "valueBox: { text: '%v' , visible: true , fontColor: 'white' , offsetY: 13 } , "…" at bounding box center [1036, 347] width 367 height 954
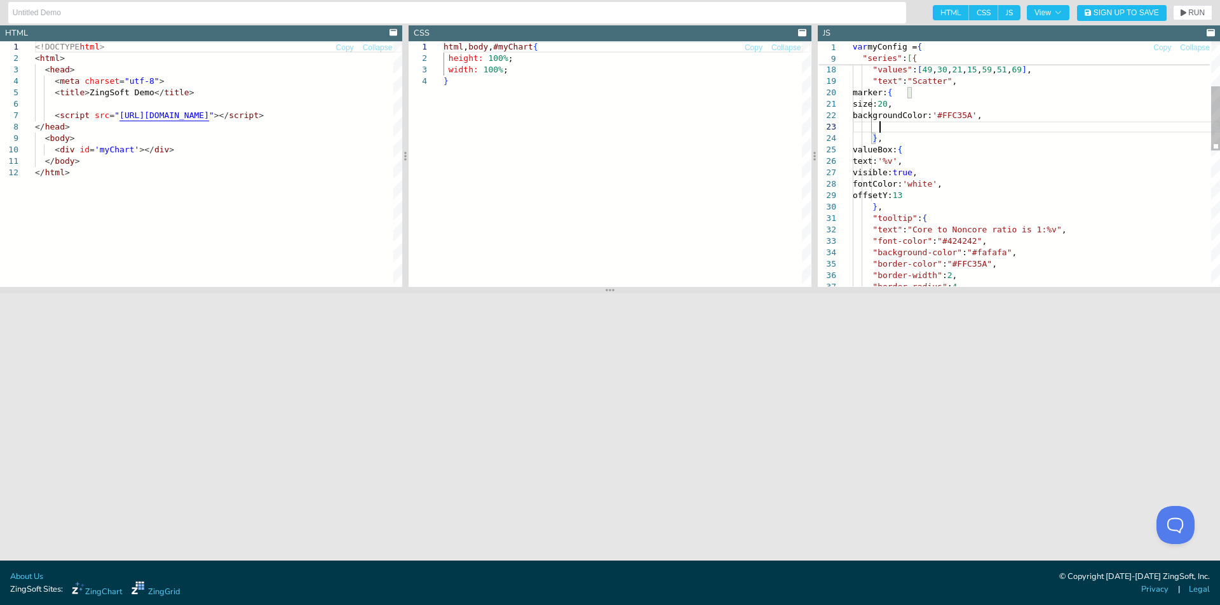
click at [902, 149] on div "valueBox: { text: '%v' , visible: true , fontColor: 'white' , offsetY: 13 } , "…" at bounding box center [1036, 335] width 367 height 931
click at [902, 140] on div "valueBox: { text: '%v' , visible: true , fontColor: 'white' , offsetY: 13 } , "…" at bounding box center [1036, 335] width 367 height 931
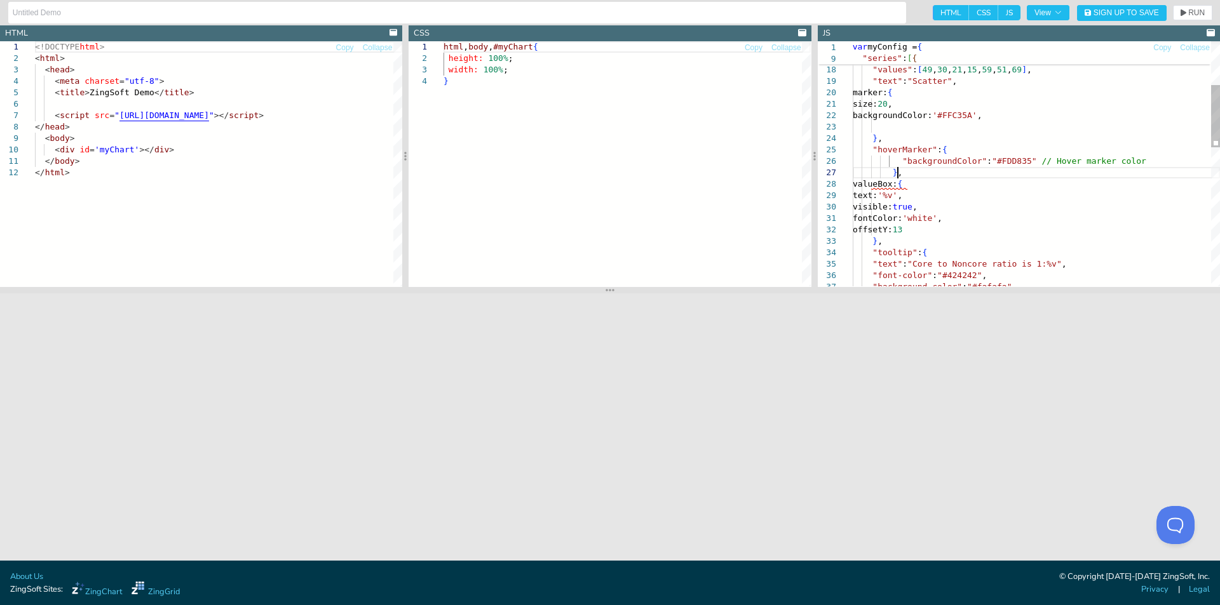
scroll to position [69, 44]
click at [1174, 13] on button "RUN" at bounding box center [1192, 12] width 39 height 15
drag, startPoint x: 935, startPoint y: 142, endPoint x: 947, endPoint y: 151, distance: 14.5
click at [935, 142] on div "valueBox: { text: '%v' , visible: true , fontColor: 'white' , offsetY: 13 } , "…" at bounding box center [1036, 353] width 367 height 966
drag, startPoint x: 1019, startPoint y: 159, endPoint x: 988, endPoint y: 159, distance: 31.1
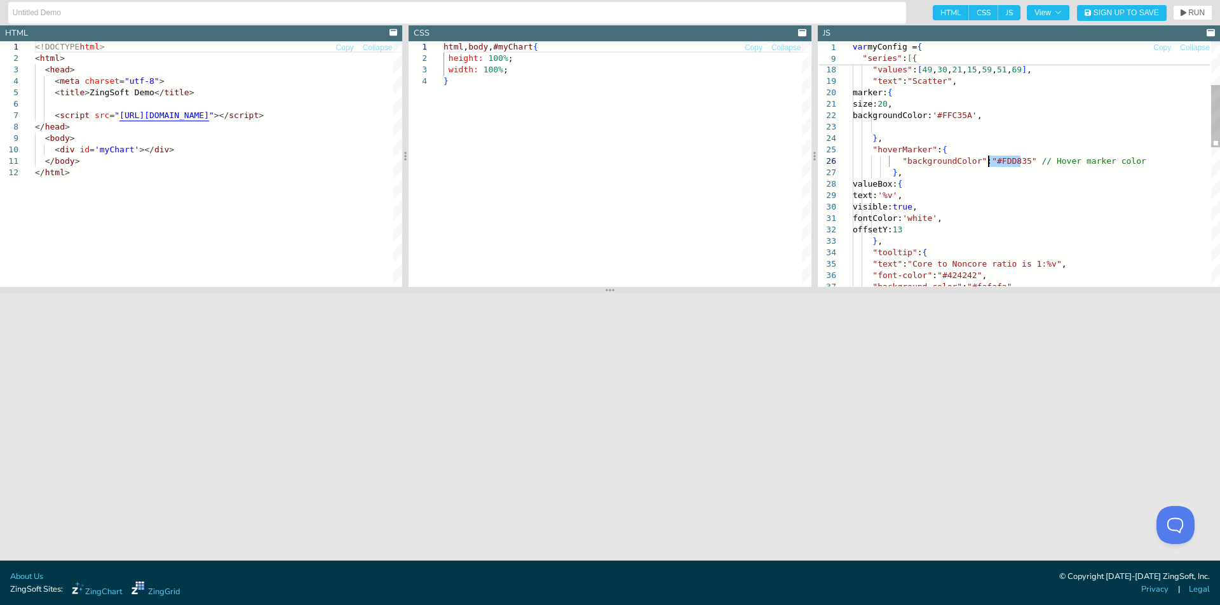
click at [988, 157] on div "valueBox: { text: '%v' , visible: true , fontColor: 'white' , offsetY: 13 } , "…" at bounding box center [1036, 353] width 367 height 966
click at [1182, 13] on icon "button" at bounding box center [1183, 13] width 6 height 7
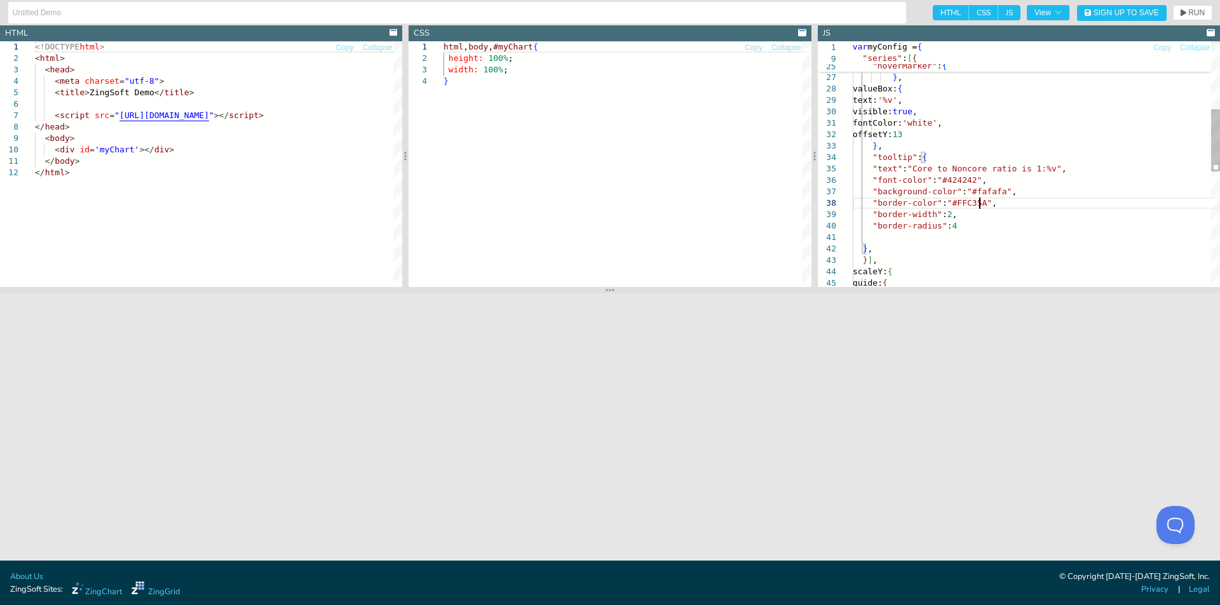
scroll to position [69, 168]
drag, startPoint x: 979, startPoint y: 201, endPoint x: 949, endPoint y: 201, distance: 29.9
click at [949, 201] on div "valueBox: { text: '%v' , visible: true , fontColor: 'white' , offsetY: 13 } , "…" at bounding box center [1036, 257] width 367 height 966
click at [999, 174] on div "valueBox: { text: '%v' , visible: true , fontColor: 'white' , offsetY: 13 } , "…" at bounding box center [1036, 257] width 367 height 966
drag, startPoint x: 979, startPoint y: 203, endPoint x: 947, endPoint y: 203, distance: 31.8
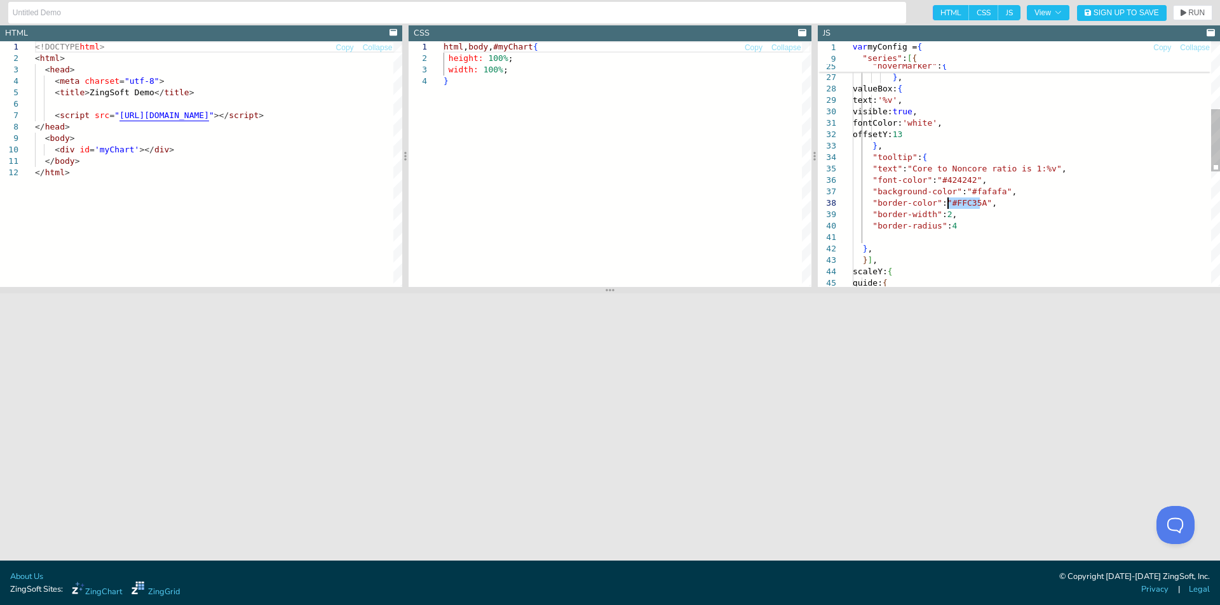
click at [947, 203] on div "valueBox: { text: '%v' , visible: true , fontColor: 'white' , offsetY: 13 } , "…" at bounding box center [1036, 257] width 367 height 966
click at [1188, 13] on span "RUN" at bounding box center [1196, 13] width 17 height 8
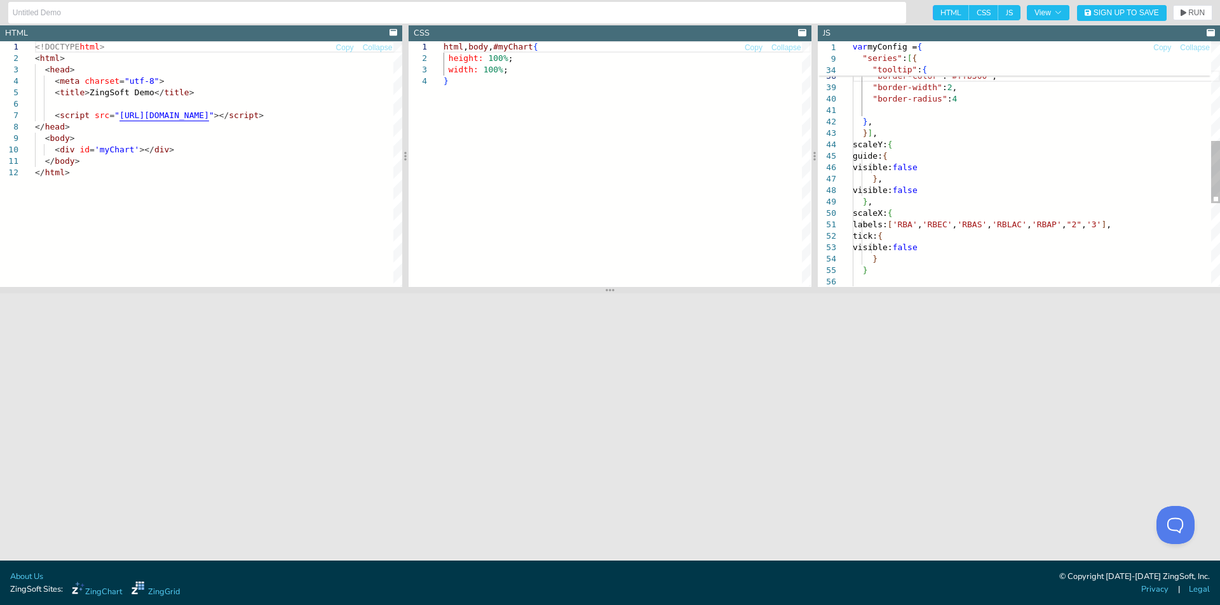
click at [912, 224] on div ""text" : "Core to Noncore ratio is 1:%v" , "font-color" : "#424242" , "backgrou…" at bounding box center [1036, 130] width 367 height 966
drag, startPoint x: 1181, startPoint y: 10, endPoint x: 1174, endPoint y: 24, distance: 15.6
click at [1182, 10] on icon "button" at bounding box center [1183, 13] width 6 height 7
click at [972, 154] on div ""text" : "Core to Noncore ratio is 1:%v" , "font-color" : "#424242" , "backgrou…" at bounding box center [1041, 129] width 377 height 966
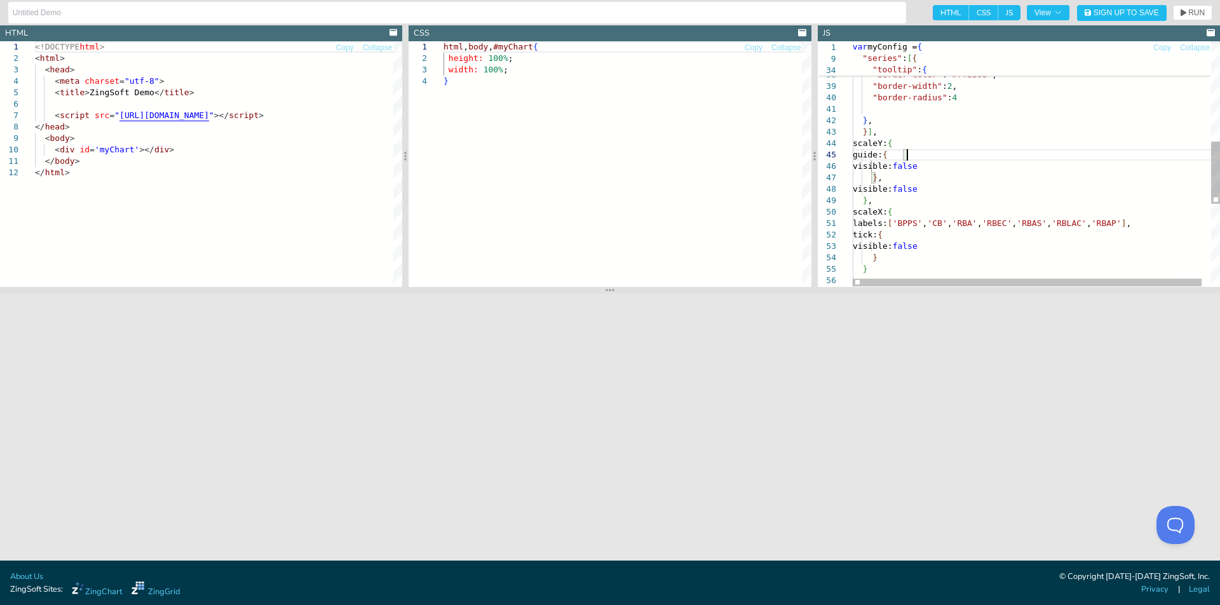
scroll to position [10, 90]
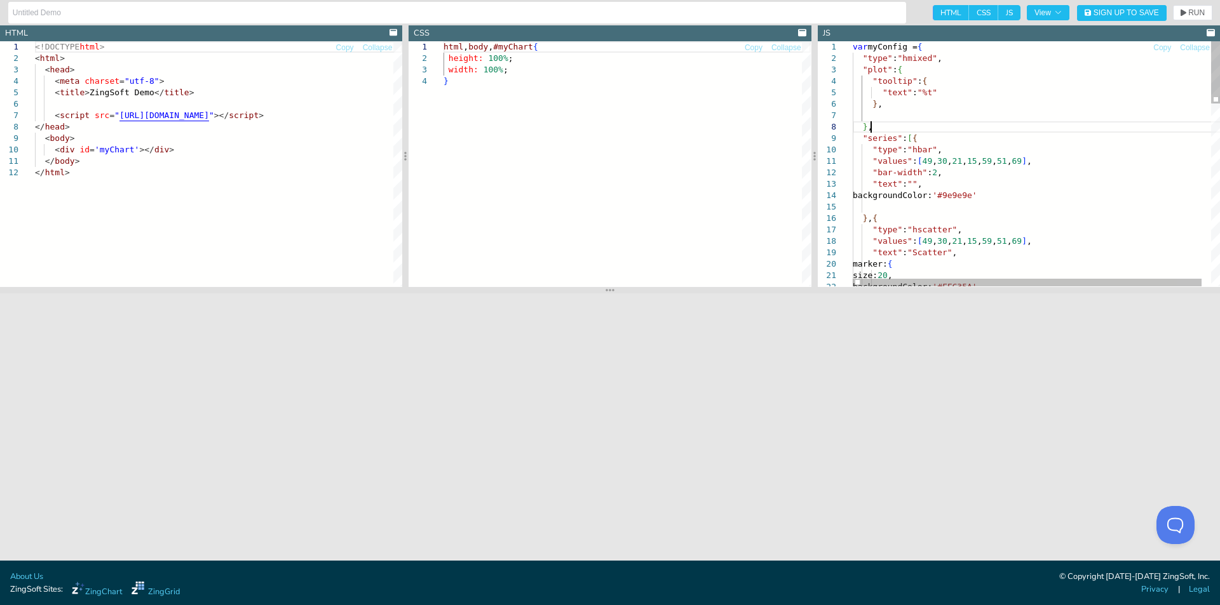
click at [959, 125] on div ""values" : [ 49 , 30 , 21 , 15 , 59 , 51 , 69 ] , "text" : "Scatter" , marker: …" at bounding box center [1041, 524] width 377 height 966
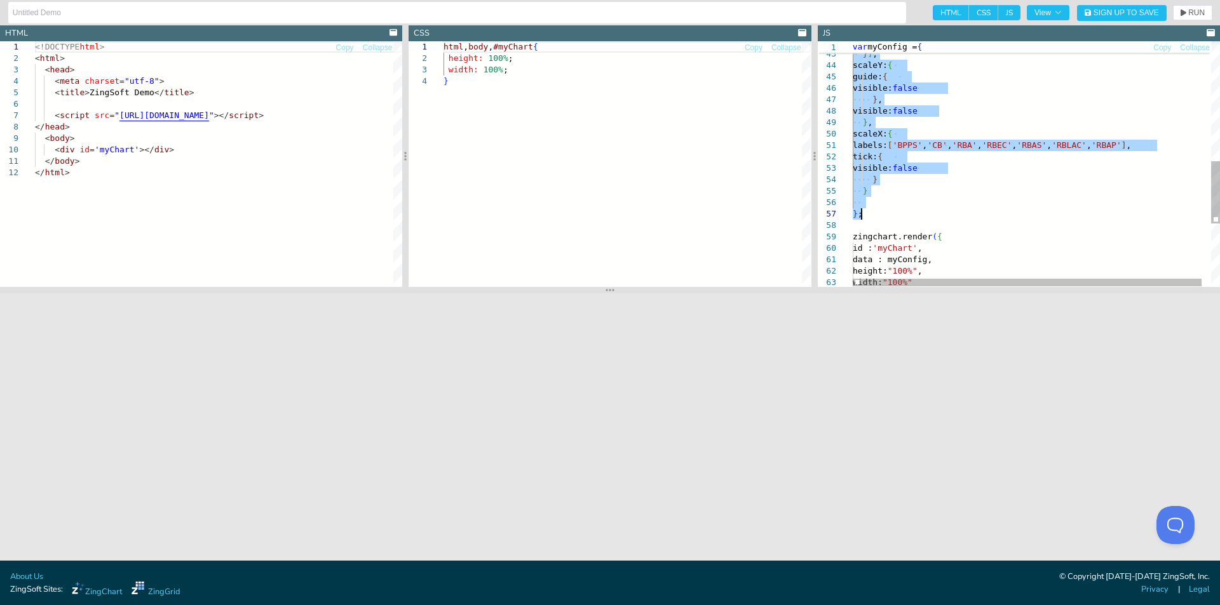
drag, startPoint x: 920, startPoint y: 48, endPoint x: 896, endPoint y: 212, distance: 166.2
click at [915, 109] on div "} , } ] , scaleY: { guide: { visible: false } , visible: false } , scaleX: { la…" at bounding box center [1041, 51] width 377 height 966
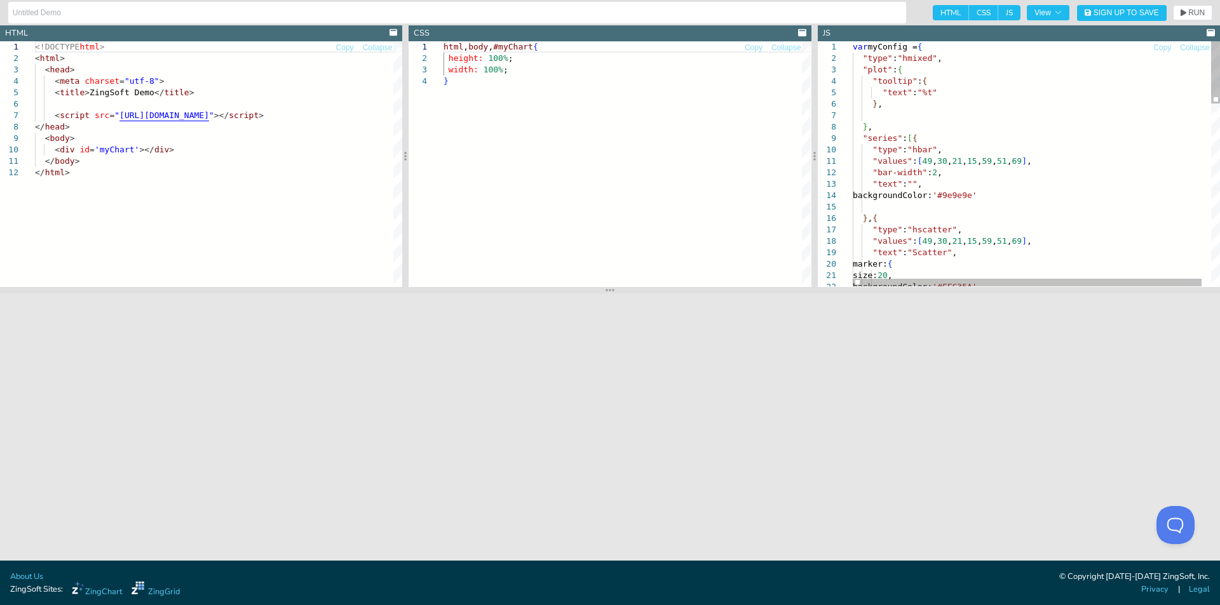
click at [941, 97] on div ""values" : [ 49 , 30 , 21 , 15 , 59 , 51 , 69 ] , "bar-width" : 2 , "text" : ""…" at bounding box center [1041, 524] width 377 height 966
drag, startPoint x: 879, startPoint y: 92, endPoint x: 950, endPoint y: 93, distance: 70.5
click at [950, 93] on div ""values" : [ 49 , 30 , 21 , 15 , 59 , 51 , 69 ] , "bar-width" : 2 , "text" : ""…" at bounding box center [1041, 524] width 377 height 966
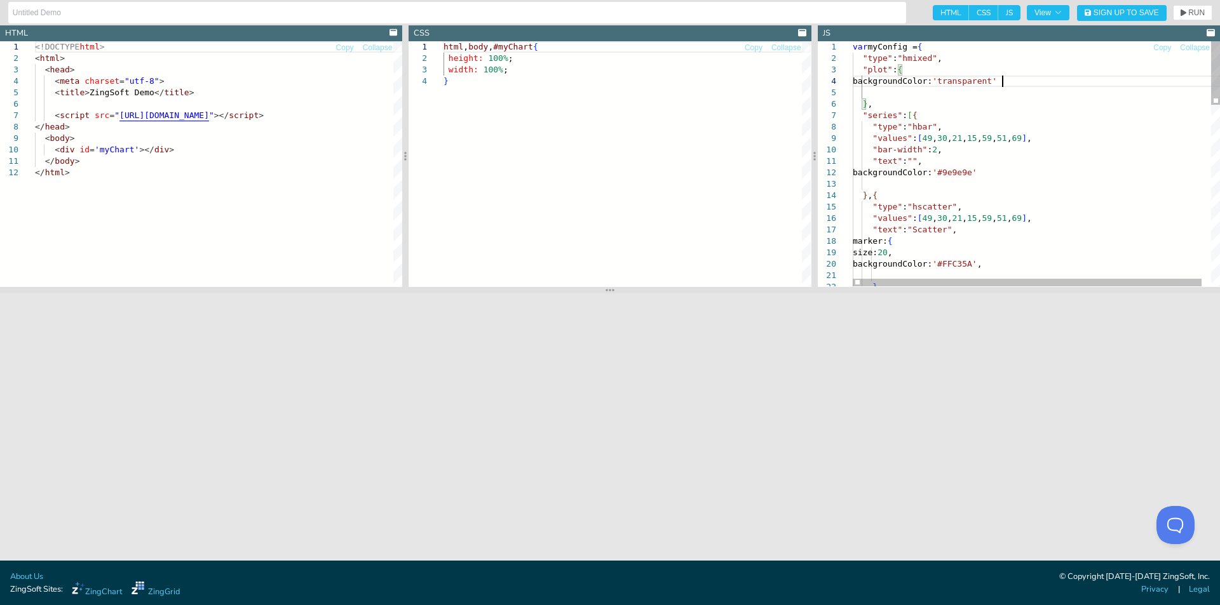
scroll to position [35, 149]
click at [1182, 13] on icon "button" at bounding box center [1183, 13] width 6 height 7
drag, startPoint x: 868, startPoint y: 79, endPoint x: 1030, endPoint y: 74, distance: 162.1
click at [1030, 74] on div ""values" : [ 49 , 30 , 21 , 15 , 59 , 51 , 69 ] , "bar-width" : 2 , "text" : ""…" at bounding box center [1041, 512] width 377 height 943
click at [1019, 79] on div ""values" : [ 49 , 30 , 21 , 15 , 59 , 51 , 69 ] , "bar-width" : 2 , "text" : ""…" at bounding box center [1041, 512] width 377 height 943
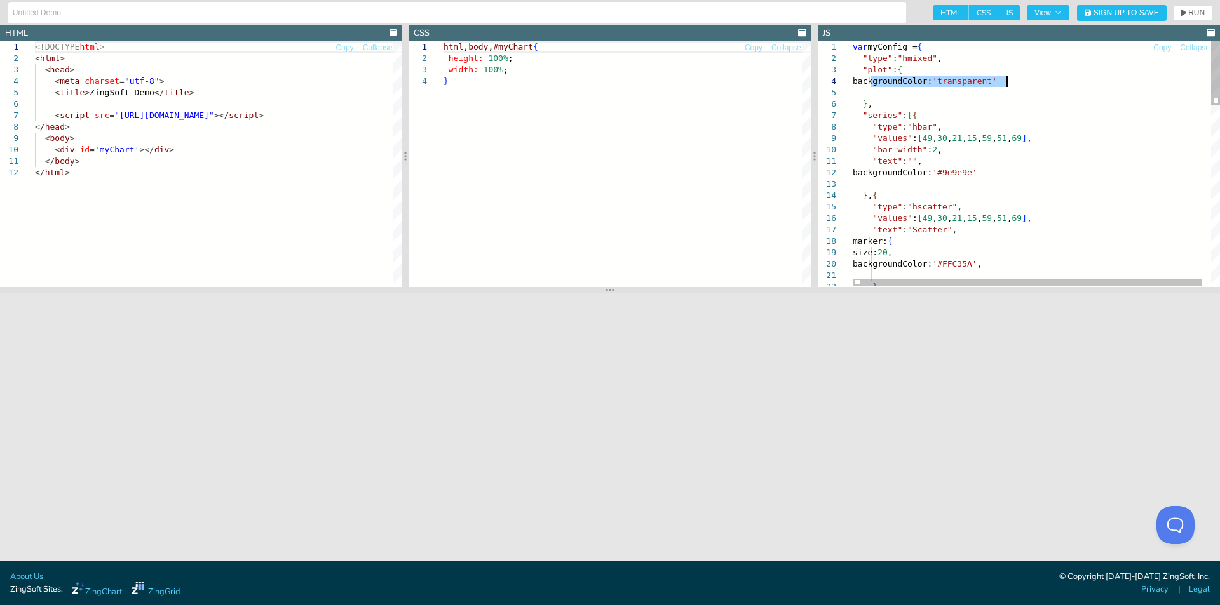
drag, startPoint x: 869, startPoint y: 80, endPoint x: 1033, endPoint y: 78, distance: 163.9
click at [1033, 78] on div ""values" : [ 49 , 30 , 21 , 15 , 59 , 51 , 69 ] , "bar-width" : 2 , "text" : ""…" at bounding box center [1041, 512] width 377 height 943
click at [891, 100] on div ""values" : [ 49 , 30 , 21 , 15 , 59 , 51 , 69 ] , "bar-width" : 2 , "text" : ""…" at bounding box center [1041, 512] width 377 height 943
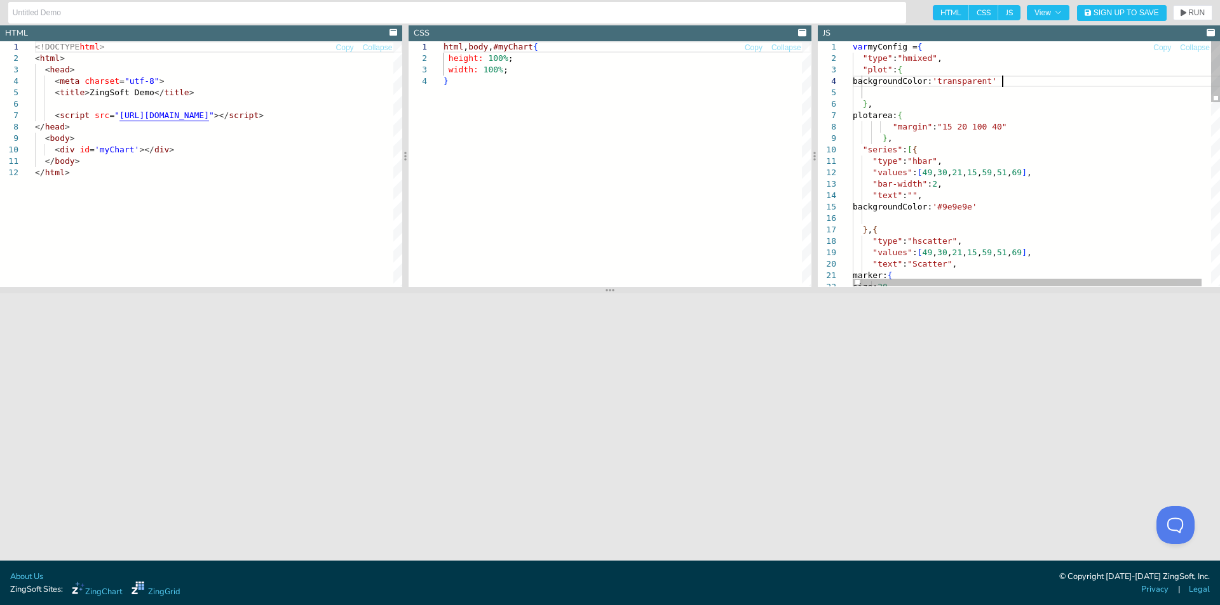
scroll to position [69, 36]
drag, startPoint x: 1003, startPoint y: 79, endPoint x: 952, endPoint y: 80, distance: 50.8
click at [952, 80] on div ""values" : [ 49 , 30 , 21 , 15 , 59 , 51 , 69 ] , "bar-width" : 2 , "text" : ""…" at bounding box center [1041, 529] width 377 height 977
click at [1185, 17] on button "RUN" at bounding box center [1192, 12] width 39 height 15
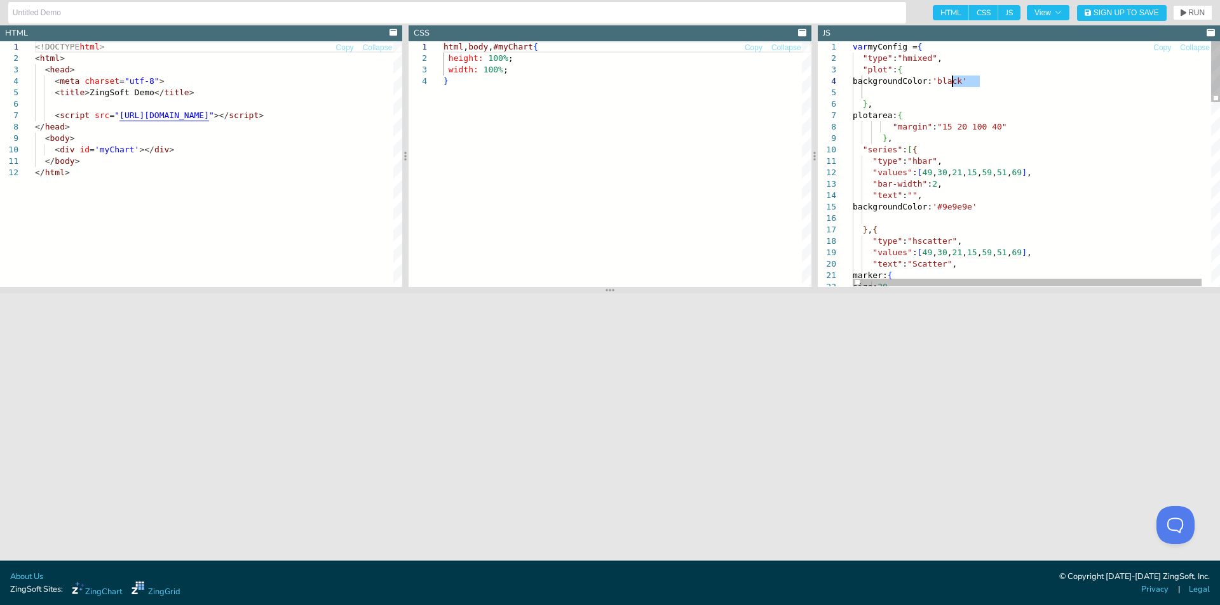
drag, startPoint x: 978, startPoint y: 82, endPoint x: 952, endPoint y: 81, distance: 26.7
click at [952, 81] on div ""values" : [ 49 , 30 , 21 , 15 , 59 , 51 , 69 ] , "bar-width" : 2 , "text" : ""…" at bounding box center [1041, 529] width 377 height 977
click at [973, 127] on div ""values" : [ 49 , 30 , 21 , 15 , 59 , 51 , 69 ] , "bar-width" : 2 , "text" : ""…" at bounding box center [1041, 529] width 377 height 977
drag, startPoint x: 977, startPoint y: 126, endPoint x: 961, endPoint y: 126, distance: 15.9
click at [961, 126] on div ""values" : [ 49 , 30 , 21 , 15 , 59 , 51 , 69 ] , "bar-width" : 2 , "text" : ""…" at bounding box center [1041, 529] width 377 height 977
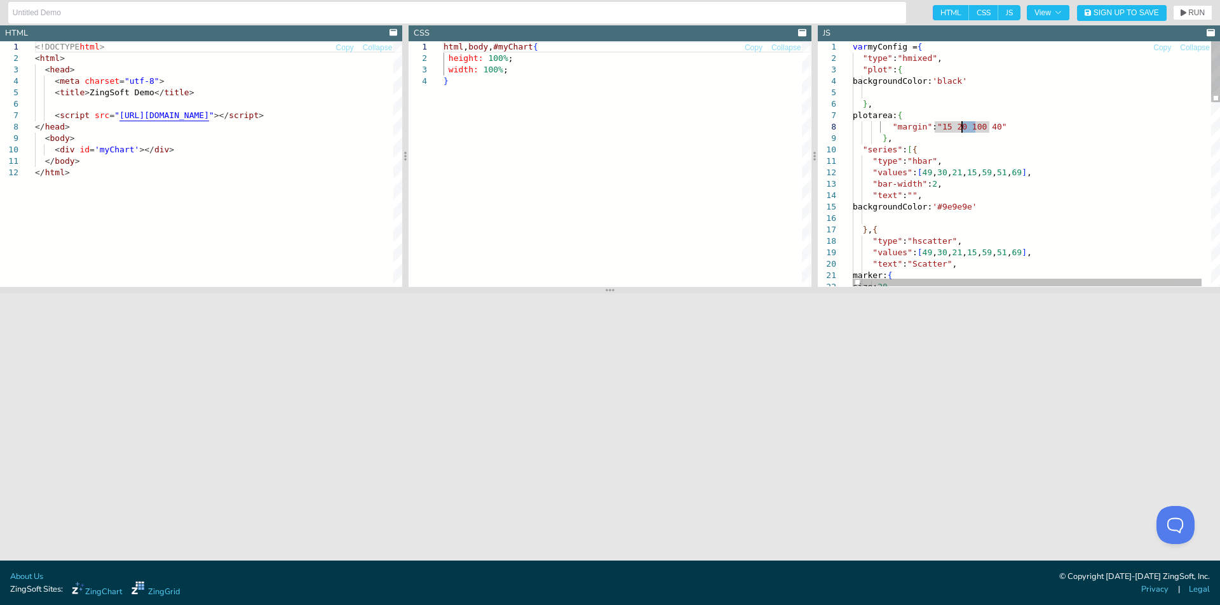
click at [968, 126] on div ""values" : [ 49 , 30 , 21 , 15 , 59 , 51 , 69 ] , "bar-width" : 2 , "text" : ""…" at bounding box center [1041, 529] width 377 height 977
click at [966, 127] on div ""values" : [ 49 , 30 , 21 , 15 , 59 , 51 , 69 ] , "bar-width" : 2 , "text" : ""…" at bounding box center [1041, 529] width 377 height 977
click at [983, 91] on div ""values" : [ 49 , 30 , 21 , 15 , 59 , 51 , 69 ] , "bar-width" : 2 , "text" : ""…" at bounding box center [1041, 529] width 377 height 977
type textarea "var myConfig = { "type": "hmixed", "plot": { backgroundColor: 'black' }, plotar…"
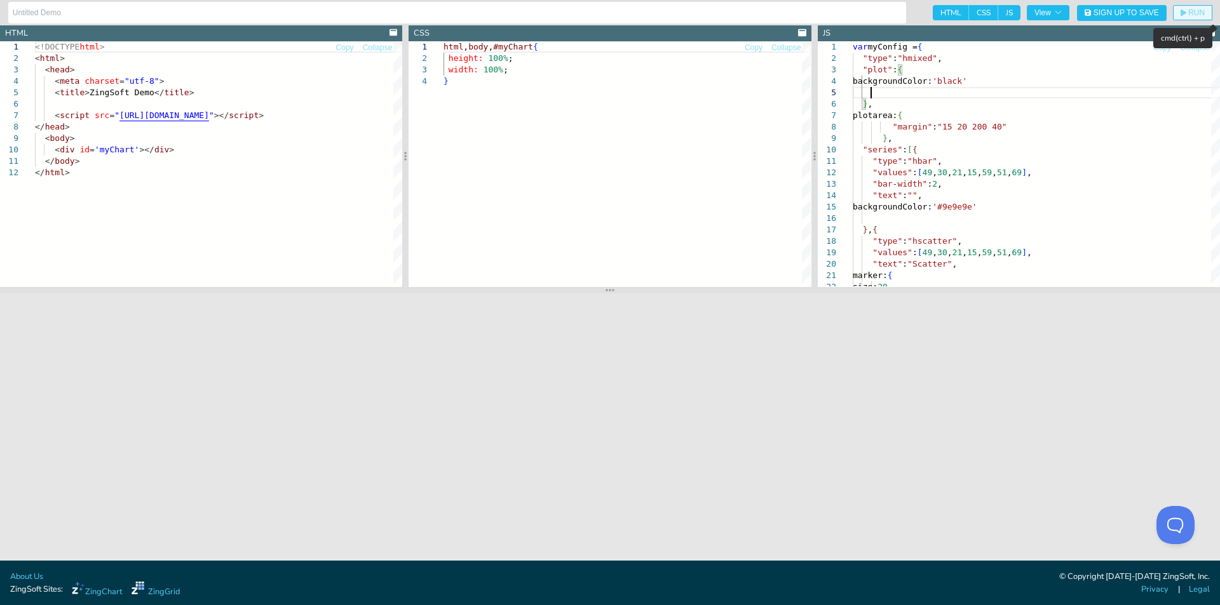
click at [1189, 8] on button "RUN" at bounding box center [1192, 12] width 39 height 15
